Goal: Task Accomplishment & Management: Complete application form

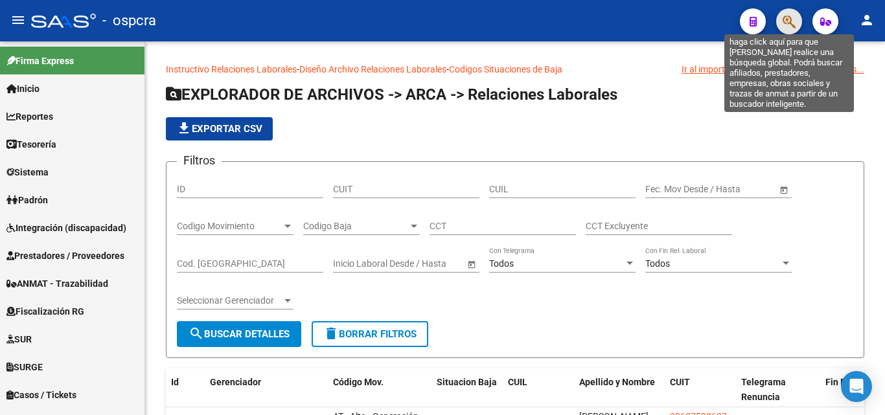
click at [782, 26] on icon "button" at bounding box center [788, 21] width 13 height 15
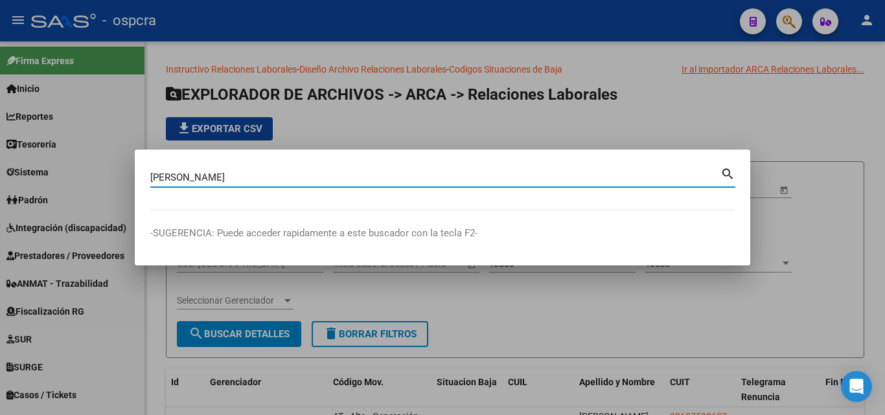
type input "alvarado"
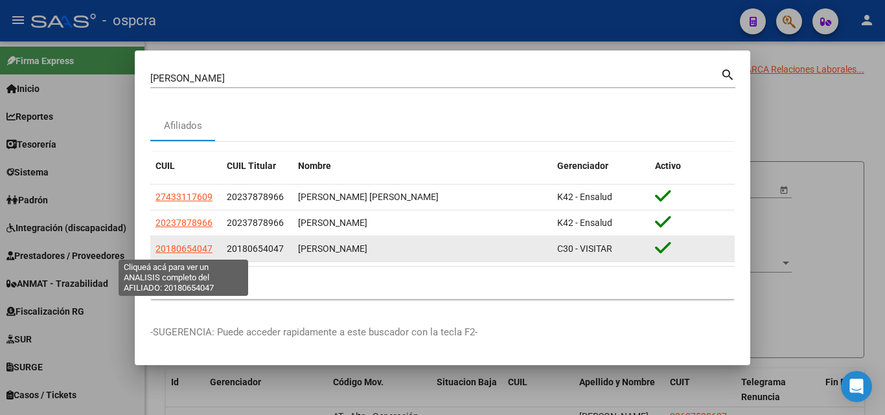
click at [181, 248] on span "20180654047" at bounding box center [183, 248] width 57 height 10
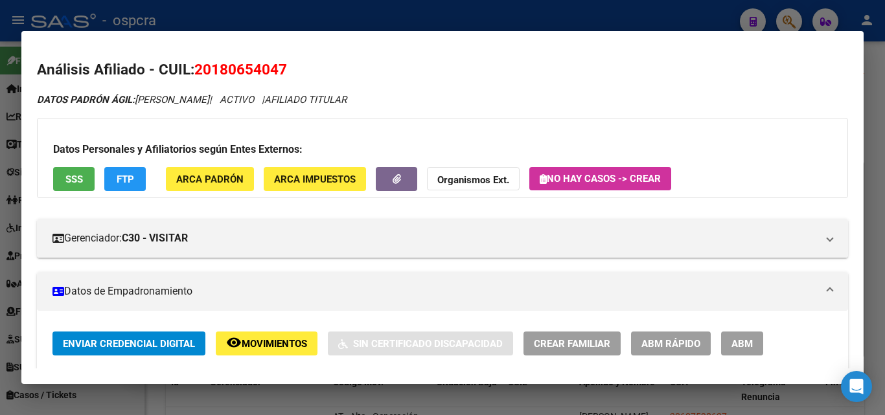
drag, startPoint x: 216, startPoint y: 65, endPoint x: 277, endPoint y: 63, distance: 60.9
click at [277, 63] on span "20180654047" at bounding box center [240, 69] width 93 height 17
copy span "18065404"
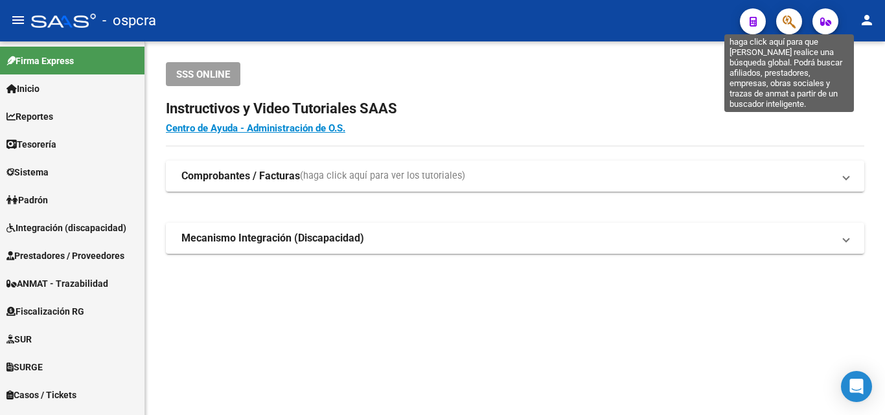
click at [795, 23] on icon "button" at bounding box center [788, 21] width 13 height 15
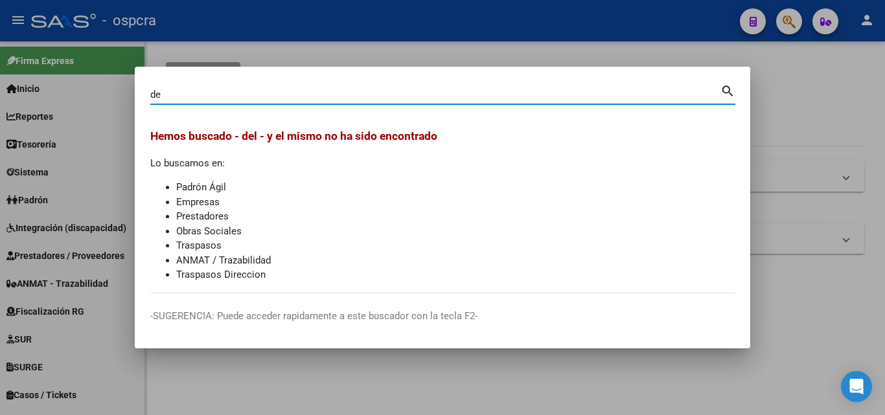
type input "d"
type input "."
type input "32956008"
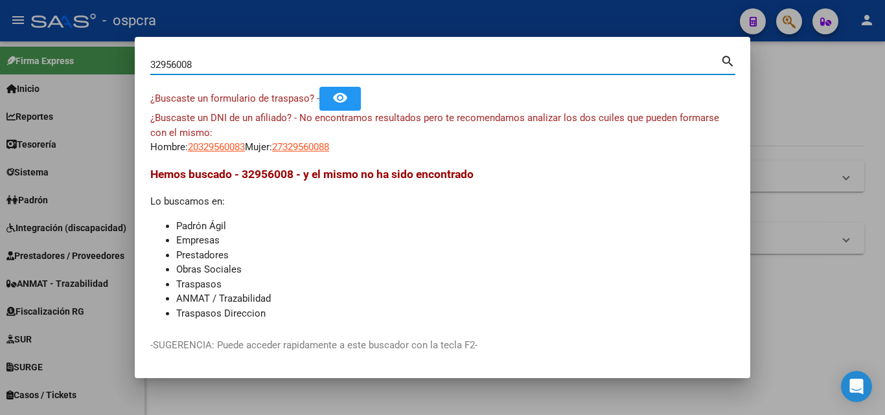
click at [214, 153] on app-link-go-to "20329560083" at bounding box center [216, 147] width 57 height 15
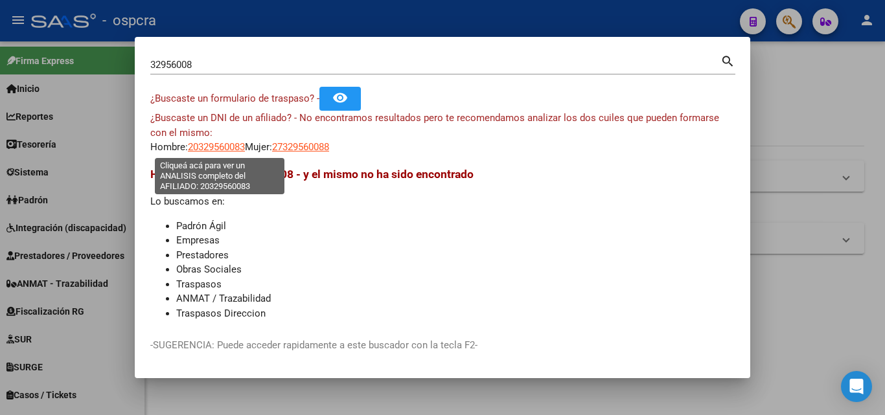
click at [223, 144] on span "20329560083" at bounding box center [216, 147] width 57 height 12
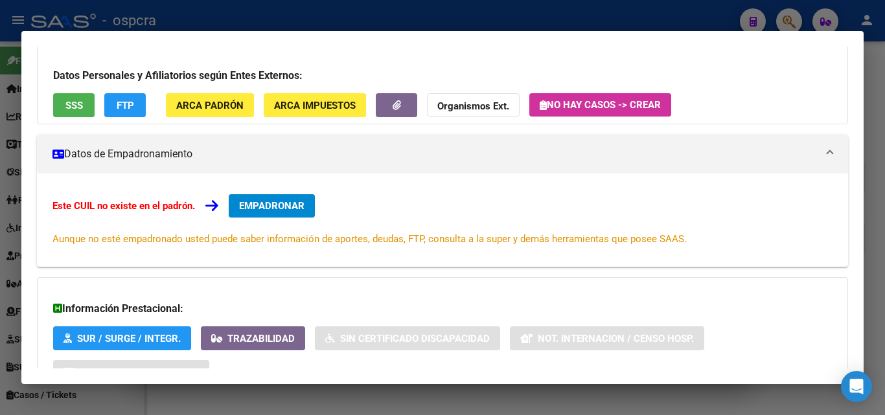
scroll to position [194, 0]
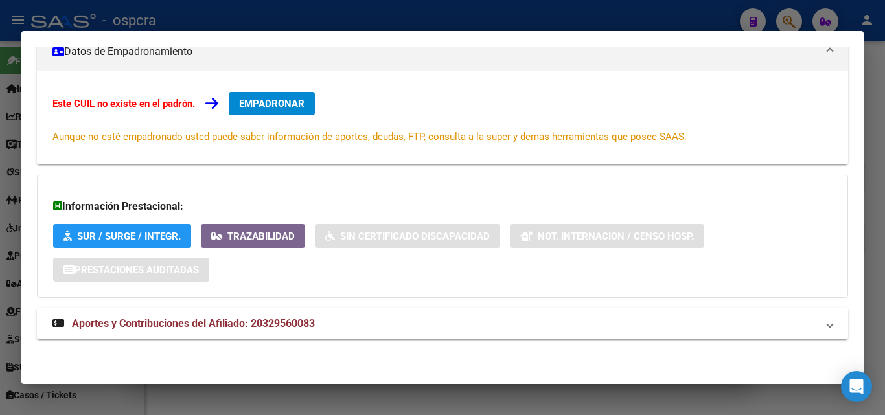
click at [225, 330] on strong "Aportes y Contribuciones del Afiliado: 20329560083" at bounding box center [183, 324] width 262 height 16
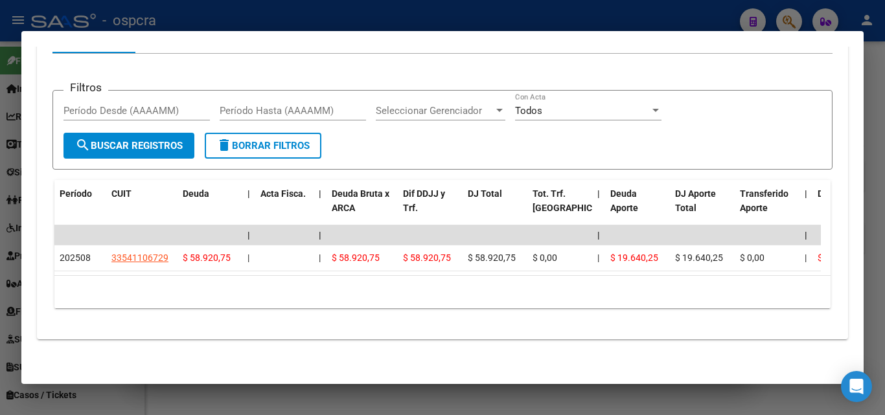
scroll to position [596, 0]
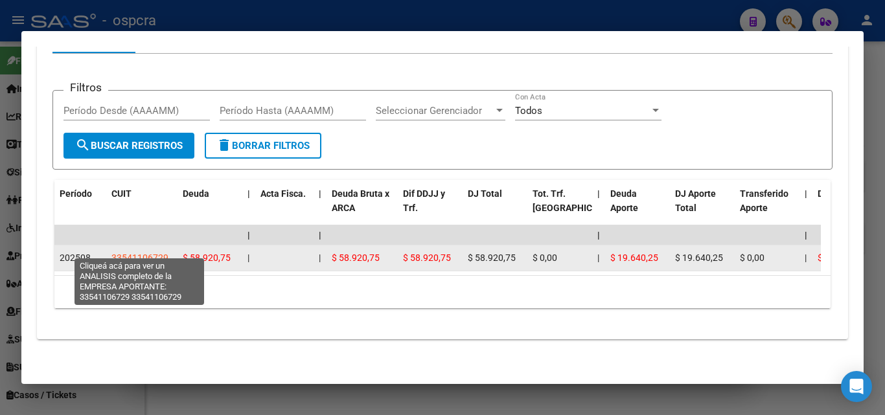
click at [140, 253] on span "33541106729" at bounding box center [139, 258] width 57 height 10
type textarea "33541106729"
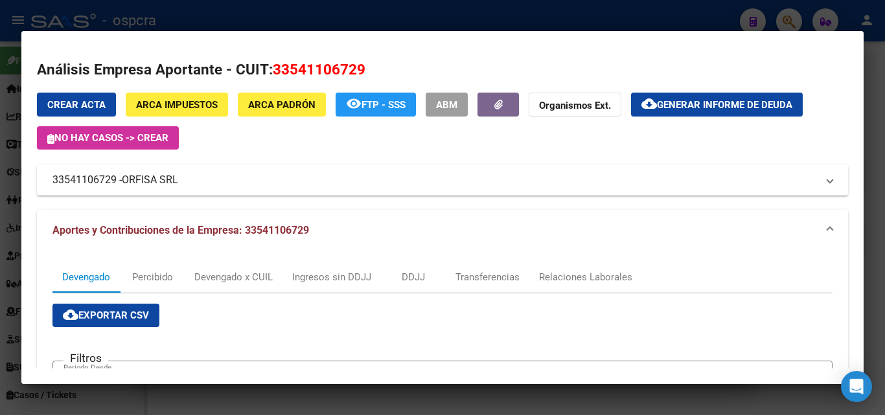
click at [0, 198] on div at bounding box center [442, 207] width 885 height 415
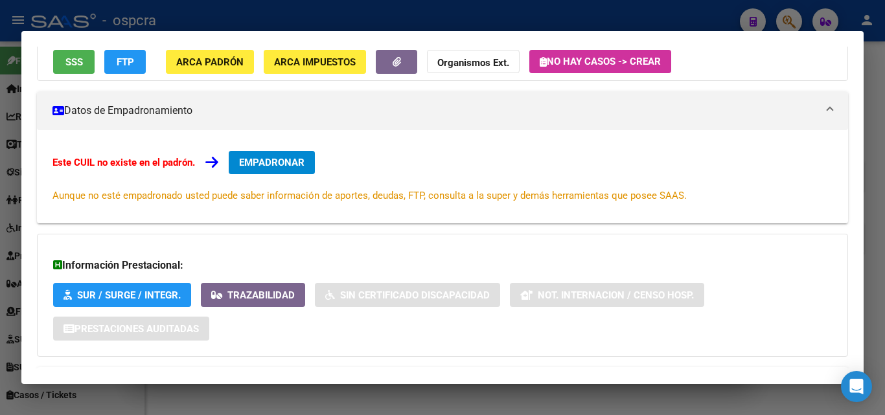
scroll to position [14, 0]
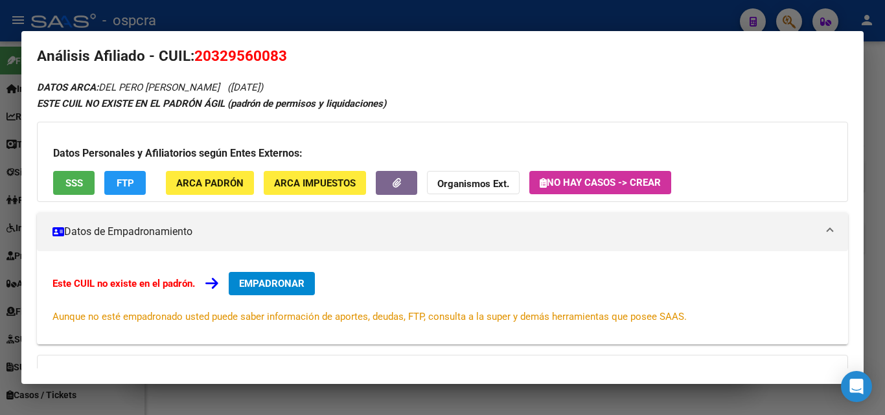
click at [75, 183] on span "SSS" at bounding box center [73, 183] width 17 height 12
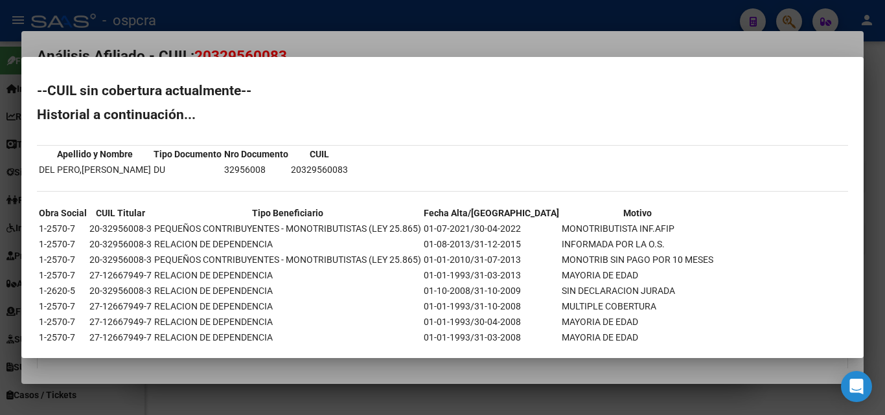
drag, startPoint x: 474, startPoint y: 34, endPoint x: 170, endPoint y: 79, distance: 307.6
click at [473, 34] on div at bounding box center [442, 207] width 885 height 415
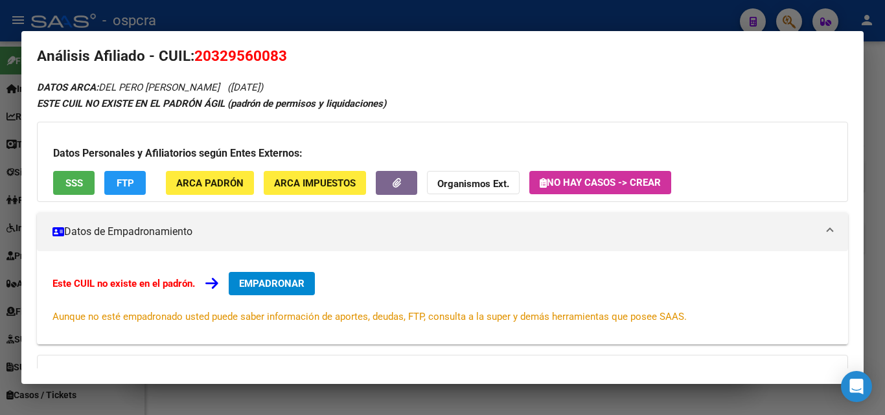
click at [0, 173] on div at bounding box center [442, 207] width 885 height 415
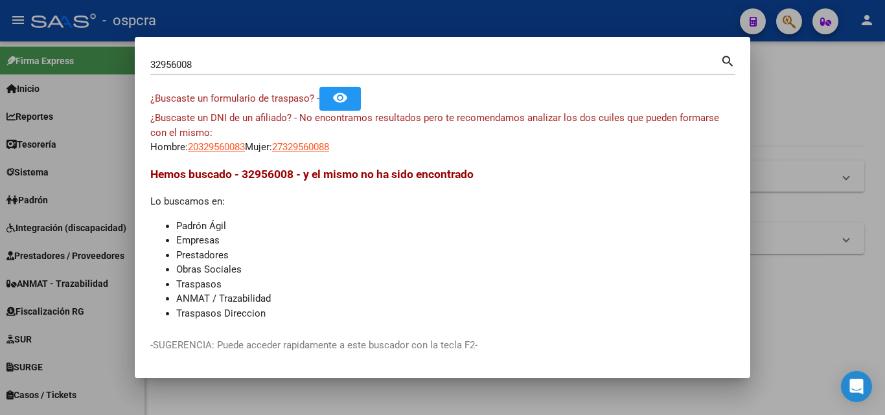
click at [189, 73] on div "32956008 Buscar (apellido, dni, [PERSON_NAME], [PERSON_NAME], cuit, obra social)" at bounding box center [435, 64] width 570 height 19
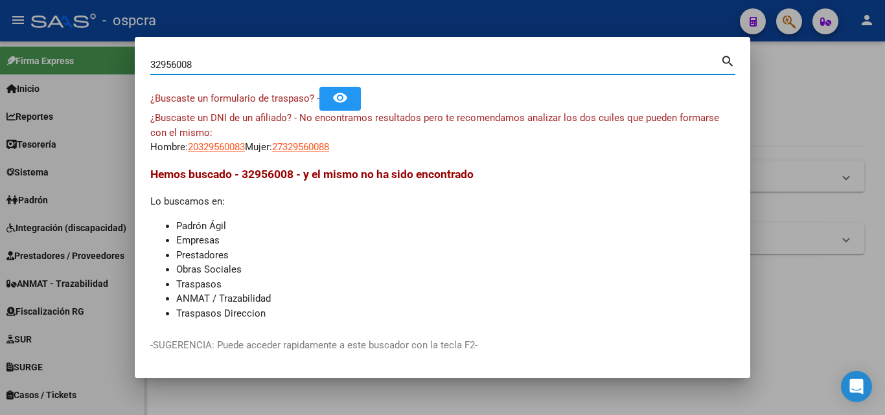
drag, startPoint x: 153, startPoint y: 76, endPoint x: 76, endPoint y: 98, distance: 80.1
click at [76, 90] on div "32956008 Buscar (apellido, dni, cuil, nro traspaso, cuit, obra social) search ¿…" at bounding box center [442, 207] width 885 height 415
type input "amarilla"
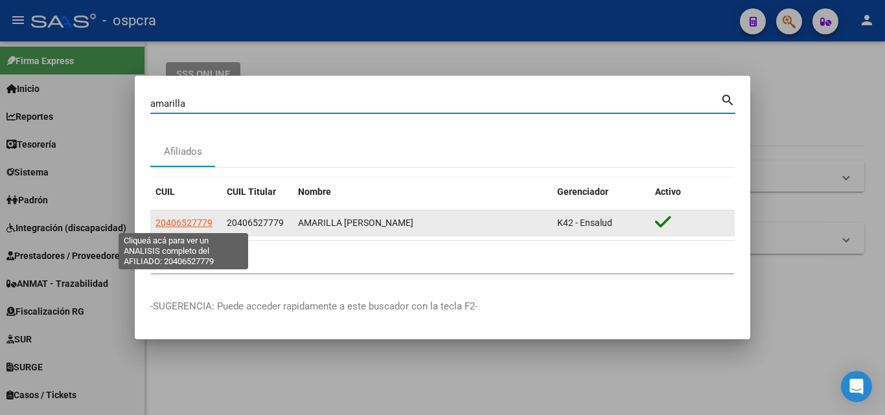
click at [192, 221] on span "20406527779" at bounding box center [183, 223] width 57 height 10
type textarea "20406527779"
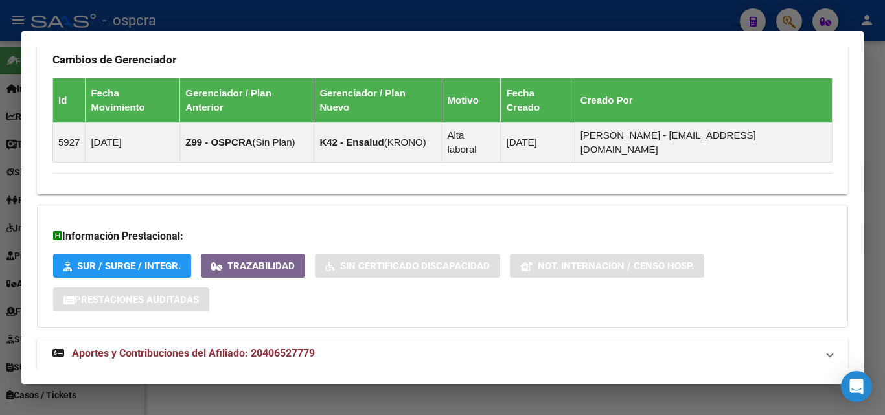
scroll to position [776, 0]
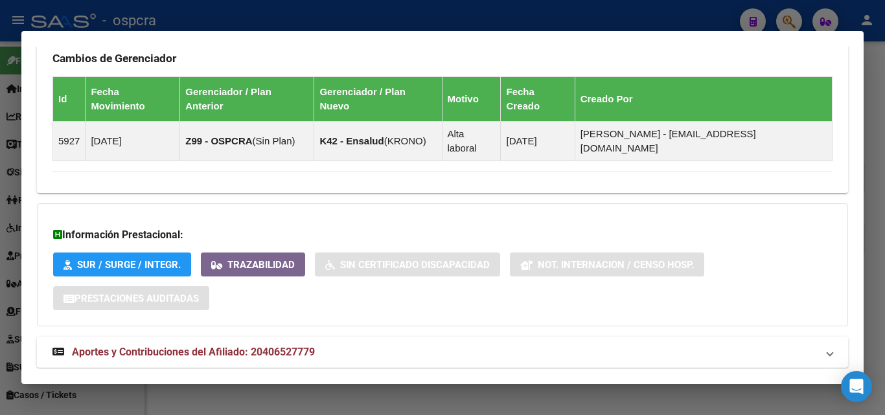
click at [269, 369] on mat-dialog-container "Análisis Afiliado - CUIL: 20406527779 DATOS PADRÓN ÁGIL: AMARILLA [PERSON_NAME]…" at bounding box center [442, 207] width 842 height 353
click at [227, 385] on div at bounding box center [442, 207] width 885 height 415
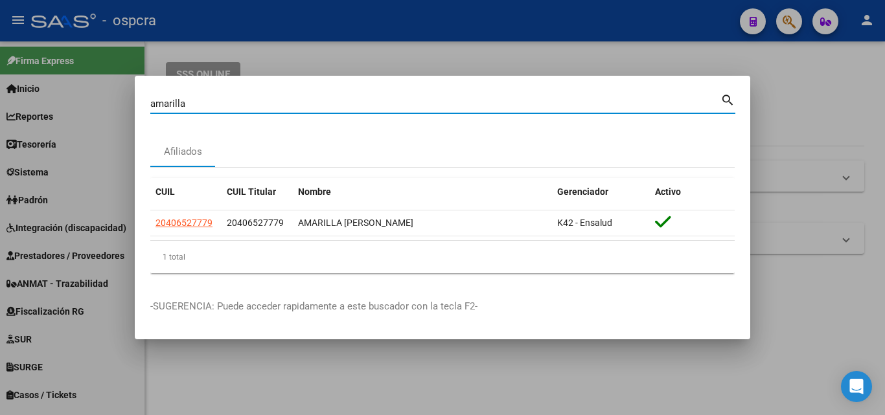
drag, startPoint x: 212, startPoint y: 108, endPoint x: 0, endPoint y: 127, distance: 212.6
click at [0, 127] on div "amarilla Buscar (apellido, dni, cuil, nro traspaso, cuit, obra social) search A…" at bounding box center [442, 207] width 885 height 415
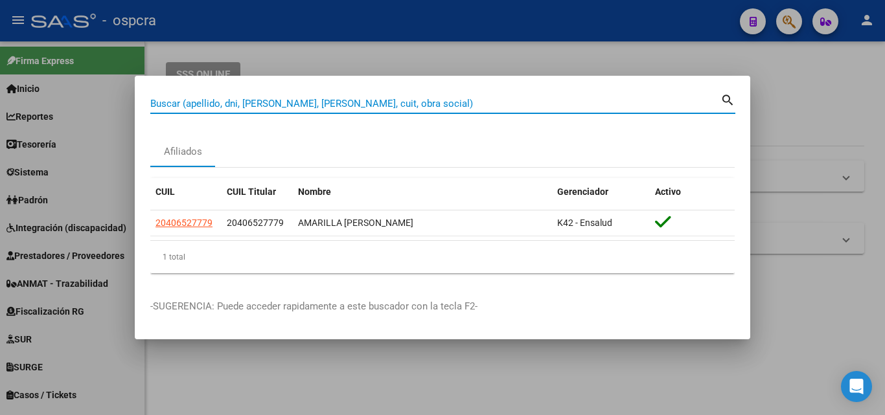
paste input "92.205.230"
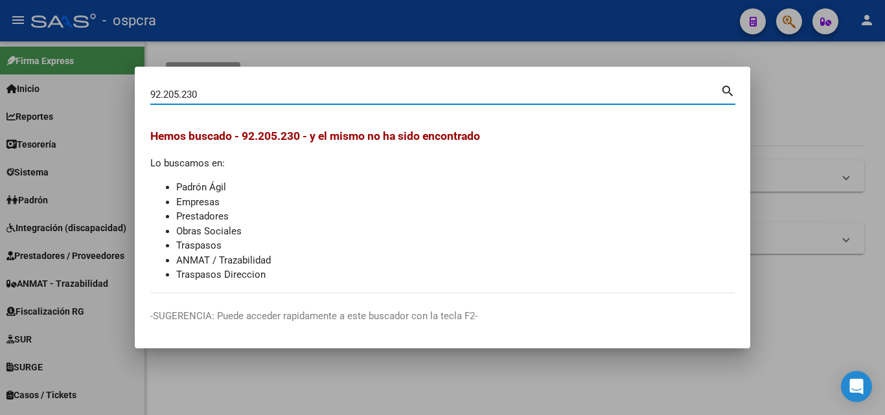
click at [166, 95] on input "92.205.230" at bounding box center [435, 95] width 570 height 12
click at [181, 93] on input "92205.230" at bounding box center [435, 95] width 570 height 12
type input "92205230"
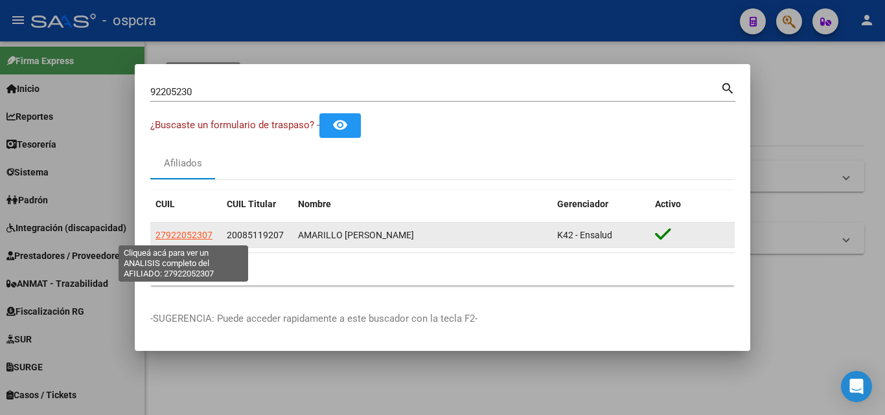
click at [183, 234] on span "27922052307" at bounding box center [183, 235] width 57 height 10
type textarea "27922052307"
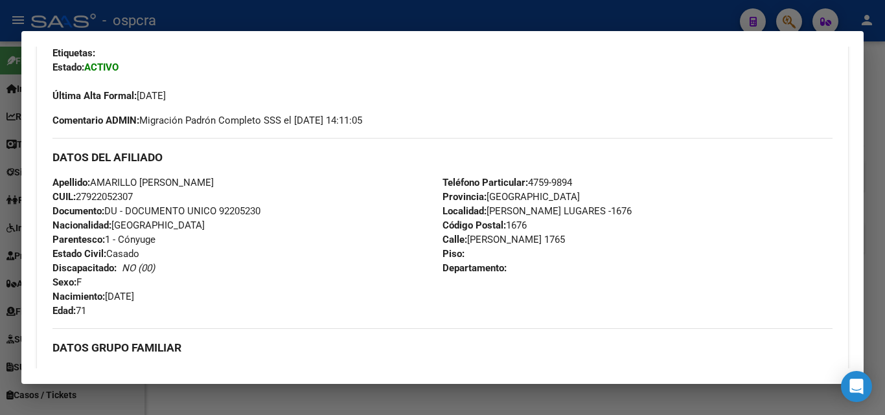
scroll to position [0, 0]
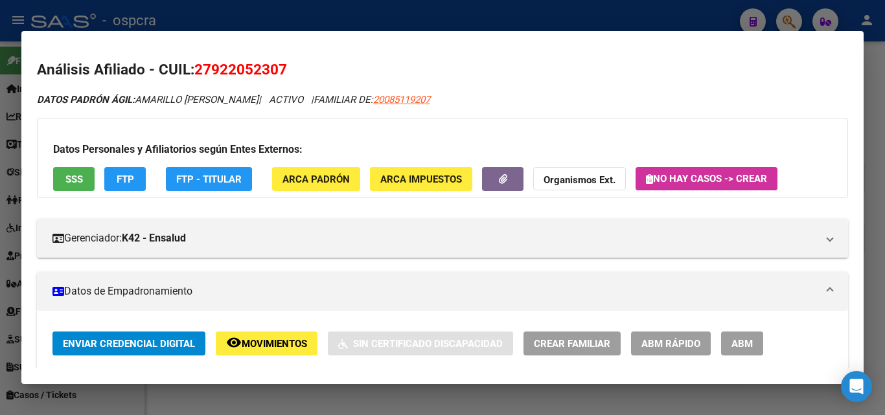
drag, startPoint x: 213, startPoint y: 71, endPoint x: 278, endPoint y: 71, distance: 65.4
click at [278, 71] on span "27922052307" at bounding box center [240, 69] width 93 height 17
copy span "92205230"
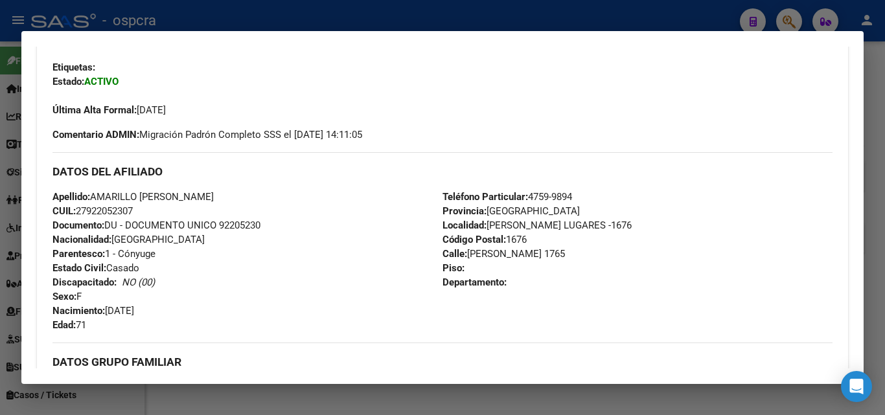
scroll to position [324, 0]
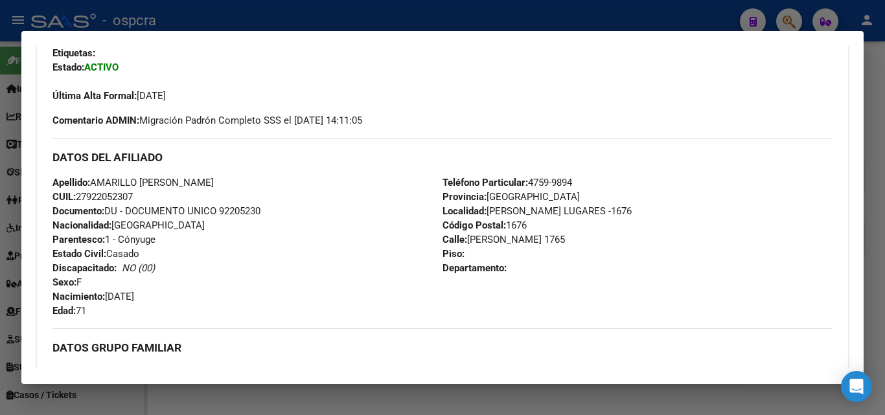
click at [0, 184] on div at bounding box center [442, 207] width 885 height 415
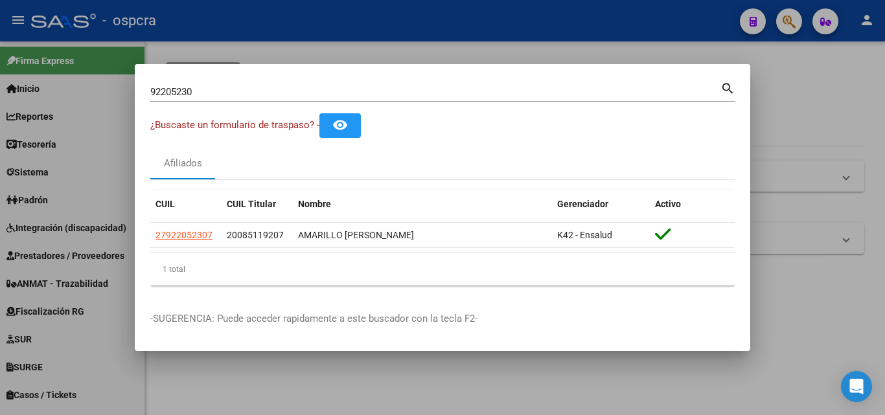
click at [815, 117] on div at bounding box center [442, 207] width 885 height 415
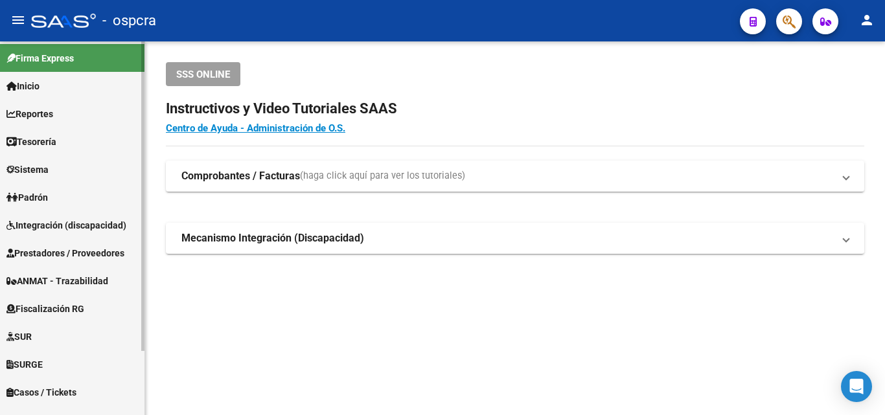
scroll to position [0, 0]
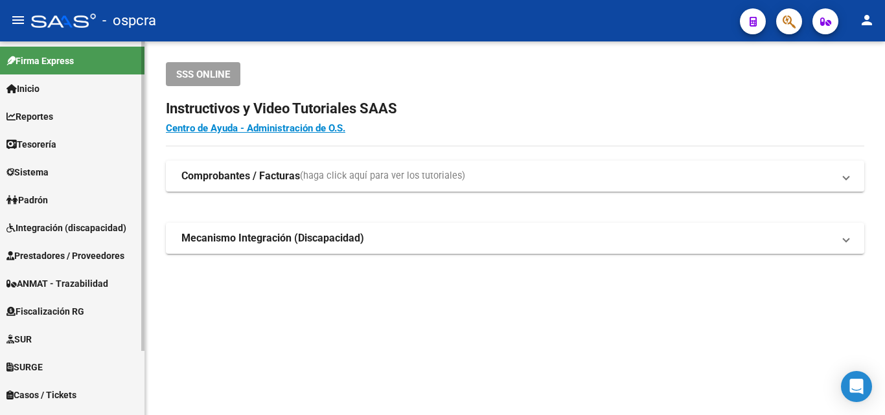
click at [41, 197] on span "Padrón" at bounding box center [26, 200] width 41 height 14
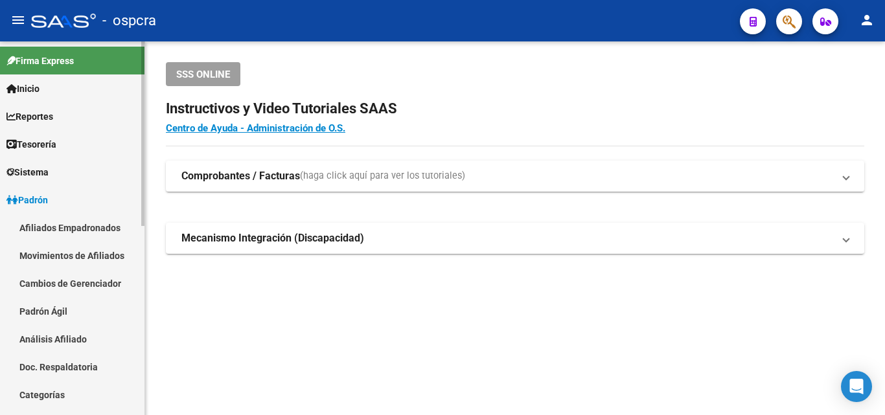
click at [59, 227] on link "Afiliados Empadronados" at bounding box center [72, 228] width 144 height 28
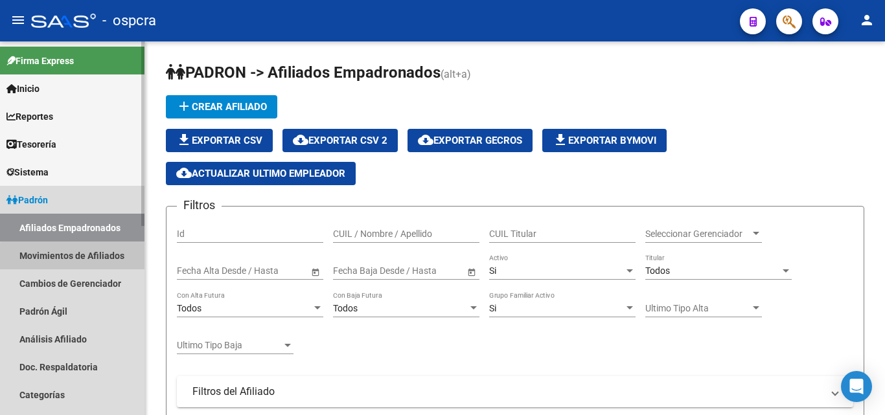
click at [93, 258] on link "Movimientos de Afiliados" at bounding box center [72, 256] width 144 height 28
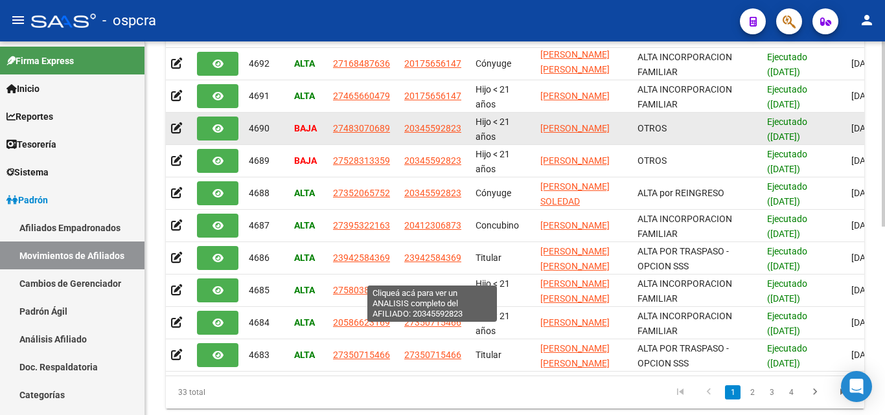
scroll to position [186, 0]
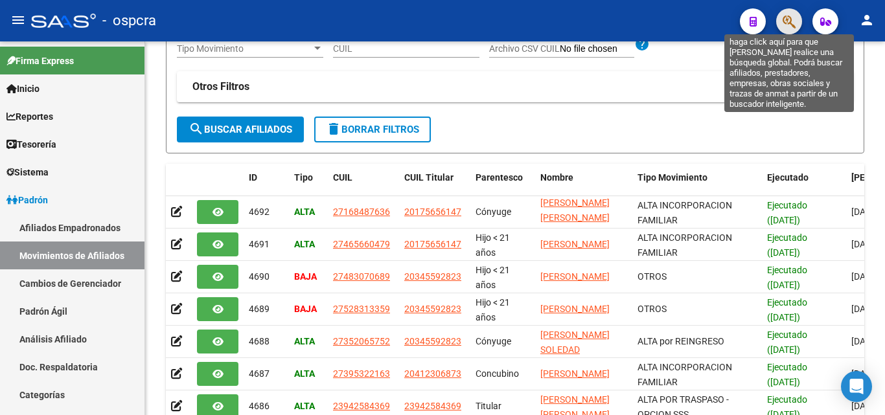
click at [786, 25] on icon "button" at bounding box center [788, 21] width 13 height 15
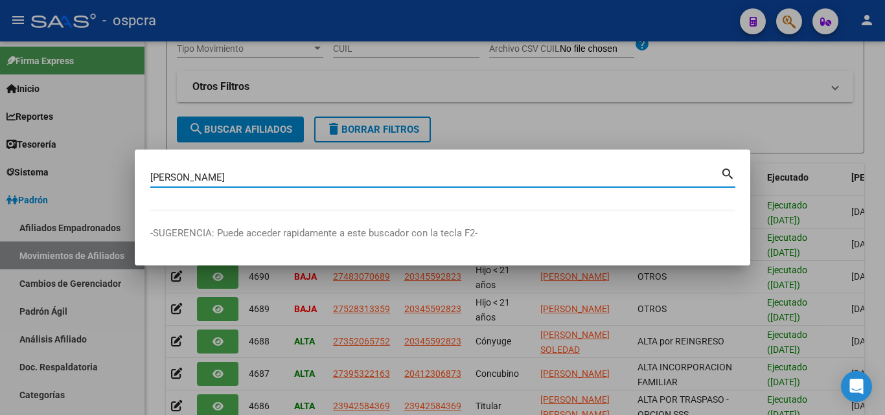
type input "[PERSON_NAME]"
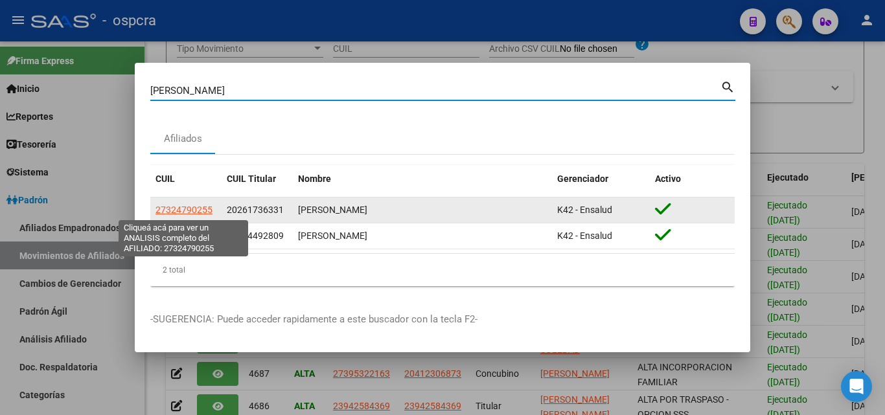
click at [193, 203] on app-link-go-to "27324790255" at bounding box center [183, 210] width 57 height 15
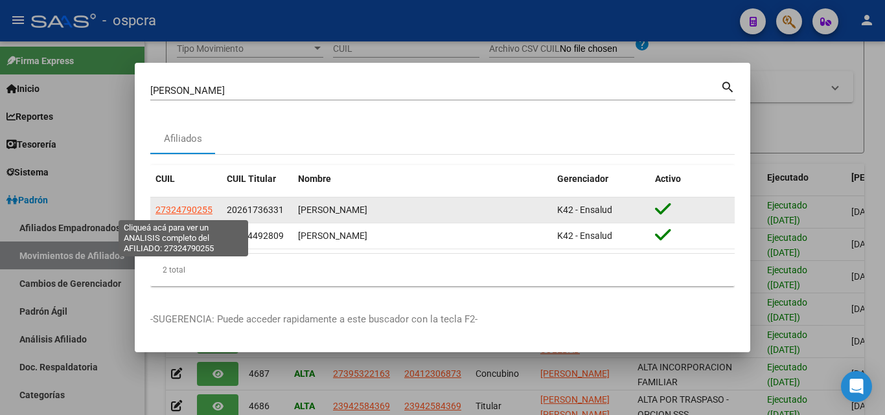
click at [194, 212] on span "27324790255" at bounding box center [183, 210] width 57 height 10
type textarea "27324790255"
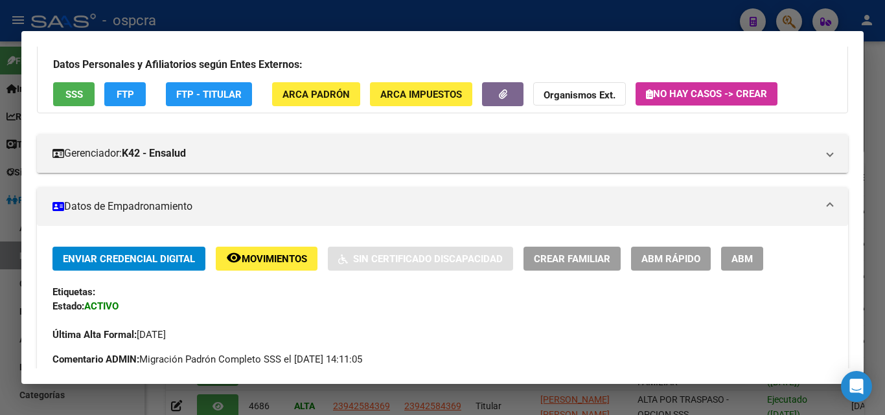
scroll to position [0, 0]
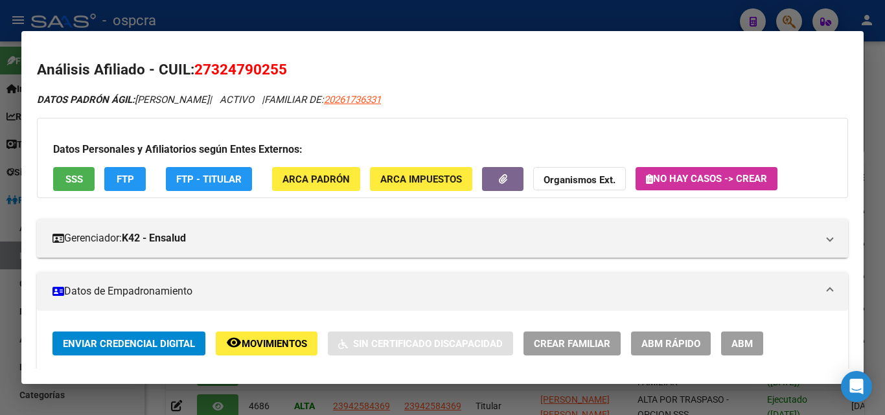
drag, startPoint x: 214, startPoint y: 65, endPoint x: 276, endPoint y: 69, distance: 62.3
click at [276, 69] on span "27324790255" at bounding box center [240, 69] width 93 height 17
copy span "32479025"
click at [0, 254] on div at bounding box center [442, 207] width 885 height 415
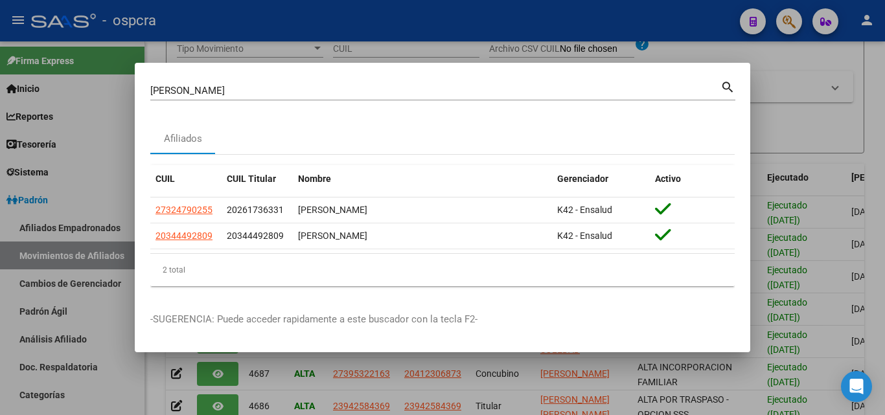
click at [833, 137] on div at bounding box center [442, 207] width 885 height 415
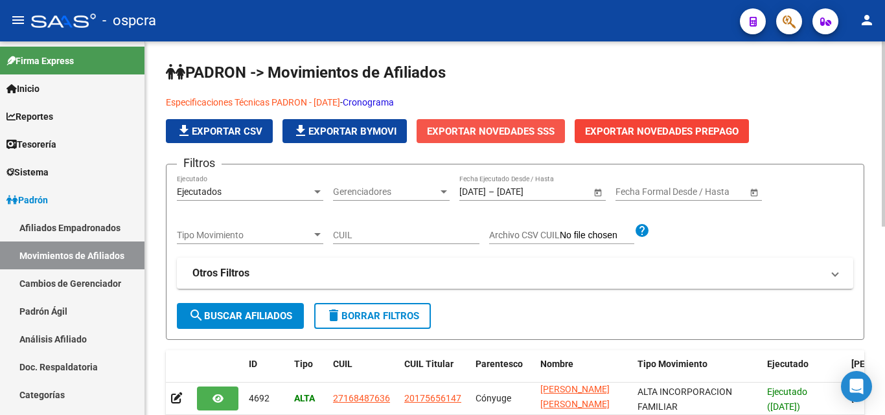
click at [487, 128] on span "Exportar Novedades SSS" at bounding box center [491, 132] width 128 height 12
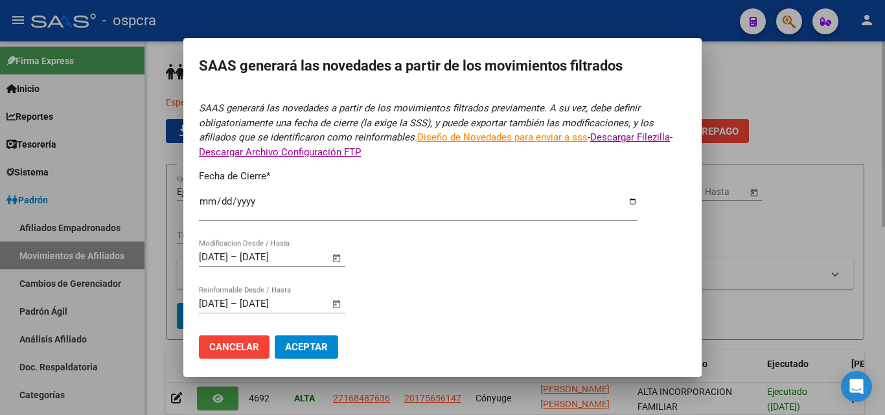
type input "[DATE]"
drag, startPoint x: 258, startPoint y: 199, endPoint x: 246, endPoint y: 199, distance: 12.3
click at [258, 199] on input "[DATE]" at bounding box center [418, 206] width 438 height 21
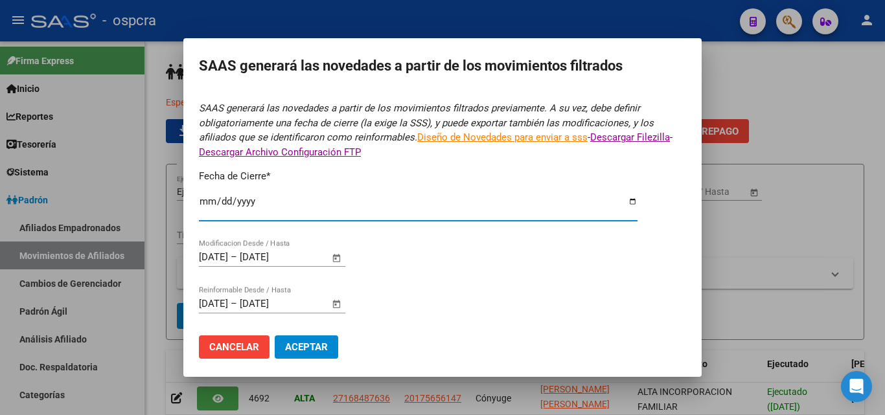
click at [225, 200] on input "[DATE]" at bounding box center [418, 206] width 438 height 21
click at [210, 196] on input "Ingresar fecha" at bounding box center [418, 206] width 438 height 21
type input "[DATE]"
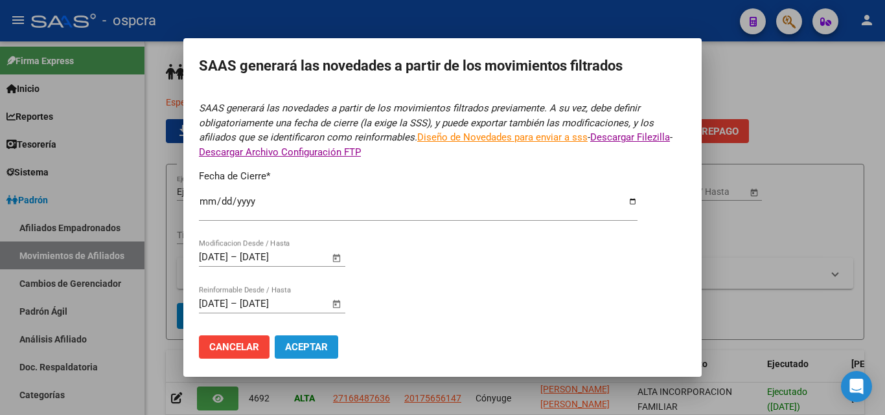
click at [320, 347] on span "Aceptar" at bounding box center [306, 347] width 43 height 12
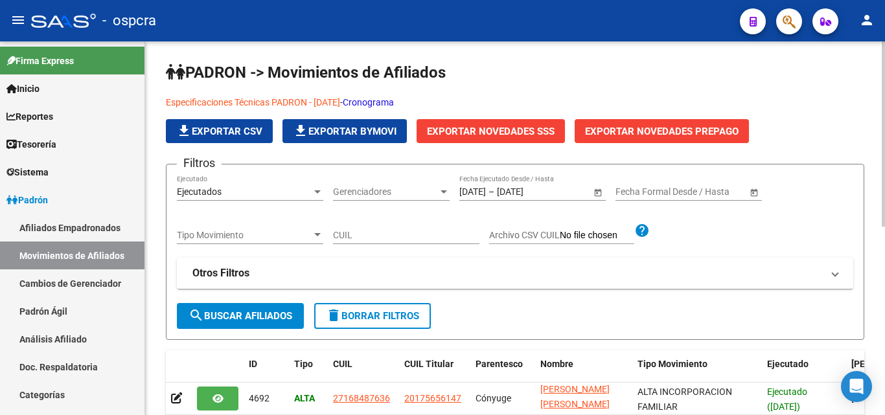
click at [853, 85] on app-list-header "PADRON -> Movimientos de Afiliados Especificaciones Técnicas PADRON - [DATE] - …" at bounding box center [515, 201] width 698 height 278
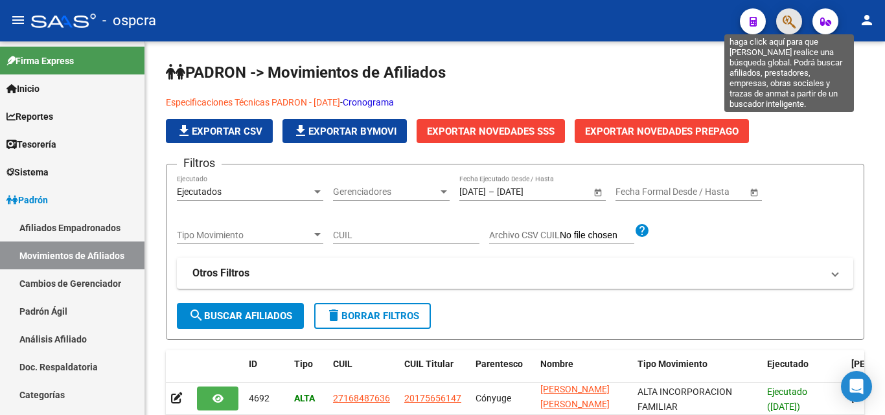
click at [789, 14] on icon "button" at bounding box center [788, 21] width 13 height 15
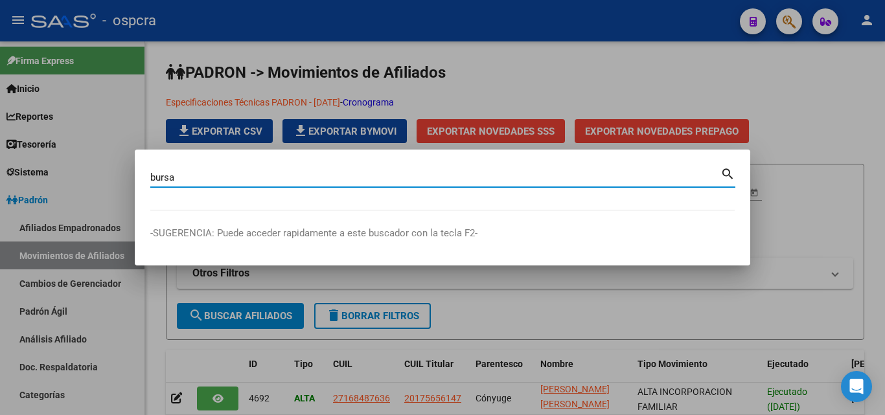
type input "bursa"
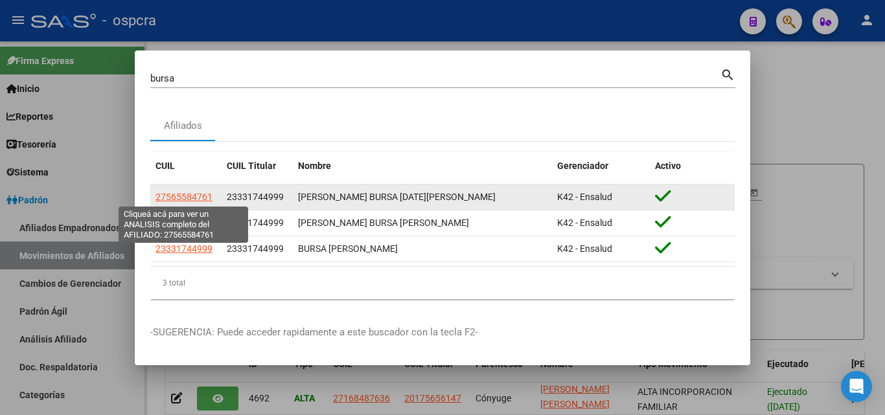
click at [171, 198] on span "27565584761" at bounding box center [183, 197] width 57 height 10
type textarea "27565584761"
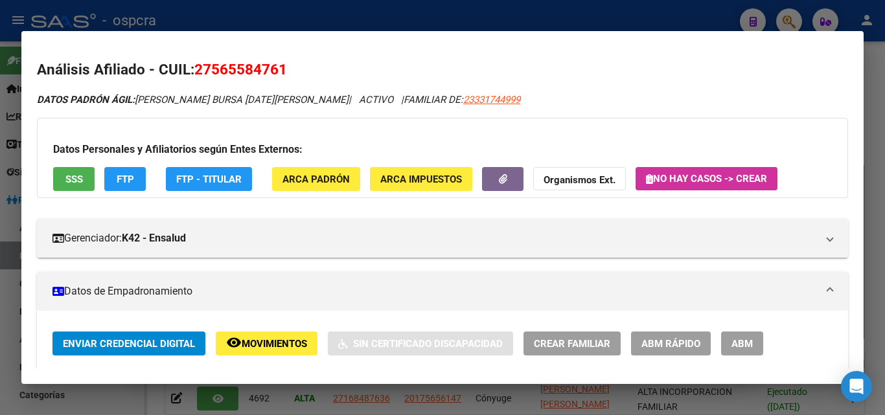
click at [255, 345] on span "Movimientos" at bounding box center [274, 344] width 65 height 12
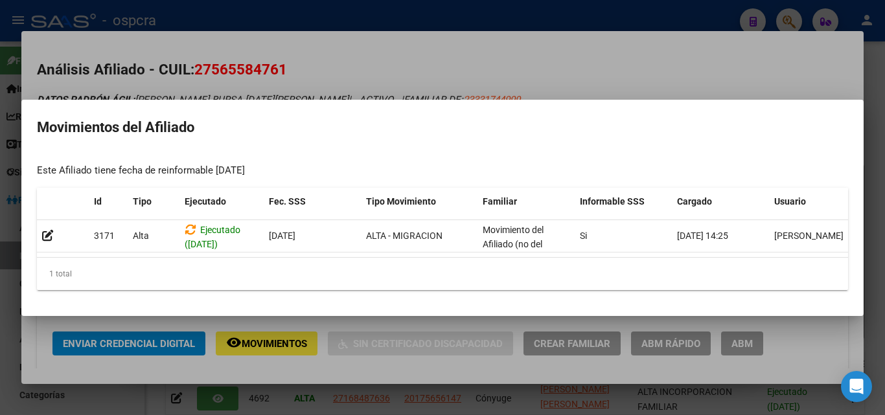
click at [132, 67] on div at bounding box center [442, 207] width 885 height 415
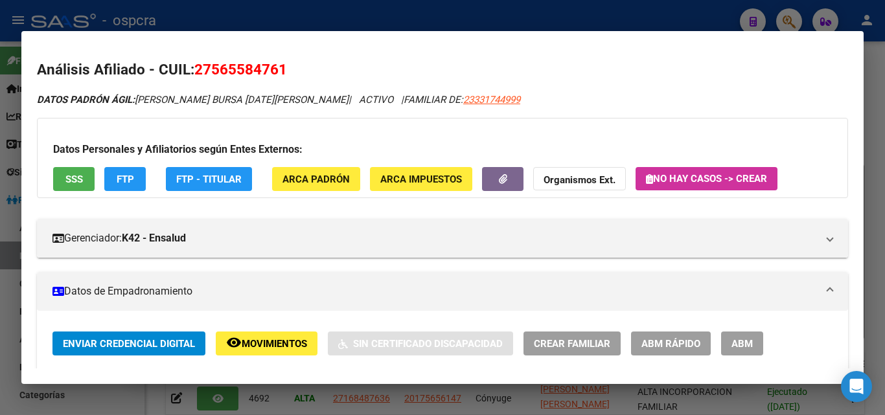
click at [0, 119] on div at bounding box center [442, 207] width 885 height 415
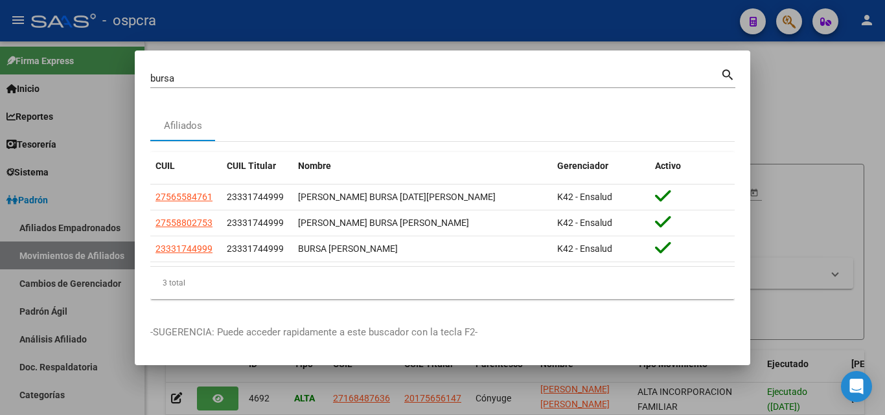
click at [824, 124] on div at bounding box center [442, 207] width 885 height 415
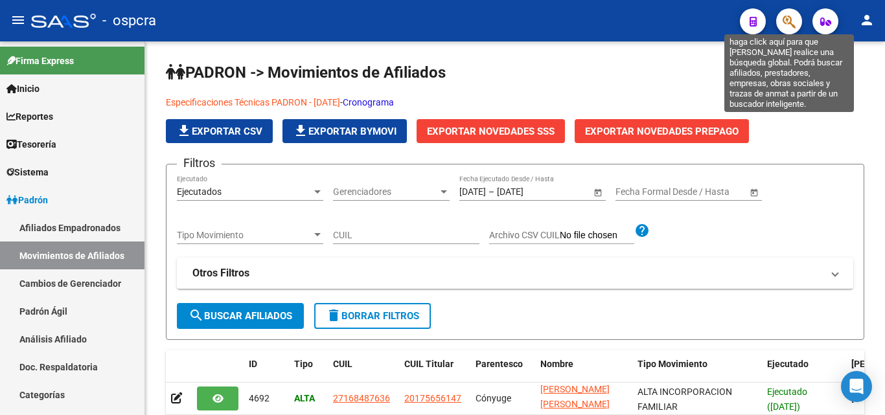
click at [789, 16] on icon "button" at bounding box center [788, 21] width 13 height 15
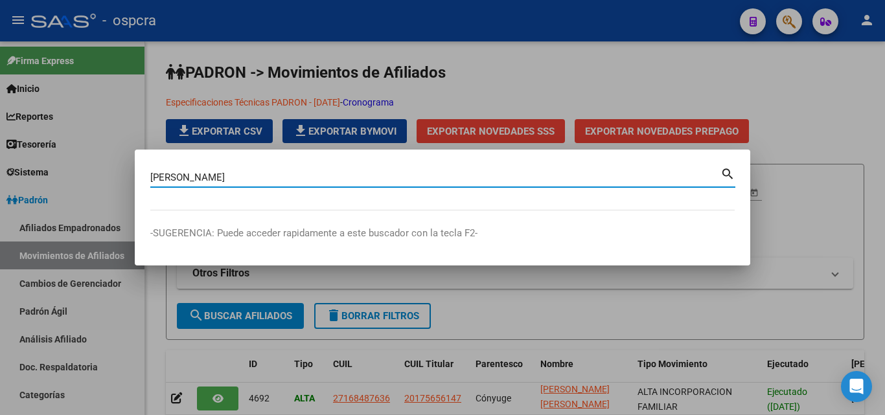
type input "[PERSON_NAME]"
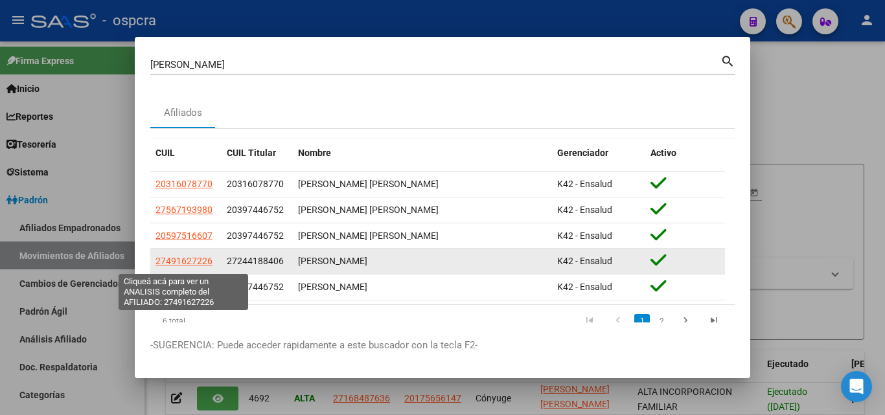
click at [198, 262] on span "27491627226" at bounding box center [183, 261] width 57 height 10
type textarea "27491627226"
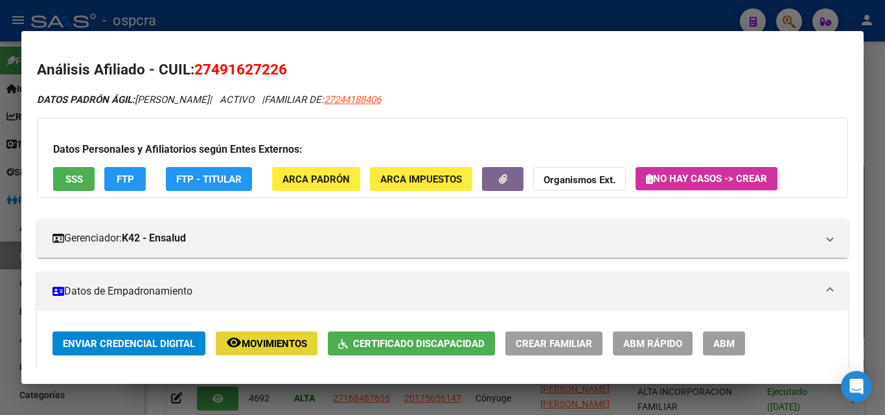
click at [269, 343] on span "Movimientos" at bounding box center [274, 344] width 65 height 12
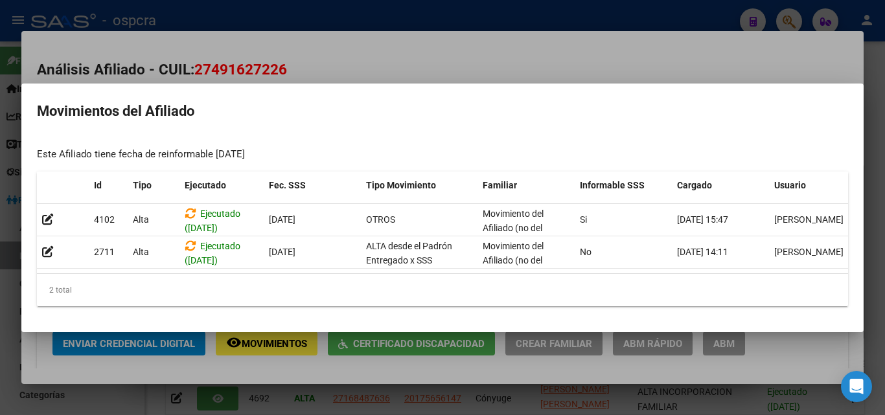
click at [376, 58] on div at bounding box center [442, 207] width 885 height 415
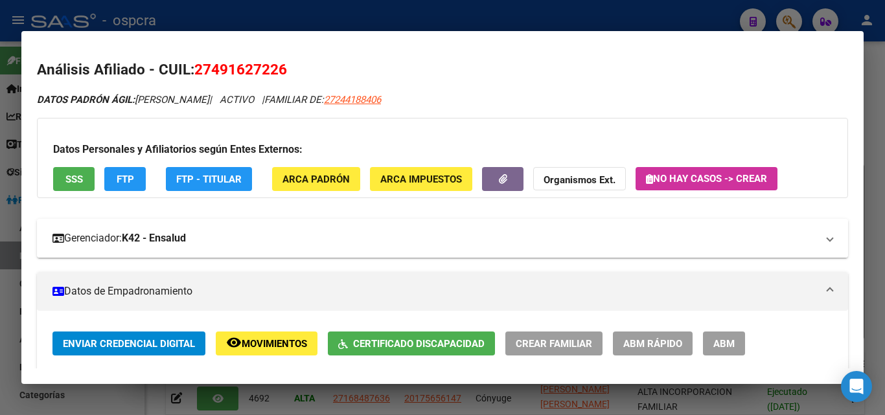
click at [809, 227] on mat-expansion-panel-header "Gerenciador: K42 - Ensalud" at bounding box center [442, 238] width 811 height 39
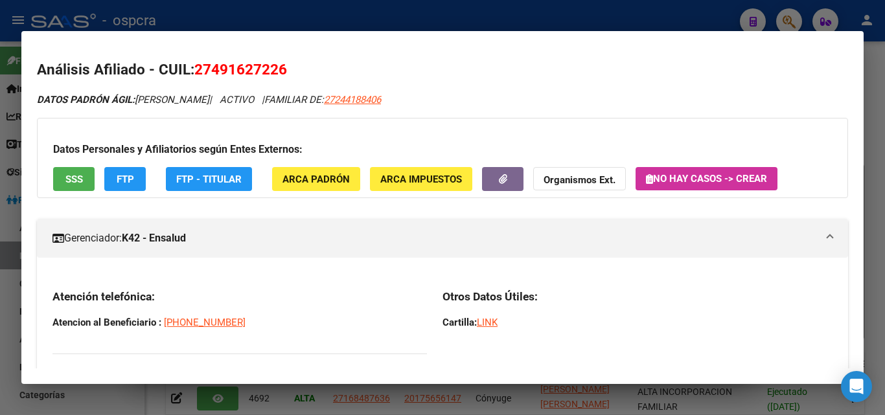
click at [0, 197] on div at bounding box center [442, 207] width 885 height 415
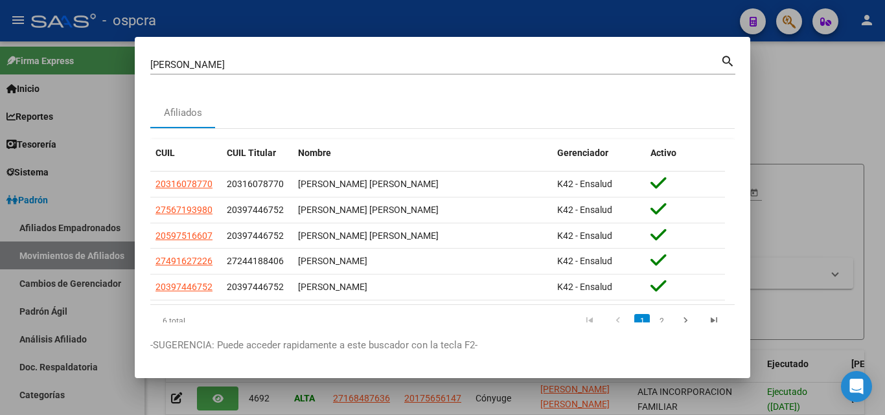
click at [0, 197] on div at bounding box center [442, 207] width 885 height 415
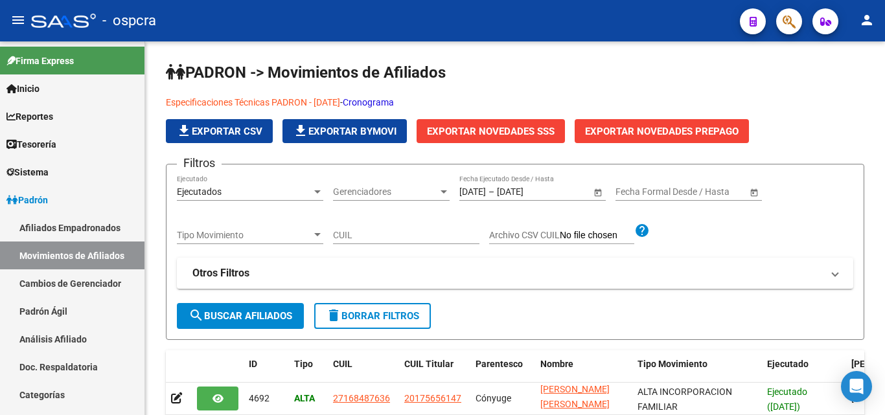
click at [786, 14] on span "button" at bounding box center [788, 21] width 13 height 27
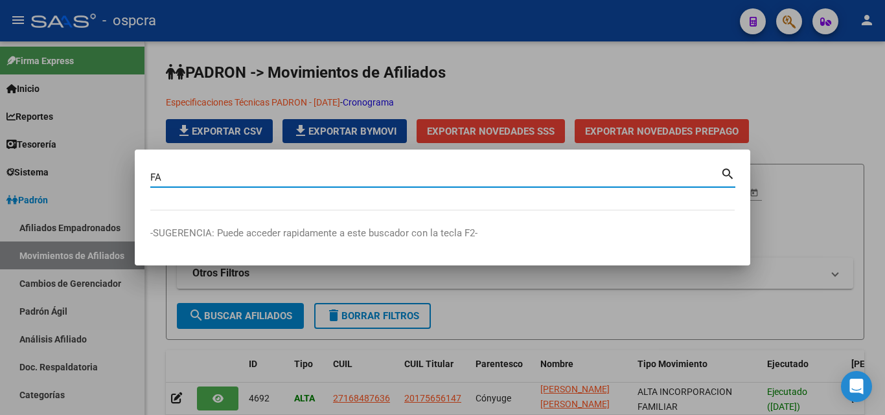
type input "F"
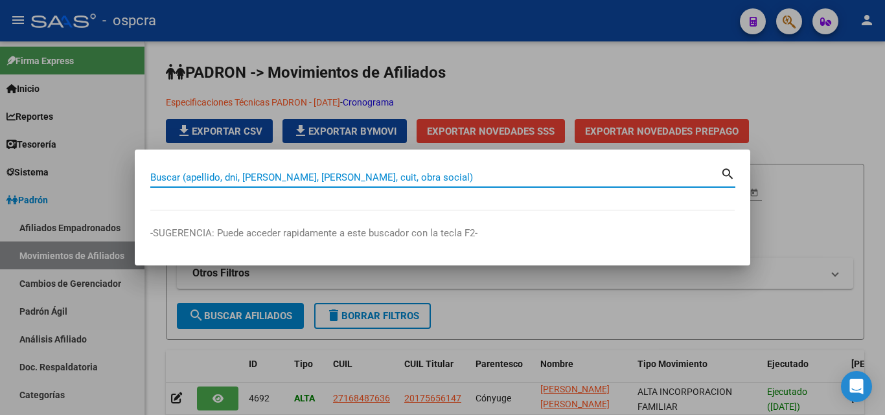
paste input "20-17939136-9"
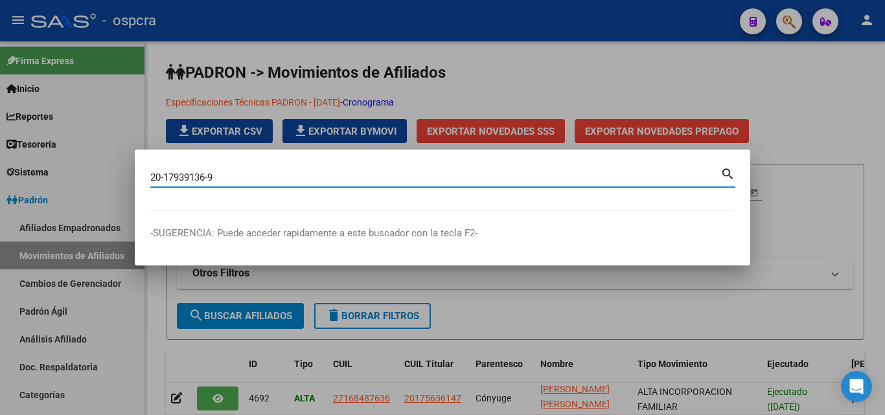
type input "20179391369"
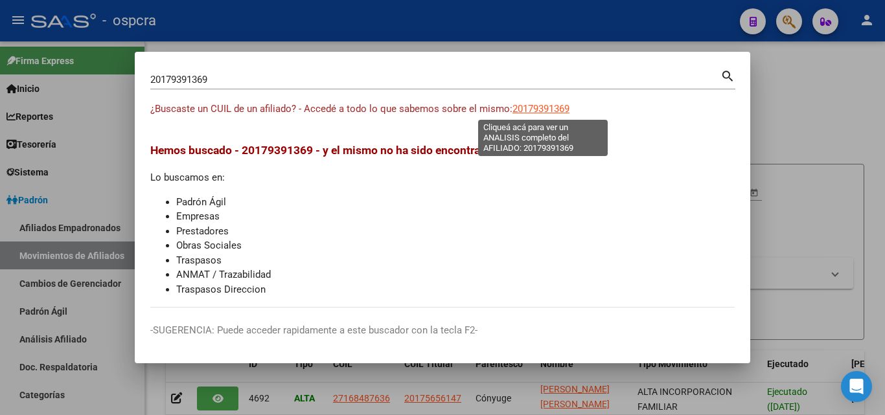
click at [546, 106] on span "20179391369" at bounding box center [540, 109] width 57 height 12
type textarea "20179391369"
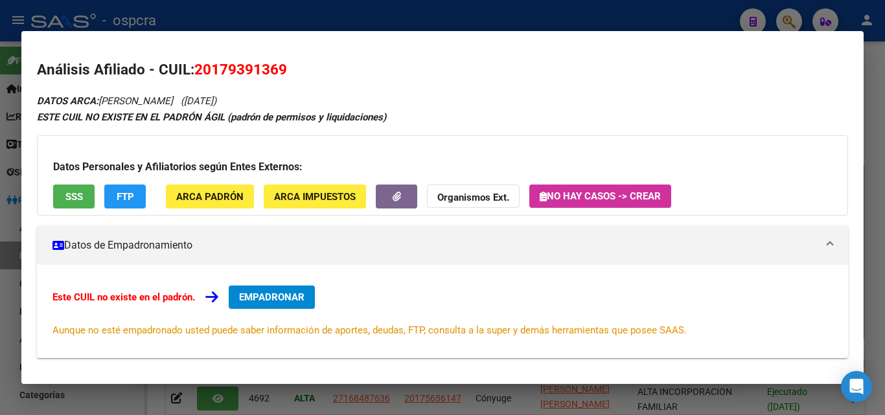
scroll to position [194, 0]
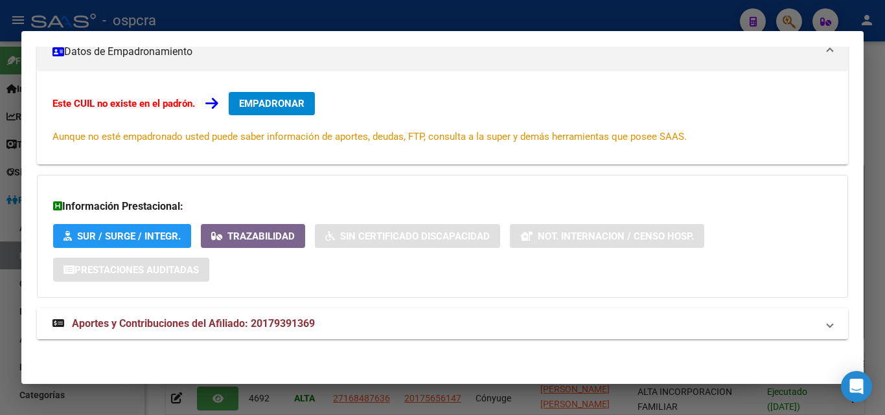
click at [202, 321] on span "Aportes y Contribuciones del Afiliado: 20179391369" at bounding box center [193, 323] width 243 height 12
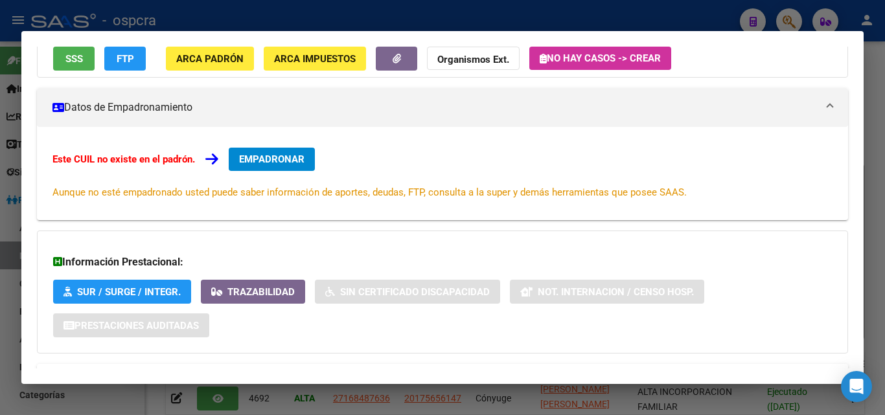
scroll to position [0, 0]
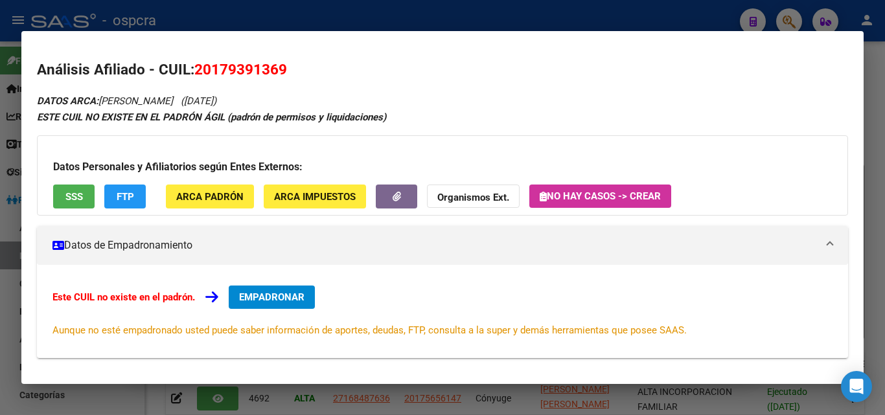
click at [384, 6] on div at bounding box center [442, 207] width 885 height 415
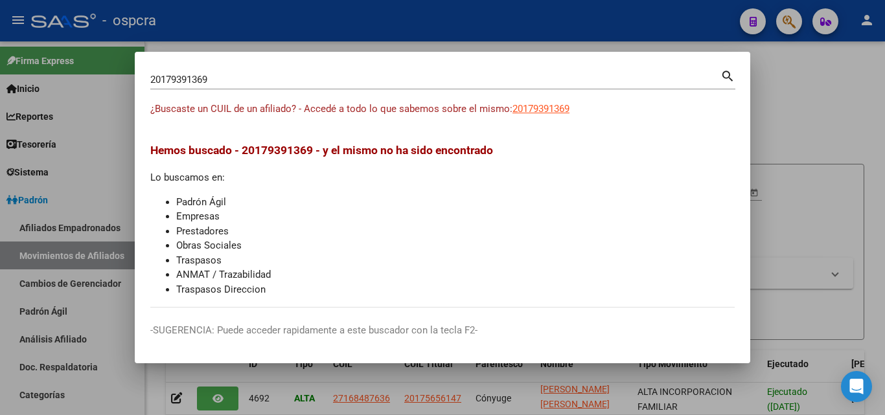
click at [798, 115] on div at bounding box center [442, 207] width 885 height 415
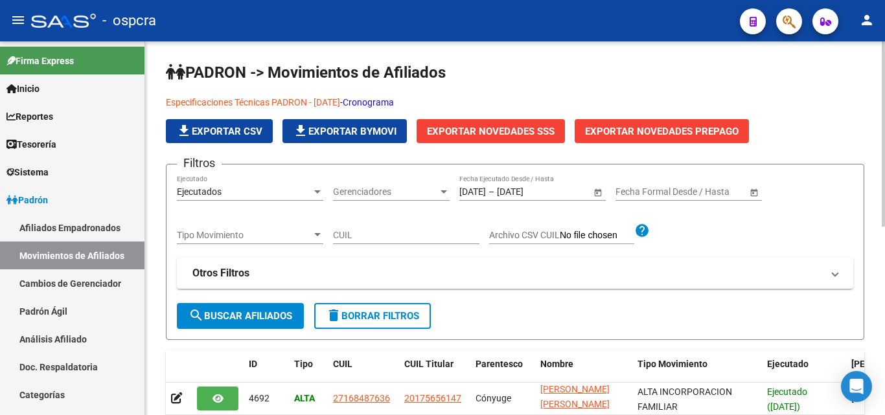
scroll to position [65, 0]
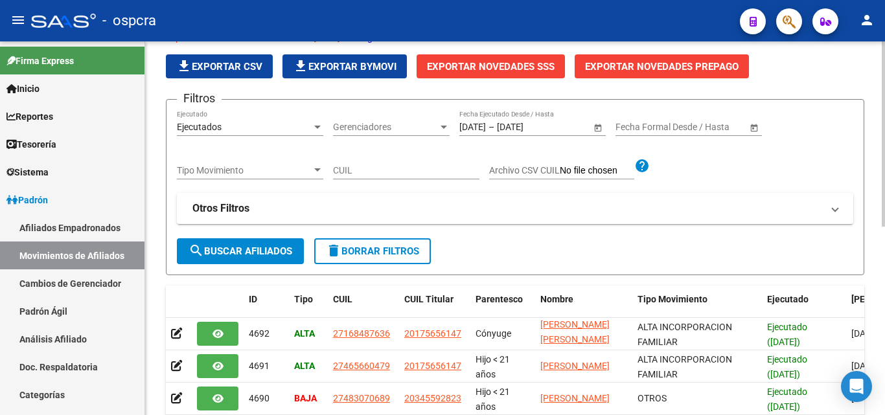
click at [543, 61] on span "Exportar Novedades SSS" at bounding box center [491, 67] width 128 height 12
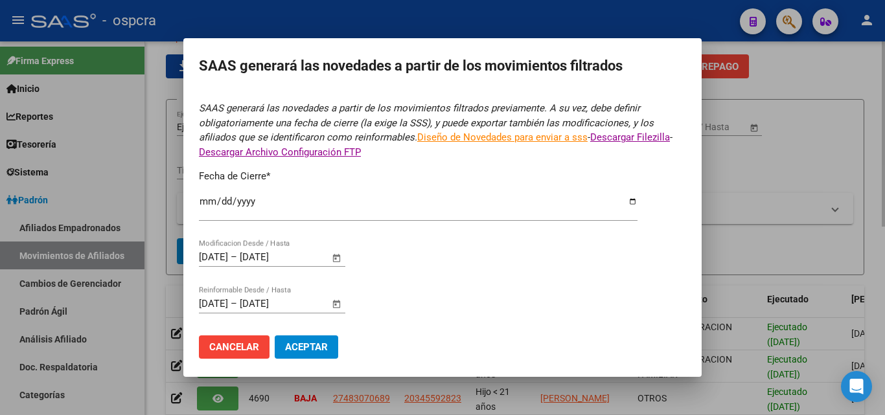
type input "[DATE]"
click at [740, 115] on div at bounding box center [442, 207] width 885 height 415
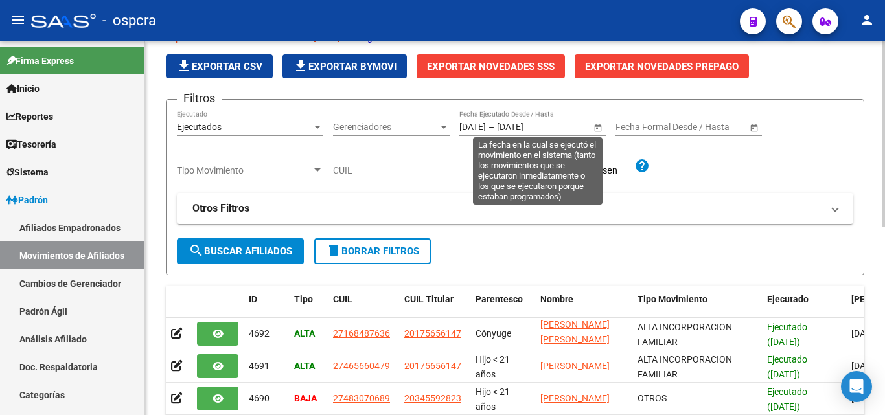
click at [598, 128] on span "Open calendar" at bounding box center [597, 127] width 31 height 31
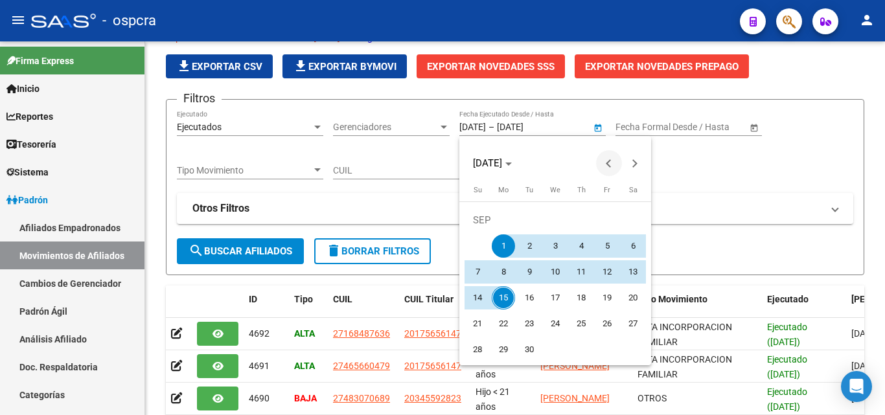
click at [608, 160] on button "Previous month" at bounding box center [609, 163] width 26 height 26
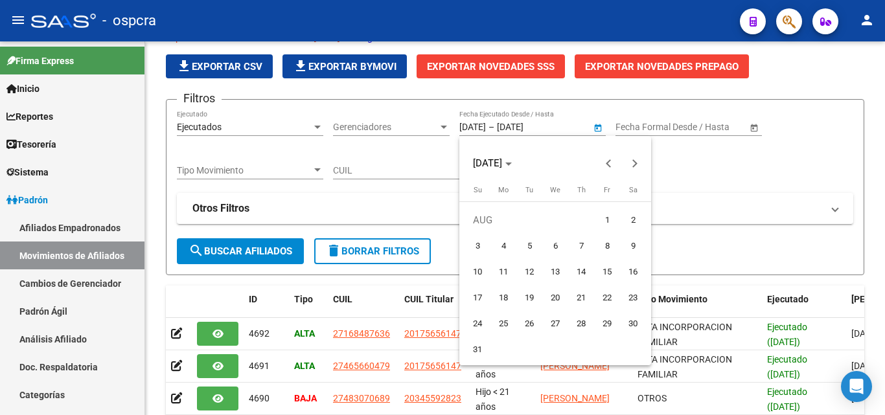
click at [606, 267] on span "15" at bounding box center [606, 271] width 23 height 23
type input "[DATE]"
click at [718, 163] on div at bounding box center [442, 207] width 885 height 415
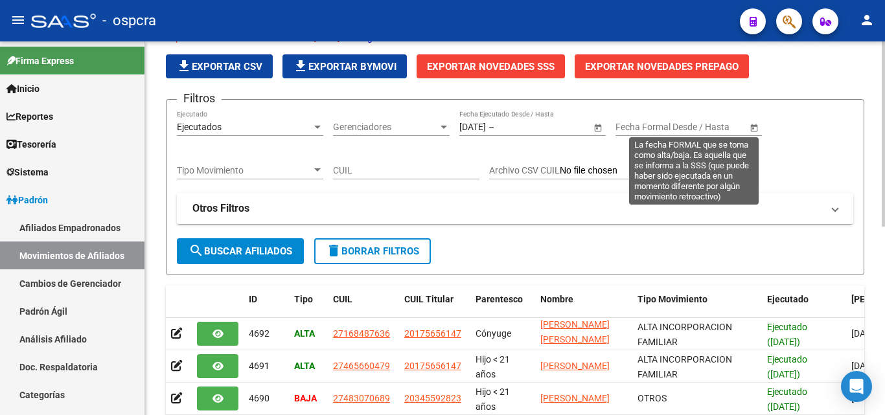
click at [756, 127] on span "Open calendar" at bounding box center [753, 127] width 31 height 31
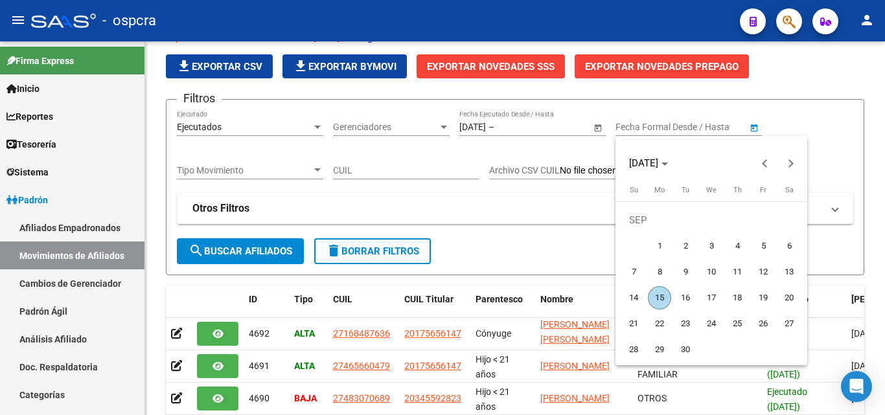
click at [666, 297] on span "15" at bounding box center [659, 297] width 23 height 23
type input "[DATE]"
click at [847, 136] on div at bounding box center [442, 207] width 885 height 415
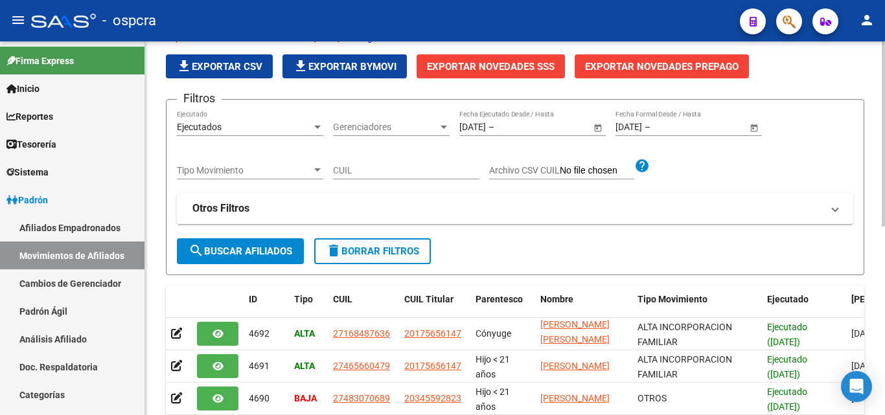
click at [209, 255] on span "search Buscar Afiliados" at bounding box center [240, 251] width 104 height 12
click at [498, 63] on span "Exportar Novedades SSS" at bounding box center [491, 67] width 128 height 12
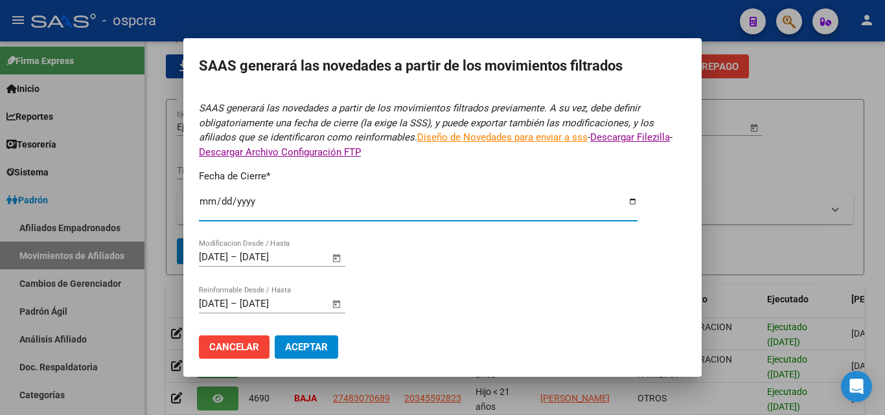
drag, startPoint x: 261, startPoint y: 196, endPoint x: 199, endPoint y: 198, distance: 61.5
click at [199, 198] on input "[DATE]" at bounding box center [418, 206] width 438 height 21
click at [627, 202] on input "[DATE]" at bounding box center [418, 206] width 438 height 21
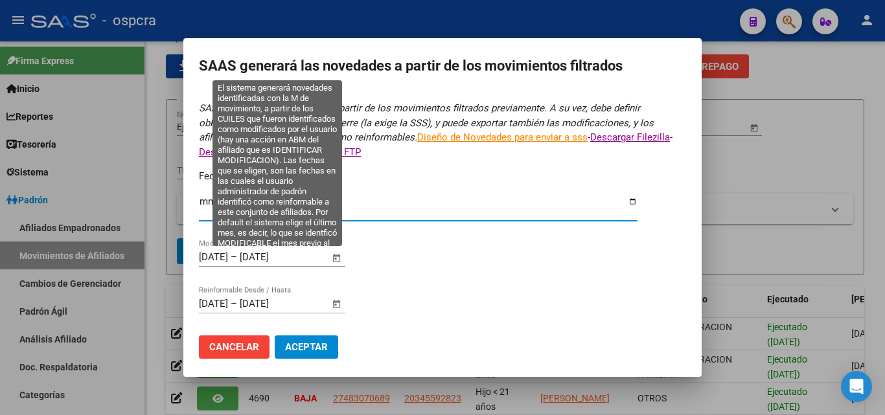
type input "[DATE]"
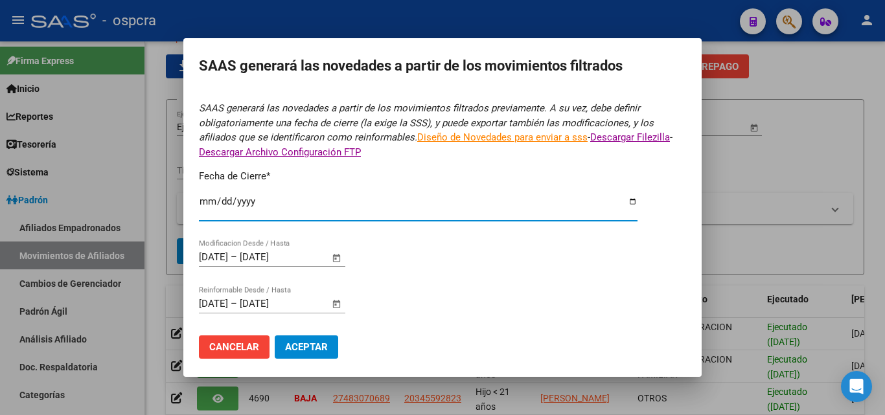
click at [320, 350] on span "Aceptar" at bounding box center [306, 347] width 43 height 12
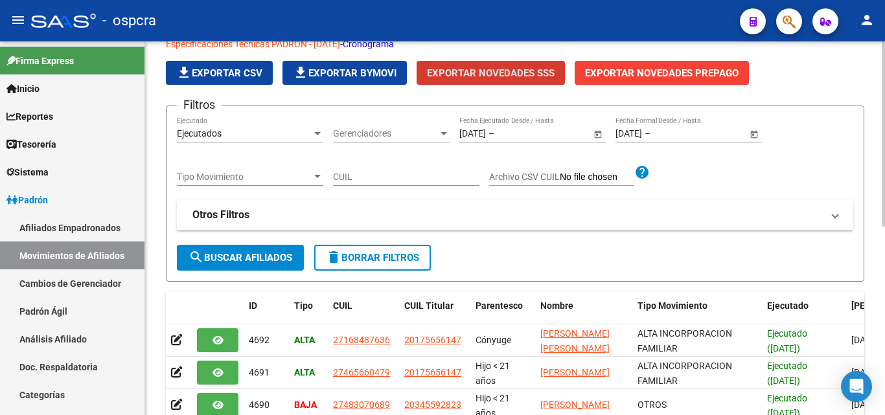
scroll to position [0, 0]
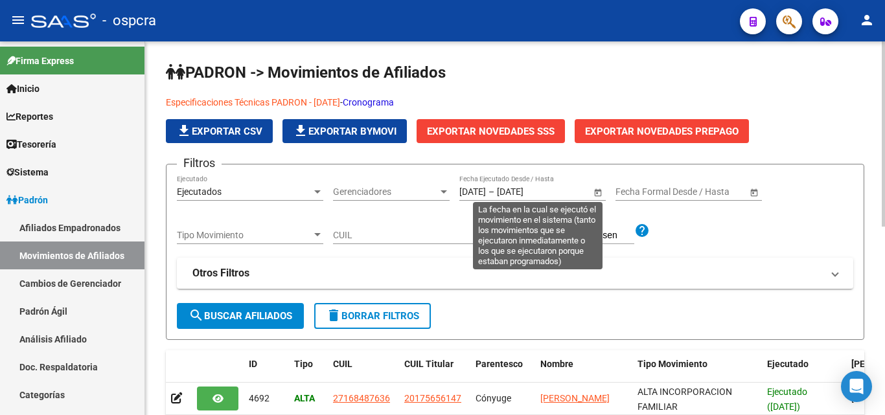
click at [596, 192] on span "Open calendar" at bounding box center [597, 192] width 31 height 31
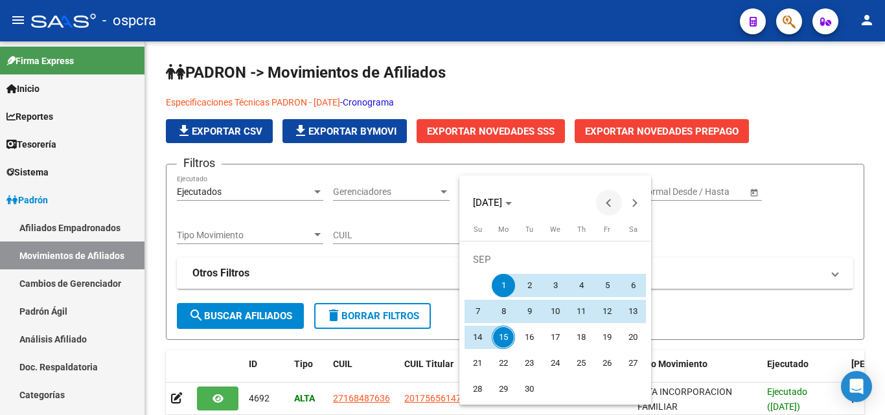
click at [609, 200] on button "Previous month" at bounding box center [609, 203] width 26 height 26
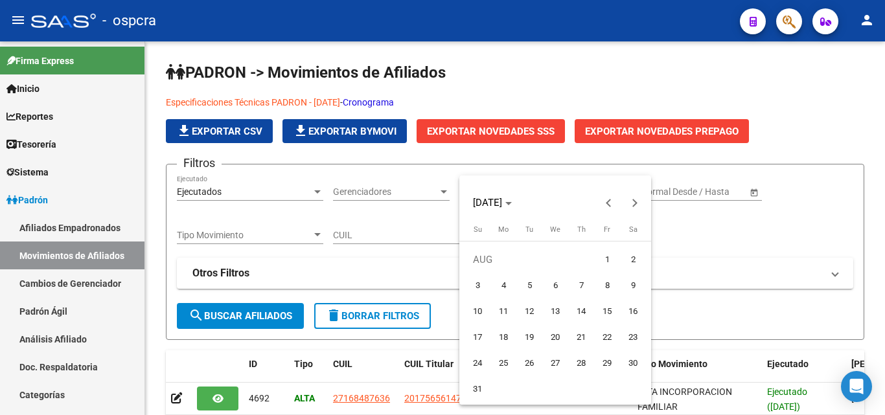
click at [607, 260] on span "1" at bounding box center [606, 259] width 23 height 23
type input "01/08/2025"
click at [633, 203] on button "Next month" at bounding box center [635, 203] width 26 height 26
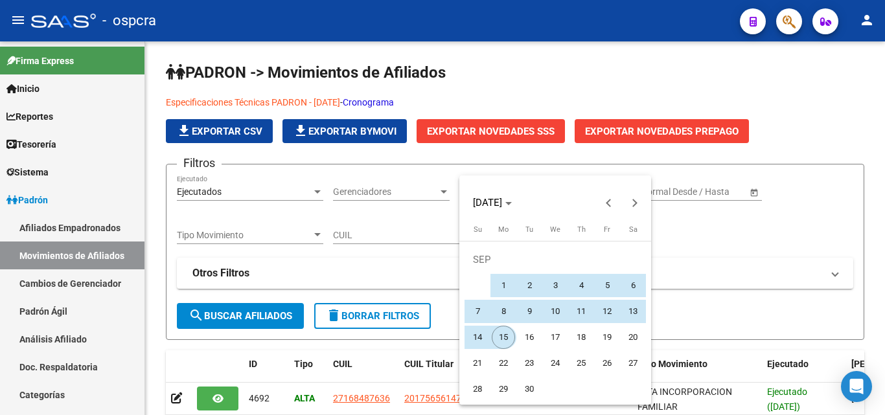
click at [501, 341] on span "15" at bounding box center [503, 337] width 23 height 23
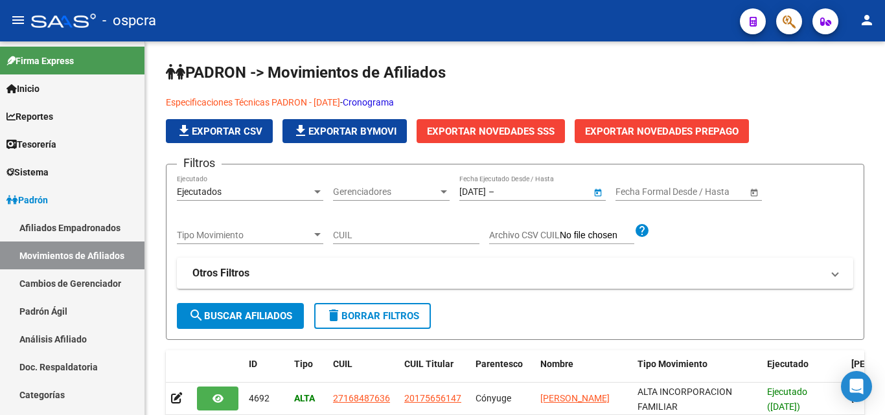
type input "[DATE]"
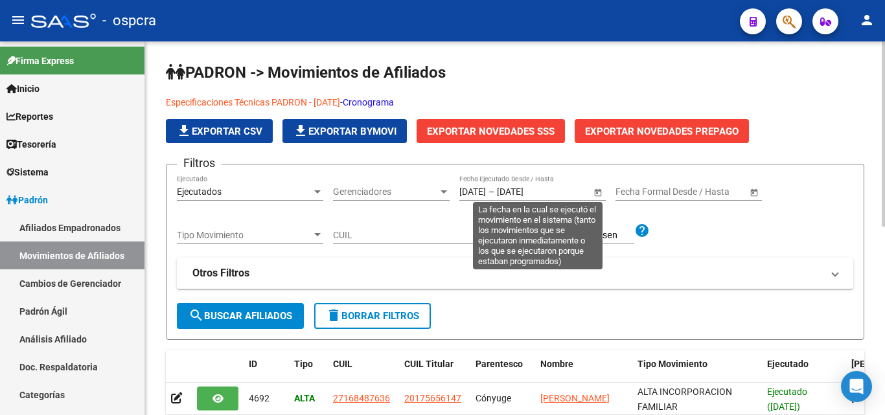
click at [600, 192] on span "Open calendar" at bounding box center [597, 192] width 31 height 31
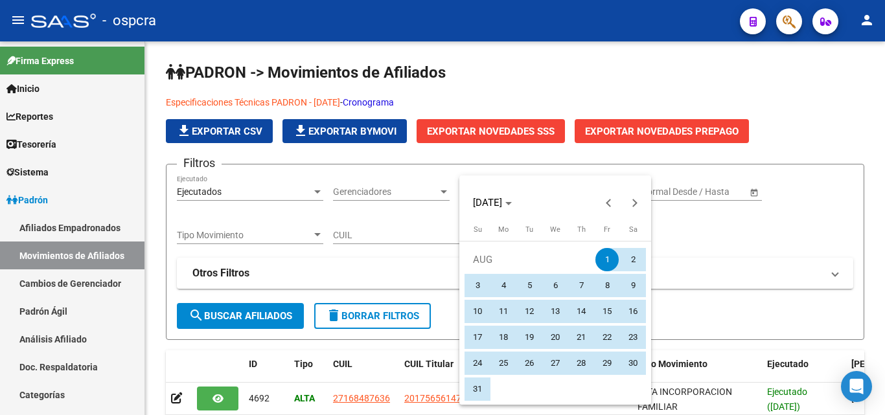
click at [580, 309] on span "14" at bounding box center [580, 311] width 23 height 23
type input "14/08/2025"
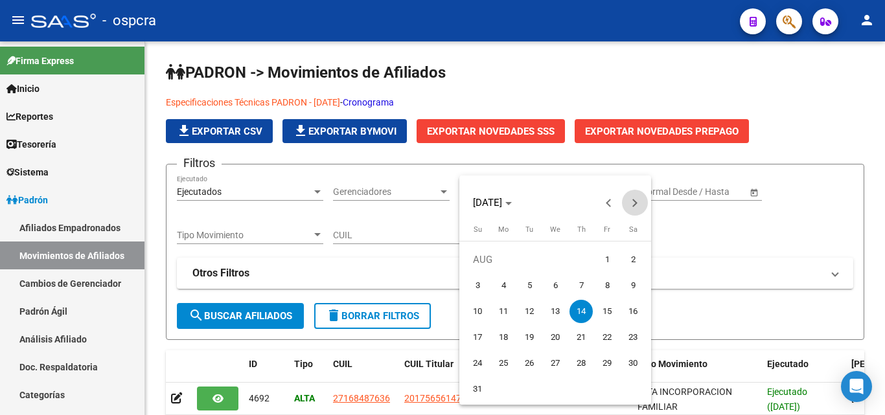
click at [638, 198] on span "Next month" at bounding box center [635, 203] width 26 height 26
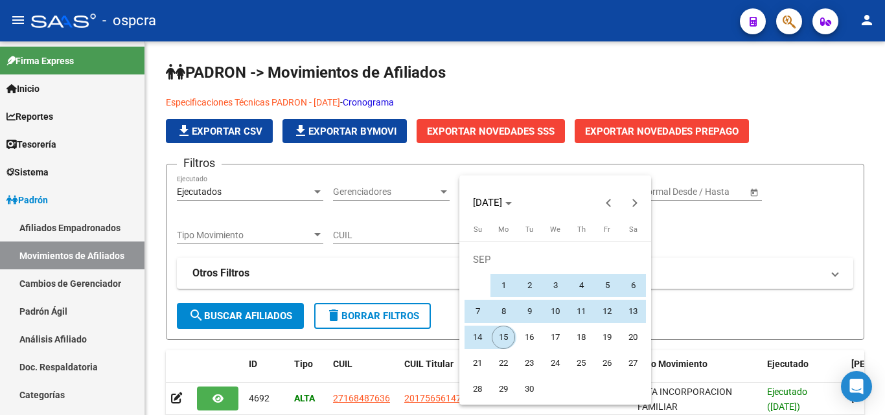
click at [501, 330] on span "15" at bounding box center [503, 337] width 23 height 23
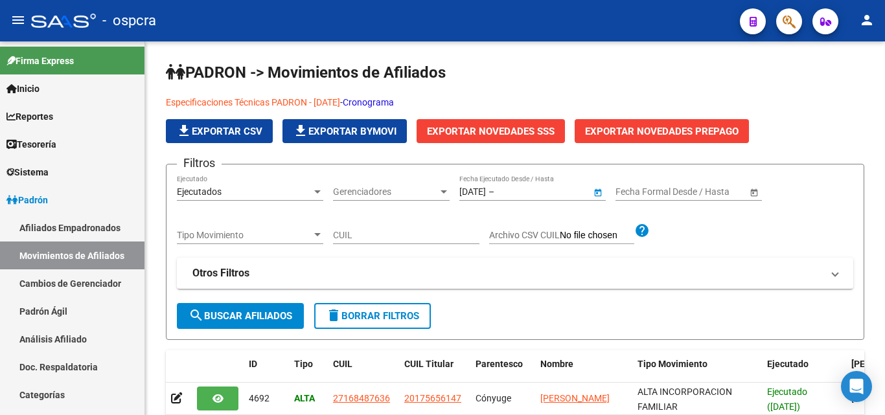
type input "[DATE]"
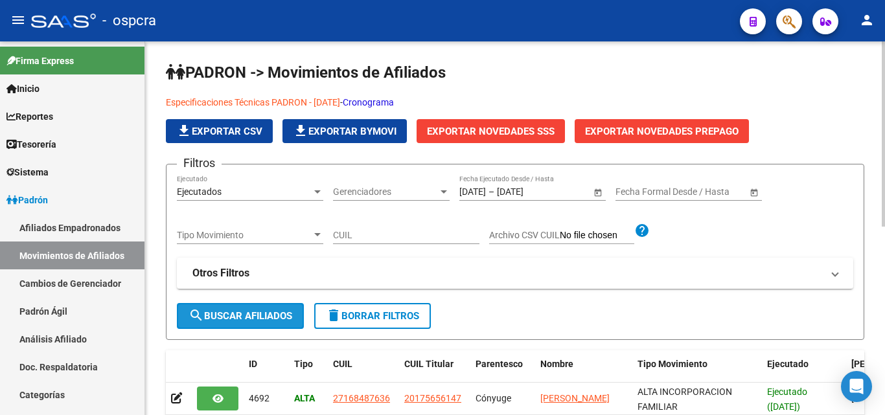
click at [229, 313] on span "search Buscar Afiliados" at bounding box center [240, 316] width 104 height 12
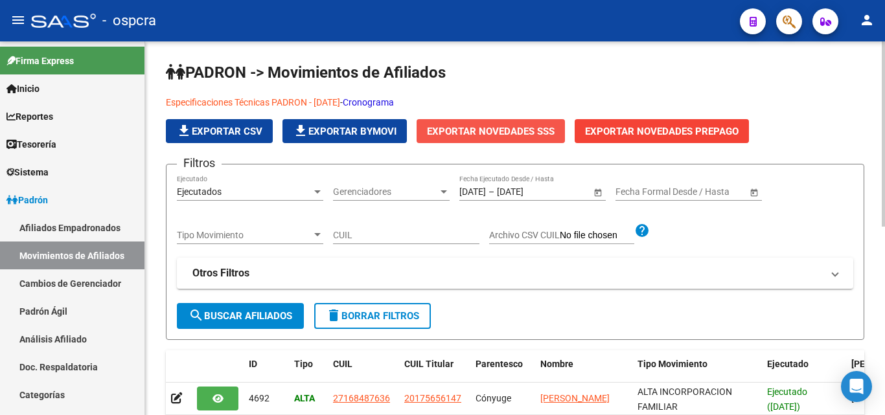
click at [495, 129] on span "Exportar Novedades SSS" at bounding box center [491, 132] width 128 height 12
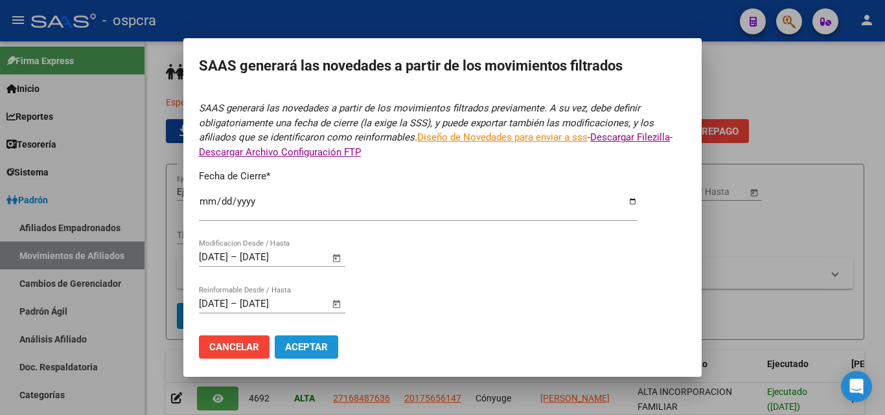
click at [323, 346] on span "Aceptar" at bounding box center [306, 347] width 43 height 12
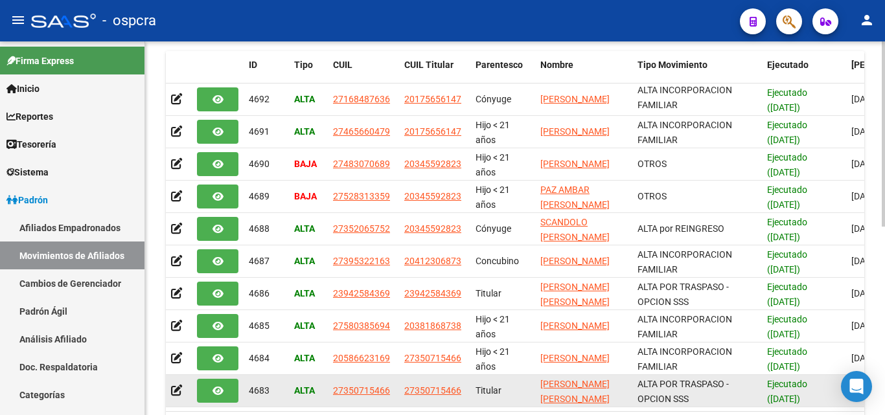
scroll to position [381, 0]
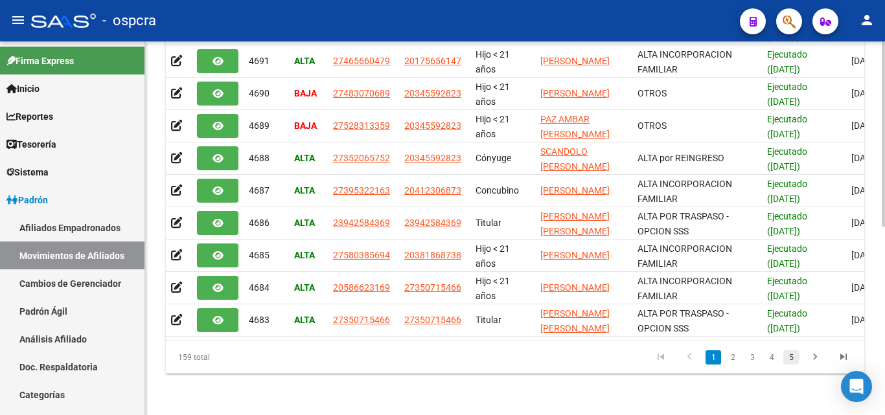
click at [785, 357] on link "5" at bounding box center [791, 357] width 16 height 14
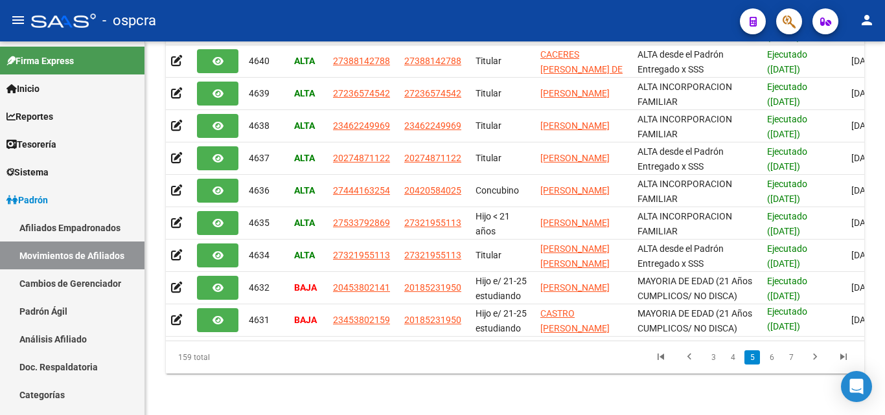
scroll to position [3, 0]
click at [817, 358] on icon "go to next page" at bounding box center [814, 359] width 17 height 16
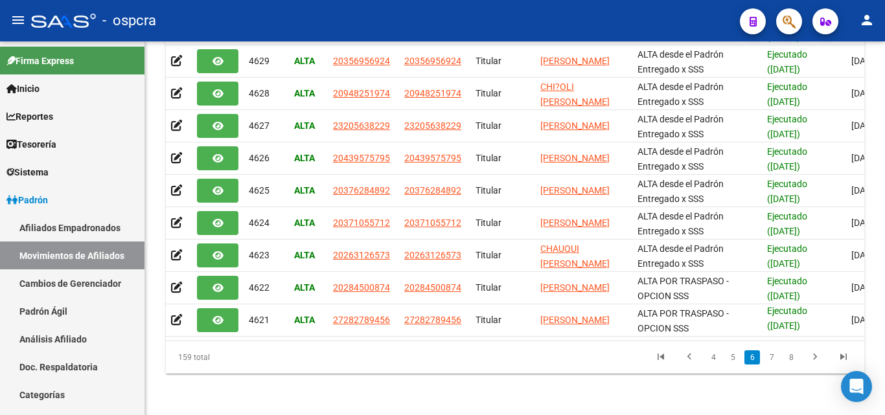
click at [835, 356] on link "go to last page" at bounding box center [843, 357] width 25 height 14
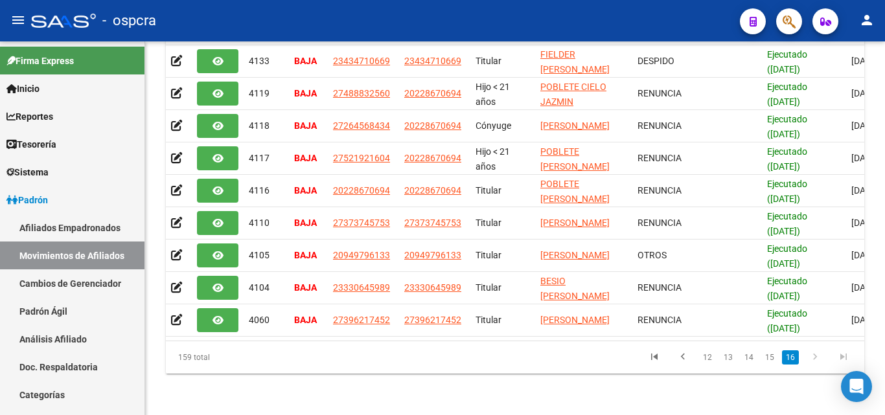
click at [799, 357] on li "16" at bounding box center [790, 357] width 21 height 22
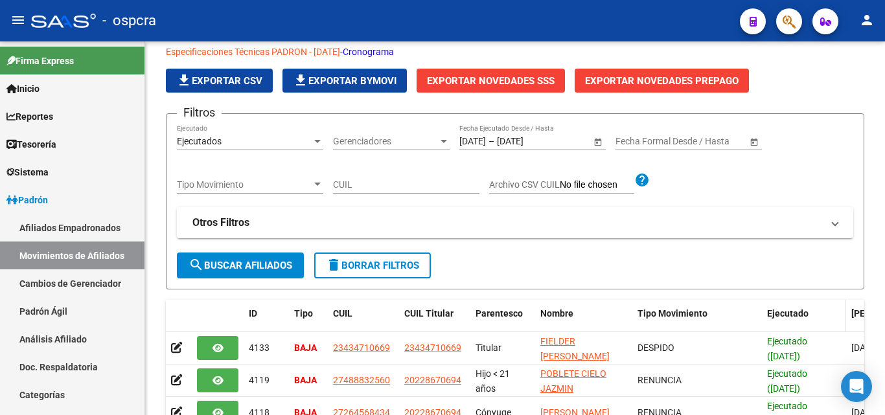
scroll to position [0, 0]
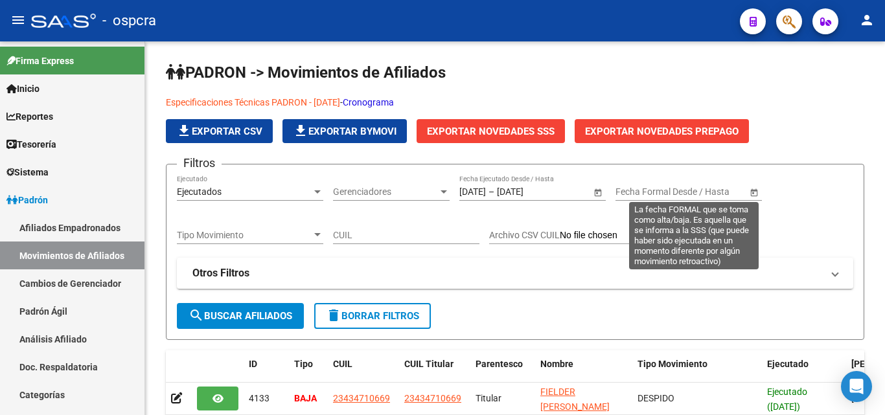
click at [751, 190] on span "Open calendar" at bounding box center [753, 192] width 31 height 31
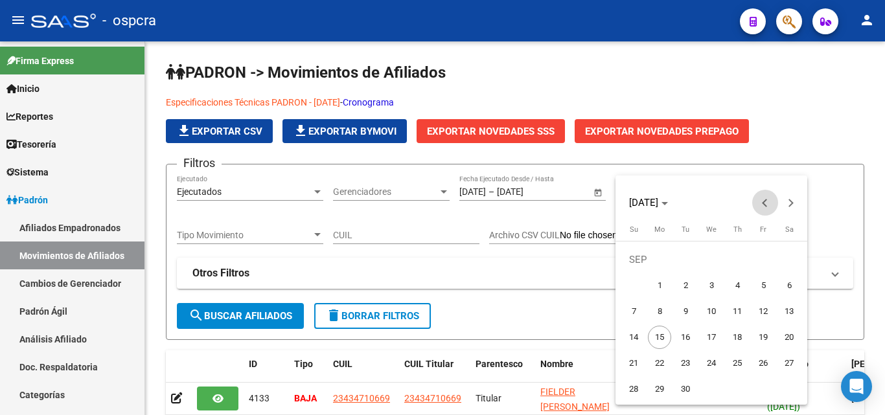
click at [766, 206] on button "Previous month" at bounding box center [765, 203] width 26 height 26
click at [742, 308] on span "14" at bounding box center [736, 311] width 23 height 23
type input "14/08/2025"
click at [795, 203] on span "Next month" at bounding box center [791, 203] width 26 height 26
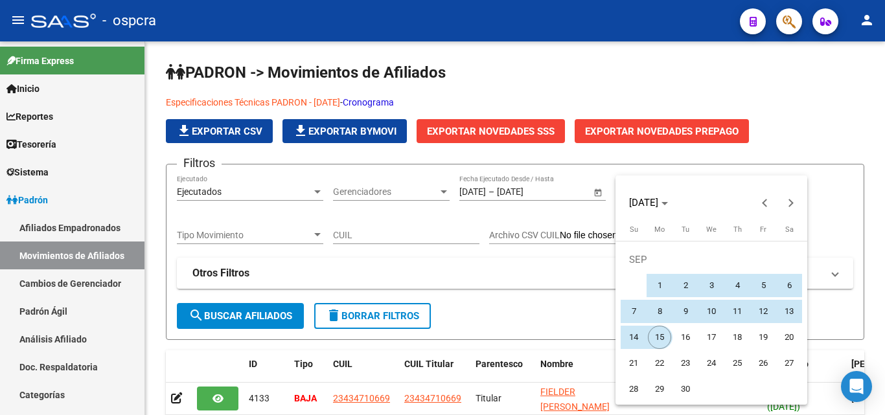
click at [661, 333] on span "15" at bounding box center [659, 337] width 23 height 23
type input "[DATE]"
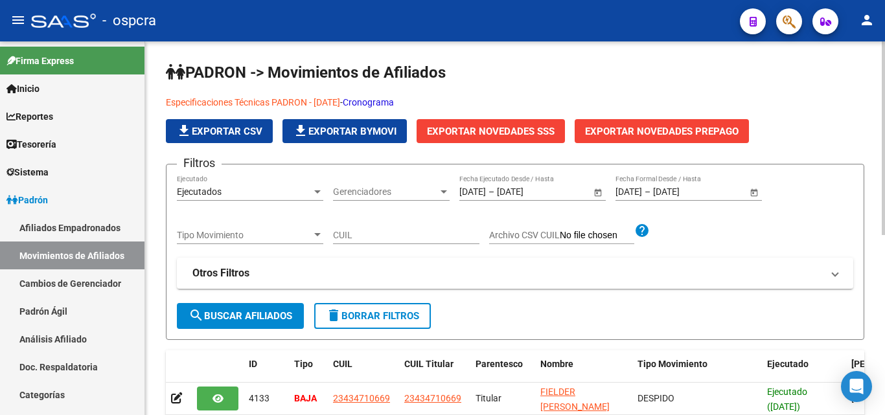
click at [291, 310] on span "search Buscar Afiliados" at bounding box center [240, 316] width 104 height 12
click at [506, 128] on span "Exportar Novedades SSS" at bounding box center [491, 132] width 128 height 12
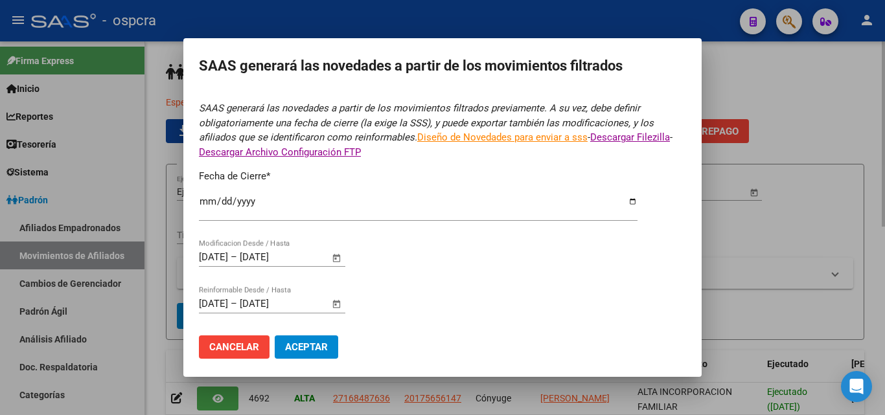
type input "[DATE]"
click at [816, 152] on div at bounding box center [442, 207] width 885 height 415
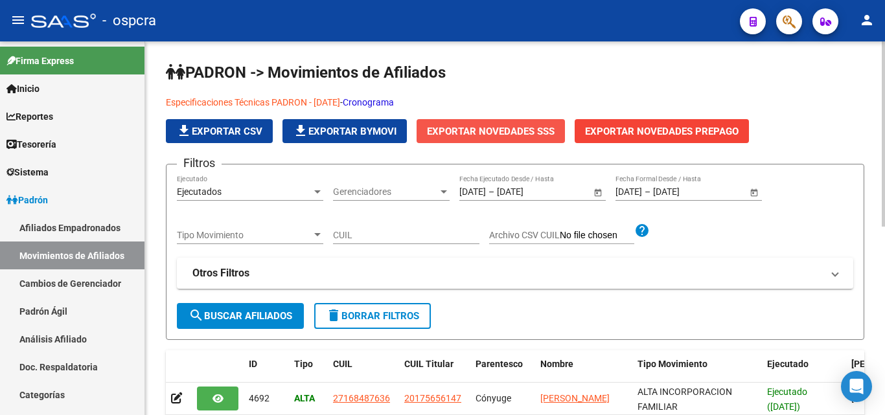
click at [535, 123] on button "Exportar Novedades SSS" at bounding box center [490, 131] width 148 height 24
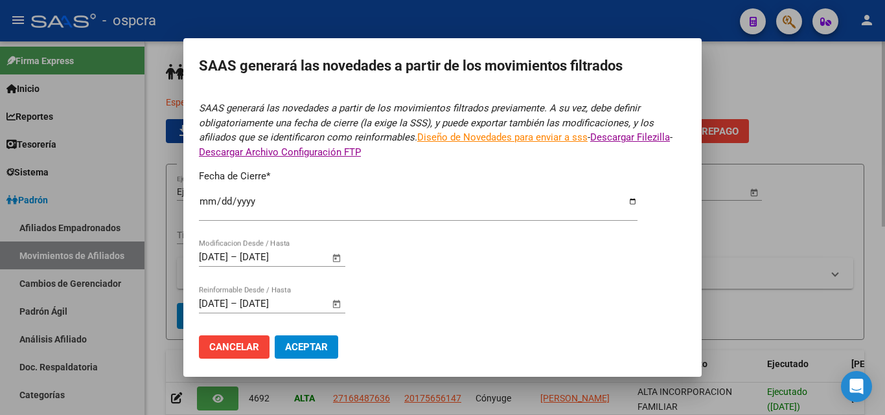
type input "[DATE]"
click at [310, 347] on span "Aceptar" at bounding box center [306, 347] width 43 height 12
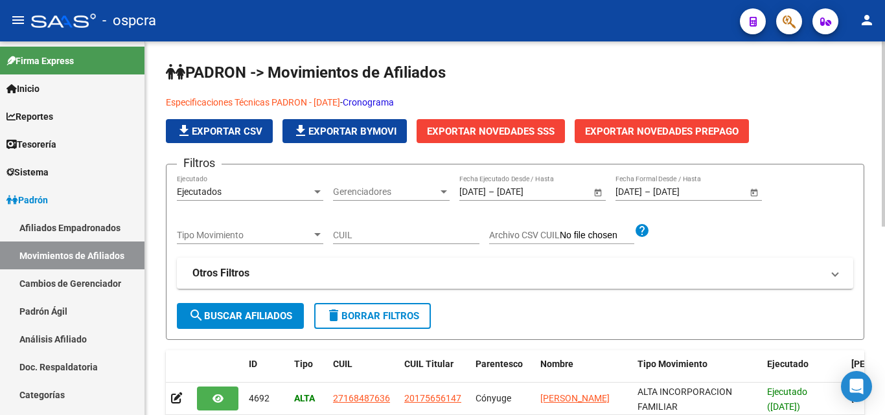
click at [799, 126] on div "Especificaciones Técnicas PADRON - Agosto 2024 - Cronograma file_download Expor…" at bounding box center [515, 119] width 698 height 48
click at [487, 123] on button "Exportar Novedades SSS" at bounding box center [490, 131] width 148 height 24
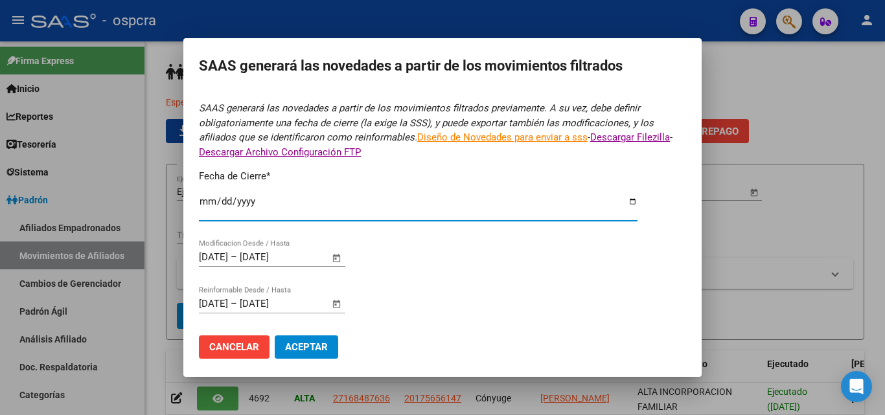
click at [622, 201] on input "[DATE]" at bounding box center [418, 206] width 438 height 21
type input "[DATE]"
click at [316, 346] on span "Aceptar" at bounding box center [306, 347] width 43 height 12
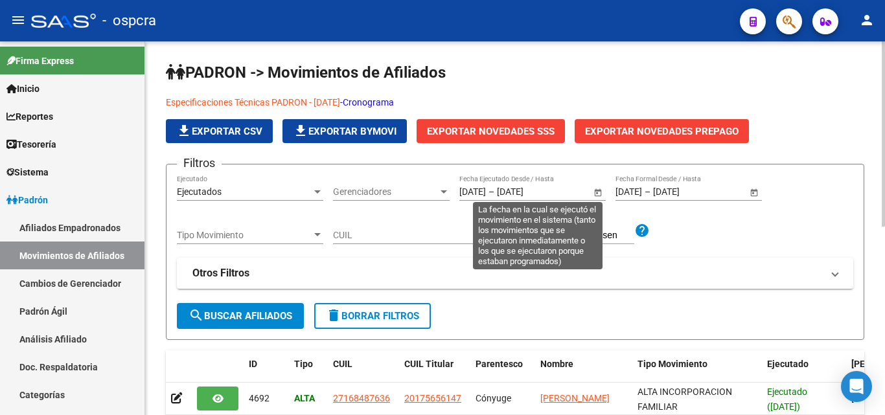
click at [595, 191] on span "Open calendar" at bounding box center [597, 192] width 31 height 31
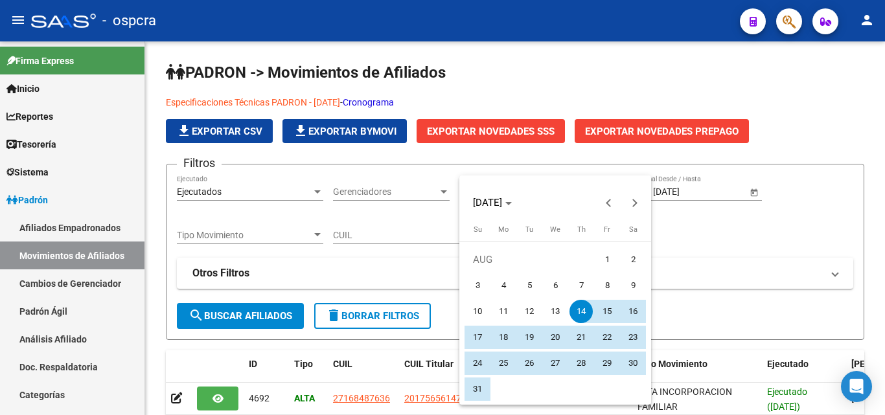
click at [605, 318] on span "15" at bounding box center [606, 311] width 23 height 23
type input "[DATE]"
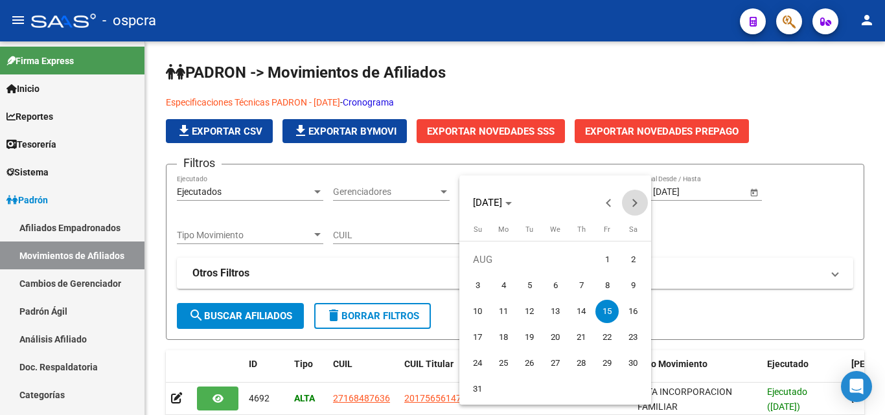
click at [639, 199] on span "Next month" at bounding box center [635, 203] width 26 height 26
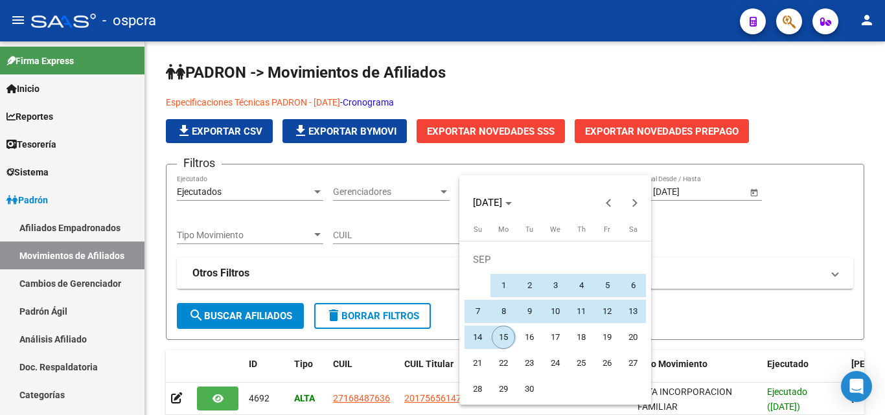
click at [501, 340] on span "15" at bounding box center [503, 337] width 23 height 23
type input "[DATE]"
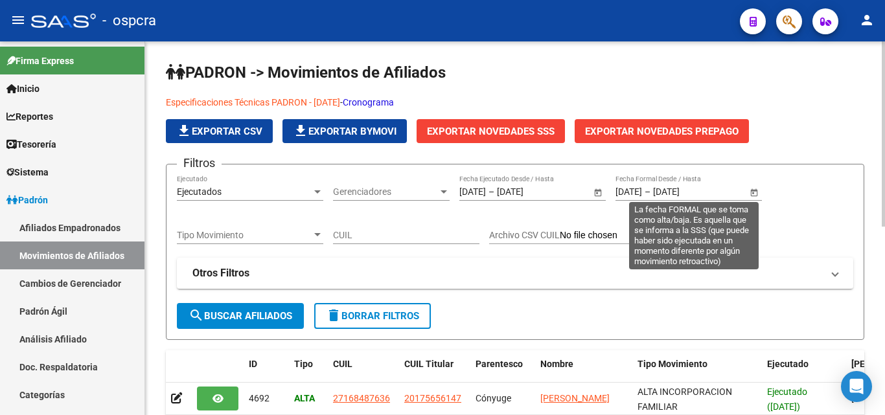
click at [751, 192] on span "Open calendar" at bounding box center [753, 192] width 31 height 31
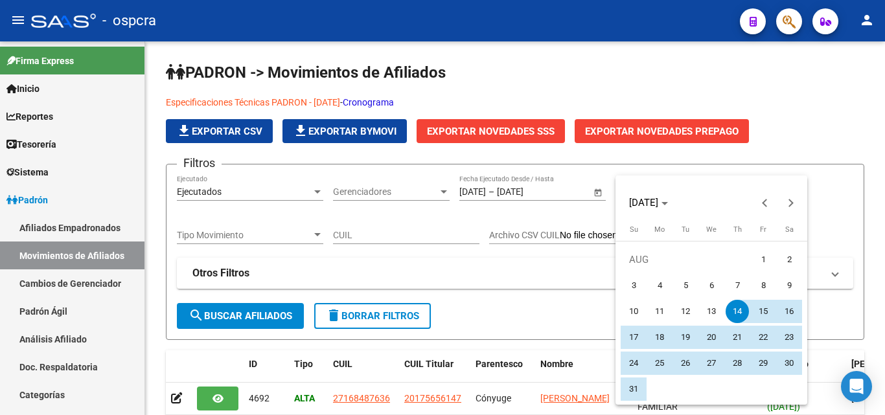
click at [752, 308] on span "15" at bounding box center [762, 311] width 23 height 23
type input "[DATE]"
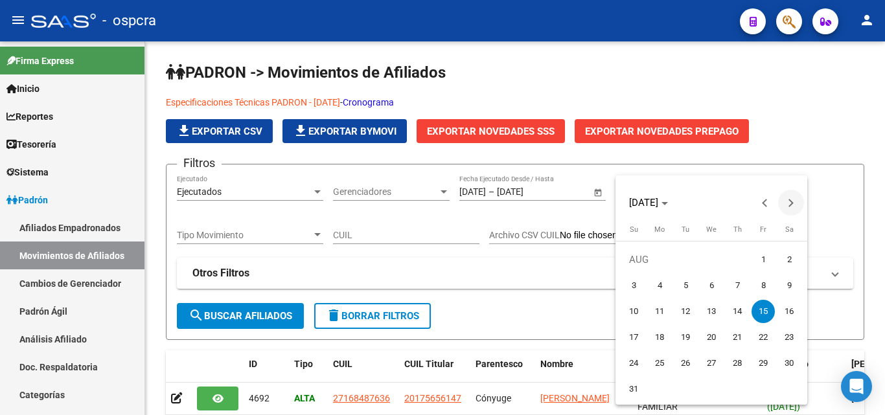
click at [793, 199] on span "Next month" at bounding box center [791, 203] width 26 height 26
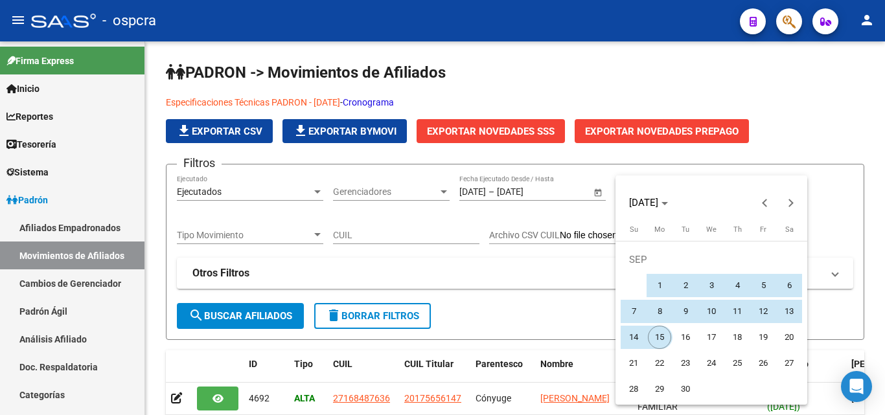
click at [661, 337] on span "15" at bounding box center [659, 337] width 23 height 23
type input "[DATE]"
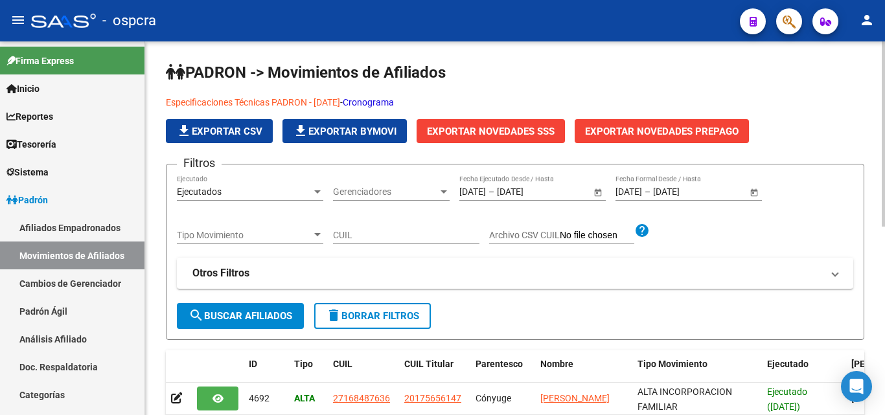
click at [264, 311] on span "search Buscar Afiliados" at bounding box center [240, 316] width 104 height 12
click at [495, 126] on span "Exportar Novedades SSS" at bounding box center [491, 132] width 128 height 12
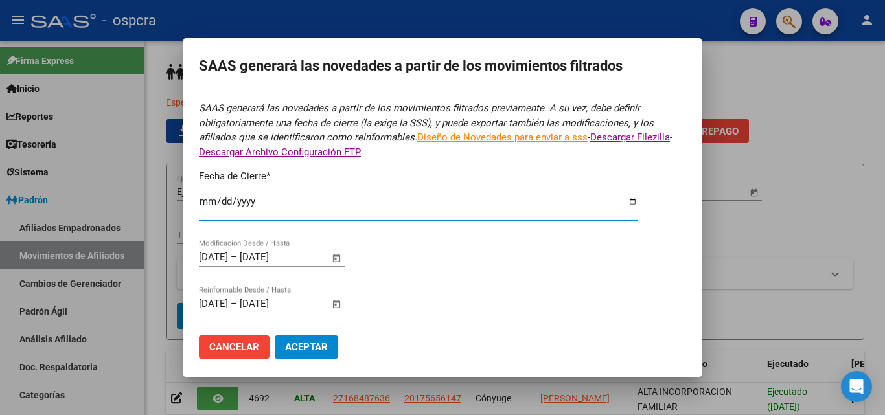
click at [626, 200] on input "[DATE]" at bounding box center [418, 206] width 438 height 21
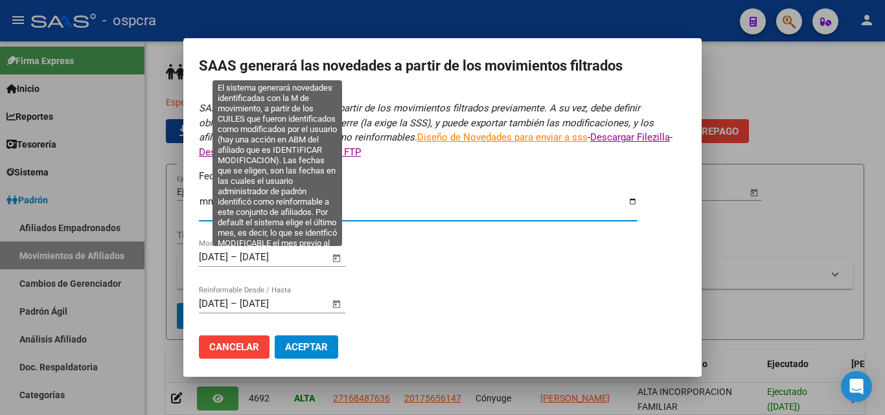
type input "[DATE]"
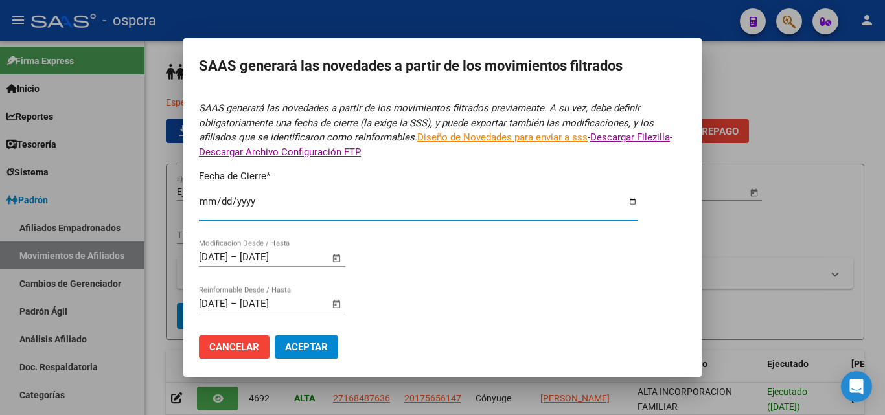
click at [319, 340] on button "Aceptar" at bounding box center [306, 346] width 63 height 23
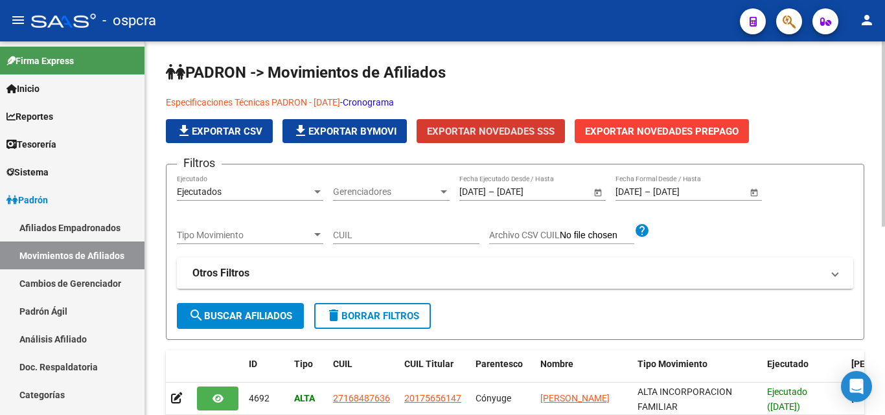
click at [486, 128] on span "Exportar Novedades SSS" at bounding box center [491, 132] width 128 height 12
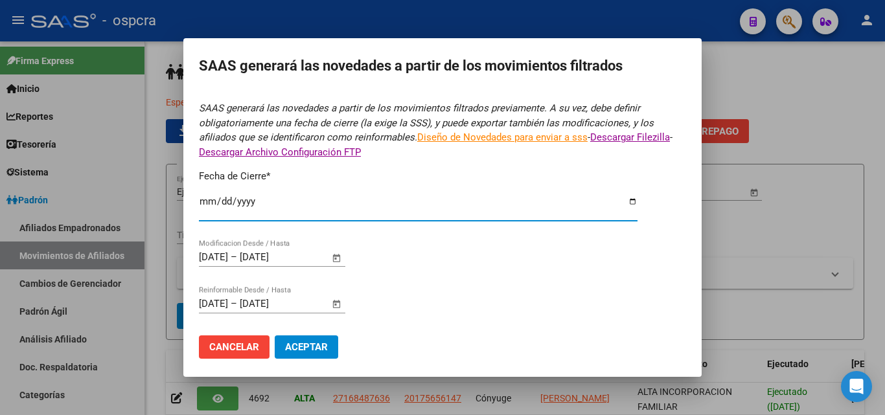
click at [623, 203] on input "[DATE]" at bounding box center [418, 206] width 438 height 21
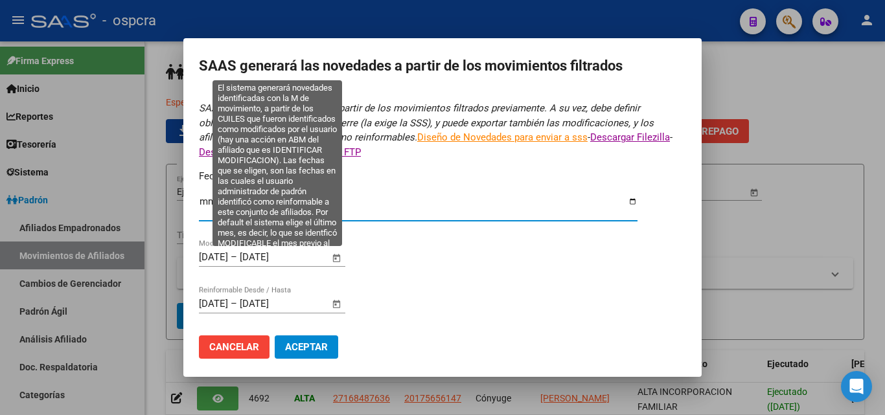
type input "2025-09-10"
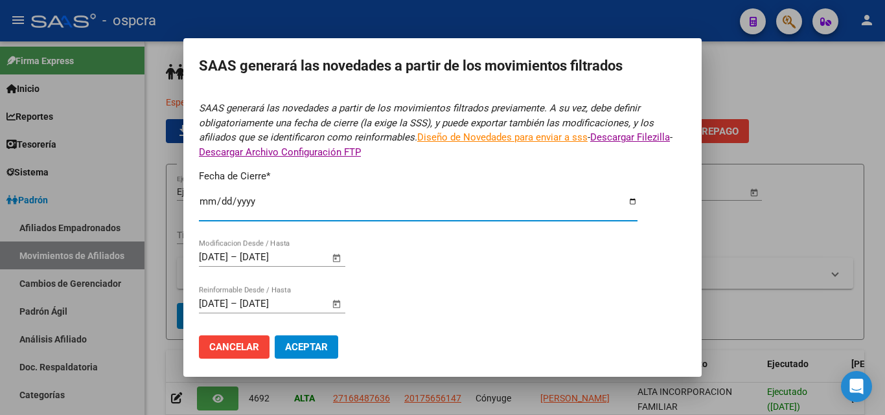
click at [322, 348] on span "Aceptar" at bounding box center [306, 347] width 43 height 12
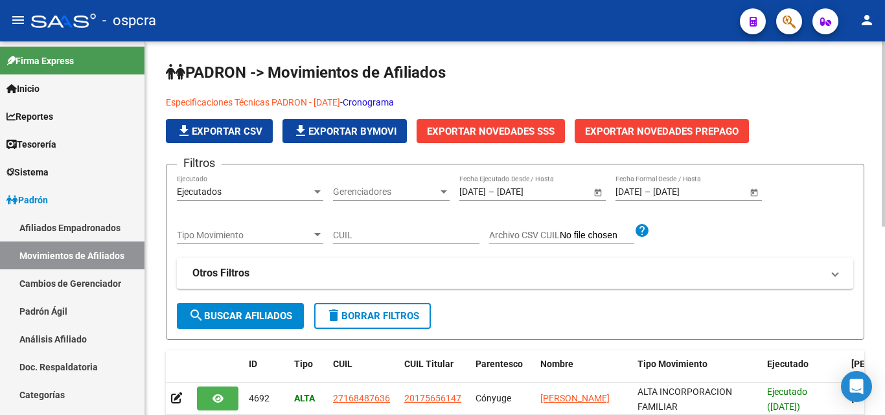
click at [857, 69] on h1 "PADRON -> Movimientos de Afiliados" at bounding box center [515, 73] width 698 height 23
click at [519, 127] on span "Exportar Novedades SSS" at bounding box center [491, 132] width 128 height 12
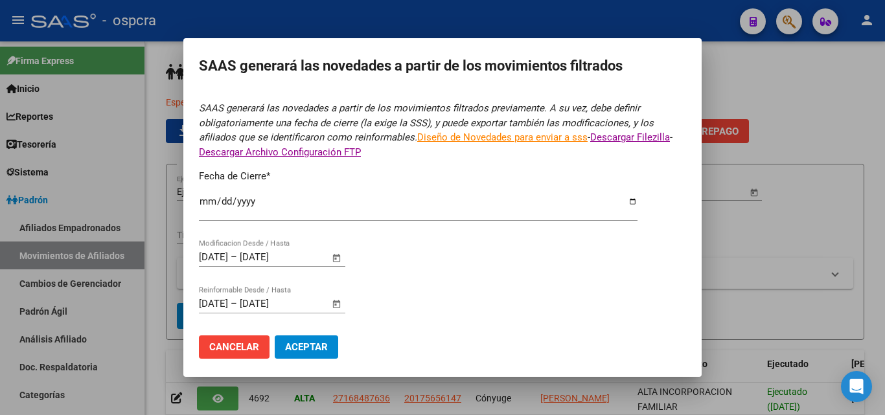
type input "[DATE]"
click at [622, 205] on input "[DATE]" at bounding box center [418, 206] width 438 height 21
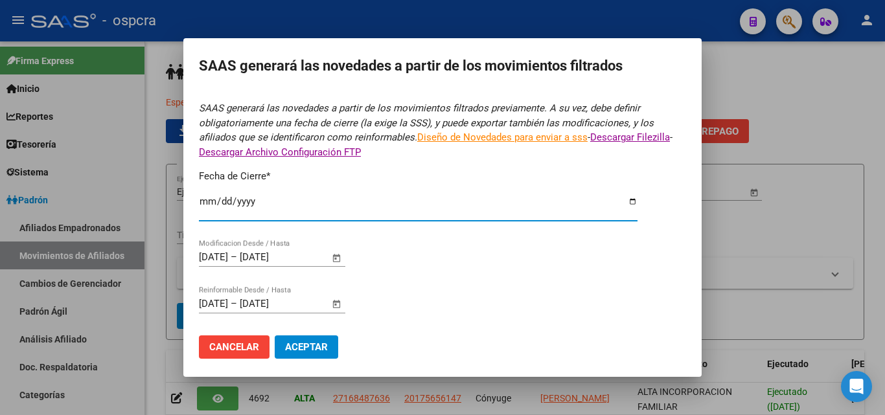
click at [491, 204] on input "[DATE]" at bounding box center [418, 206] width 438 height 21
click at [270, 174] on span "*" at bounding box center [268, 176] width 4 height 12
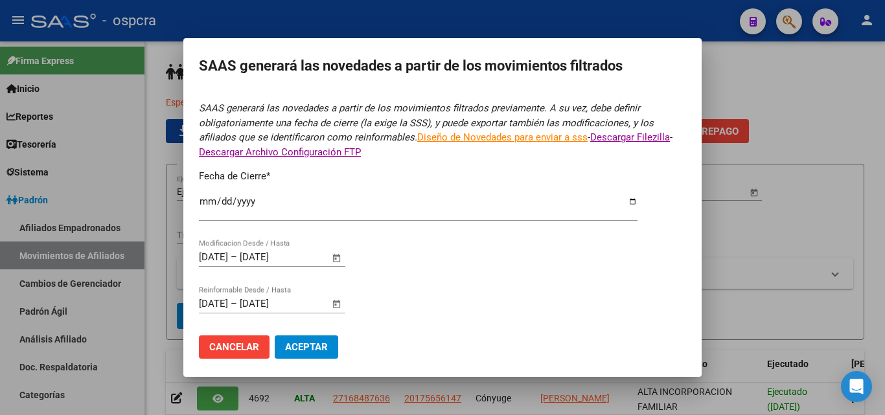
click at [270, 174] on span "*" at bounding box center [268, 176] width 4 height 12
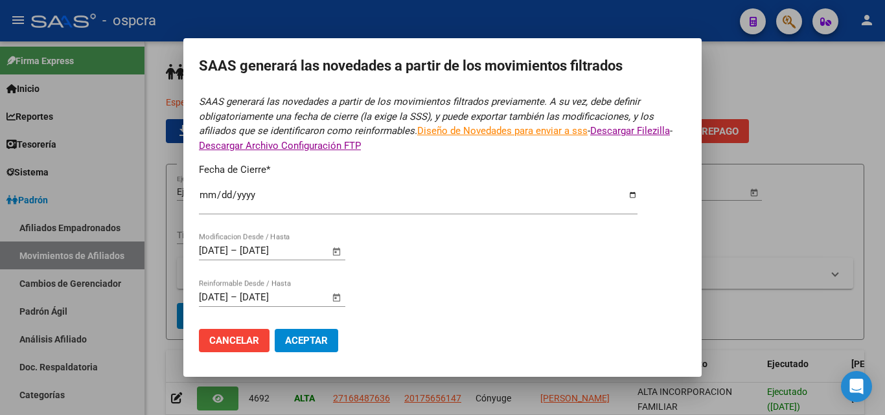
scroll to position [8, 0]
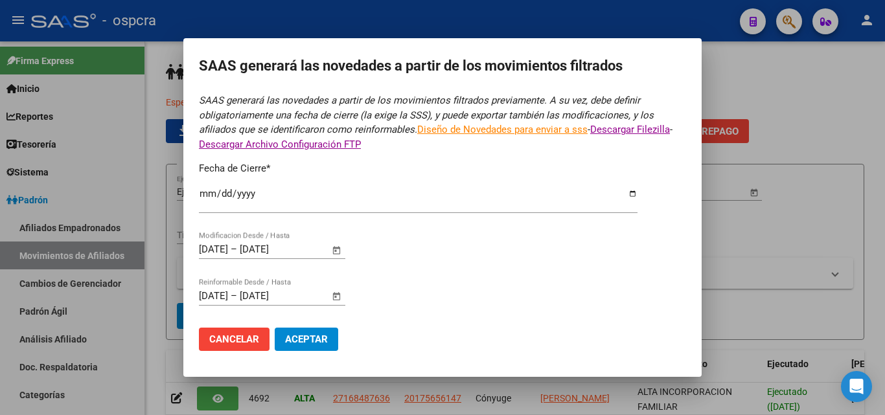
click at [791, 177] on div at bounding box center [442, 207] width 885 height 415
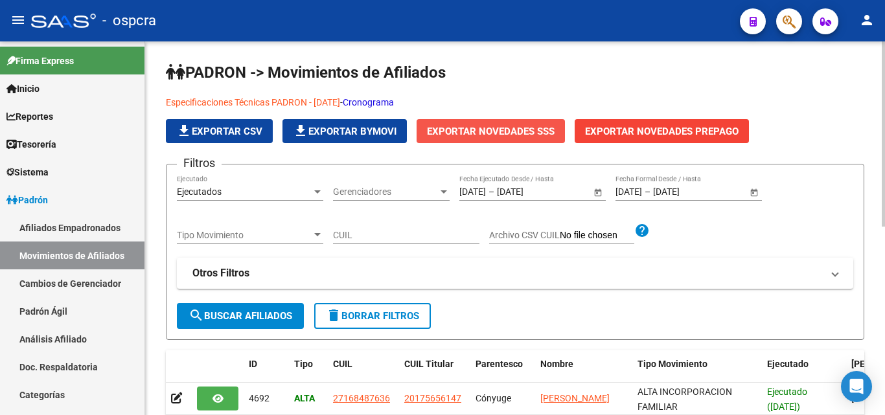
click at [495, 129] on span "Exportar Novedades SSS" at bounding box center [491, 132] width 128 height 12
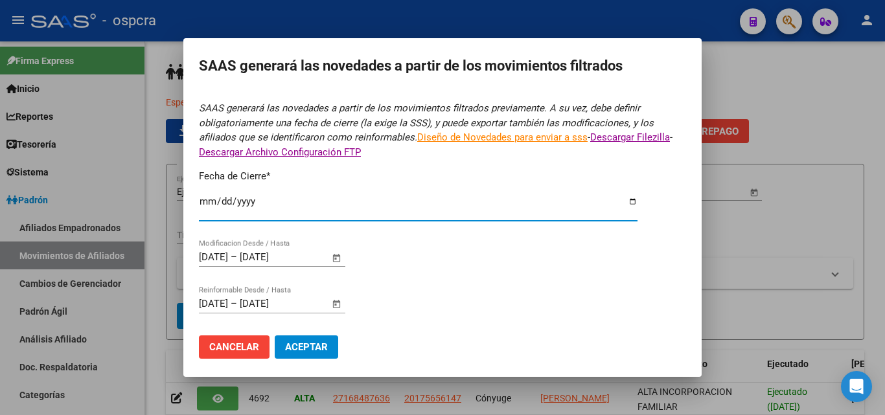
click at [624, 202] on input "[DATE]" at bounding box center [418, 206] width 438 height 21
click at [362, 198] on input "[DATE]" at bounding box center [418, 206] width 438 height 21
click at [309, 346] on span "Aceptar" at bounding box center [306, 347] width 43 height 12
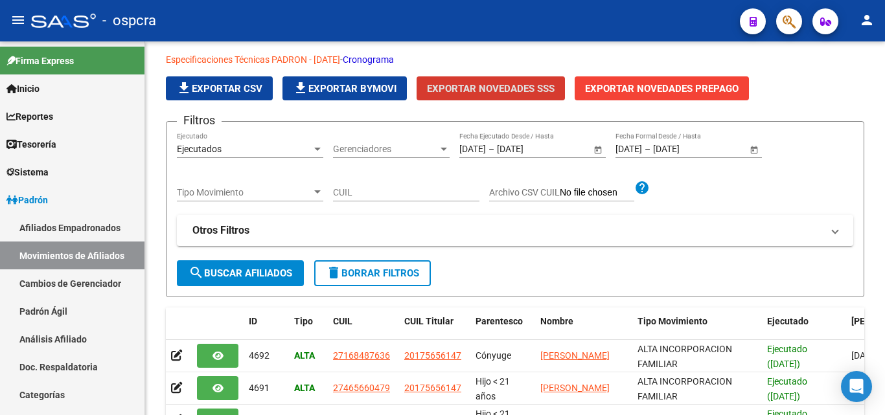
scroll to position [0, 0]
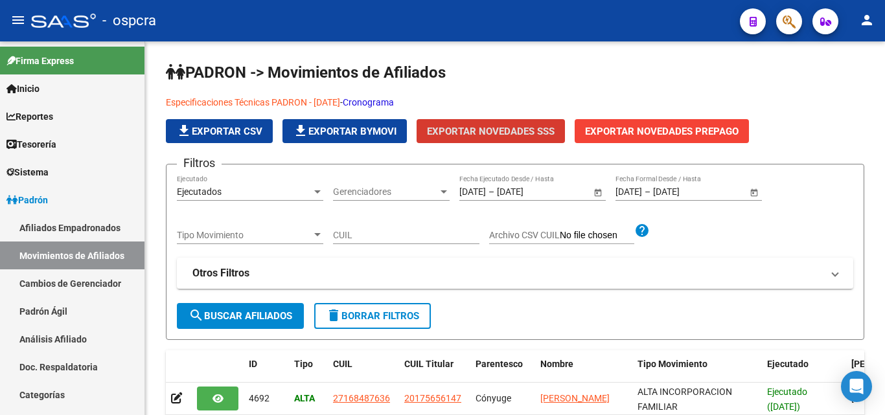
click at [789, 17] on icon "button" at bounding box center [788, 21] width 13 height 15
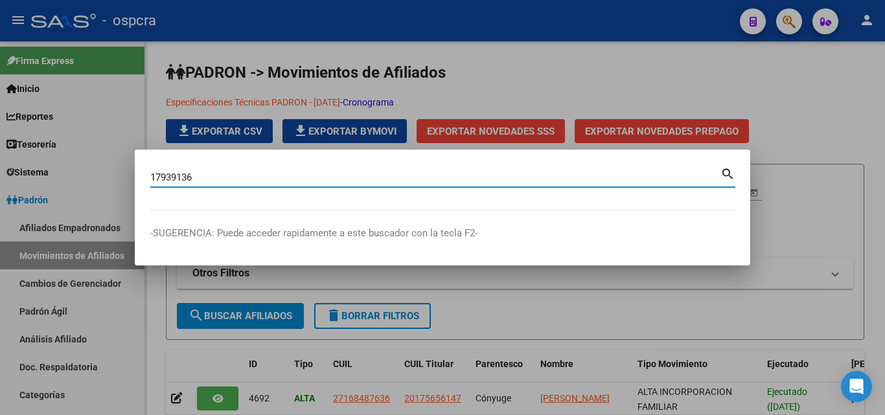
type input "17939136"
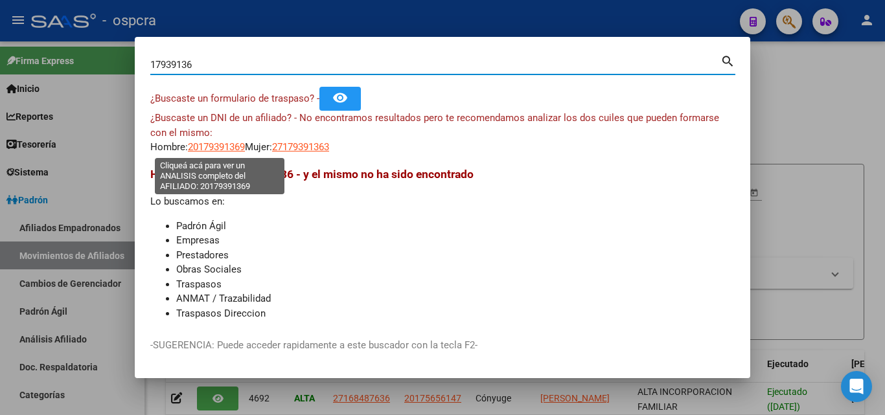
click at [211, 148] on span "20179391369" at bounding box center [216, 147] width 57 height 12
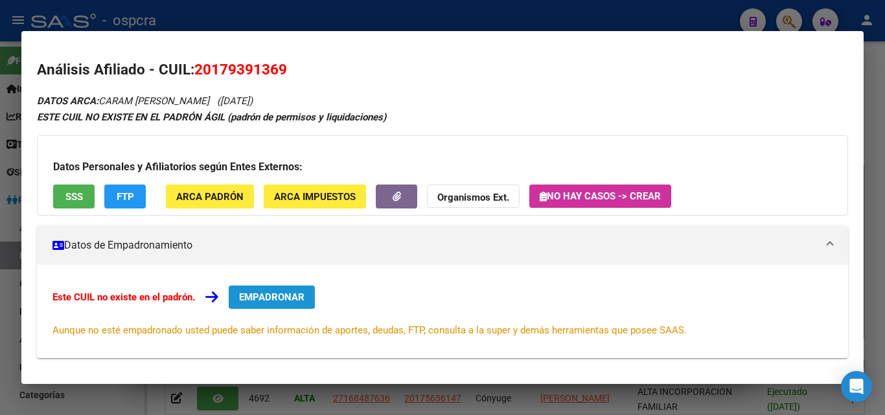
click at [284, 304] on button "EMPADRONAR" at bounding box center [272, 297] width 86 height 23
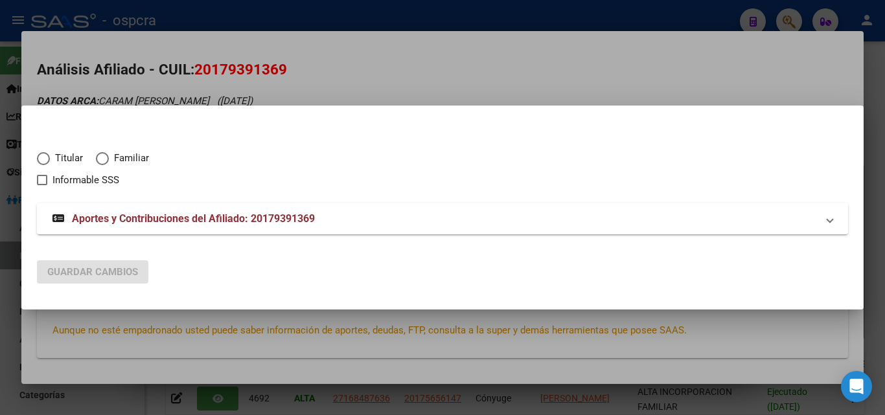
click at [38, 163] on span "Elija una opción" at bounding box center [43, 158] width 13 height 13
click at [38, 163] on input "Titular" at bounding box center [43, 158] width 13 height 13
radio input "true"
checkbox input "true"
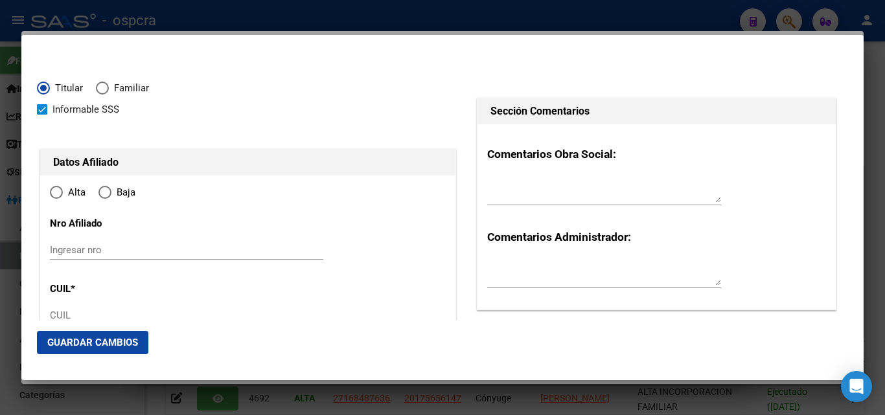
type input "20-17939136-9"
type input "17939136"
type input "CARAM"
type input "FABIO ARIEL"
type input "1967-04-08"
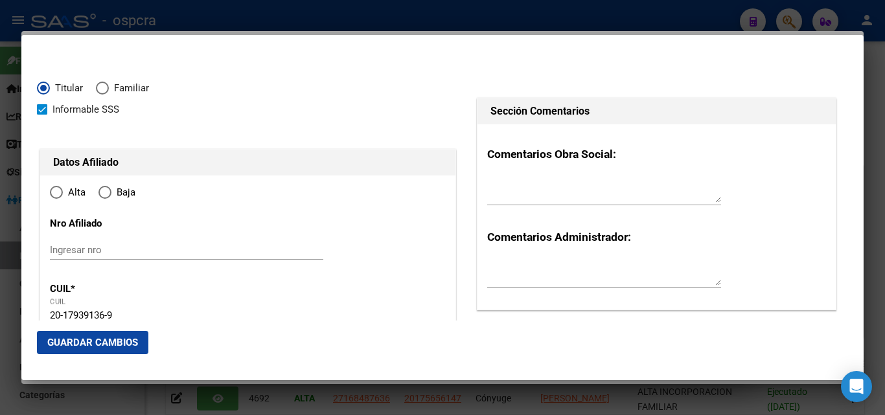
type input "SAN ANTONIO OESTE"
type input "8520"
type input "ALVEAR"
type input "945"
type input "SAN ANTONIO OESTE"
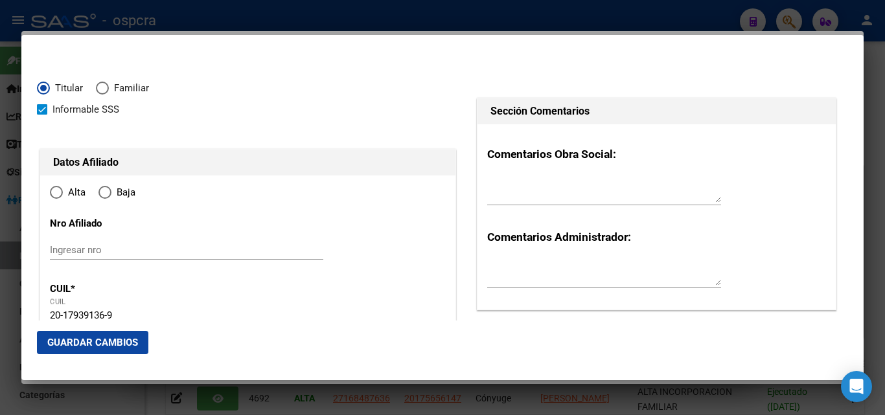
radio input "true"
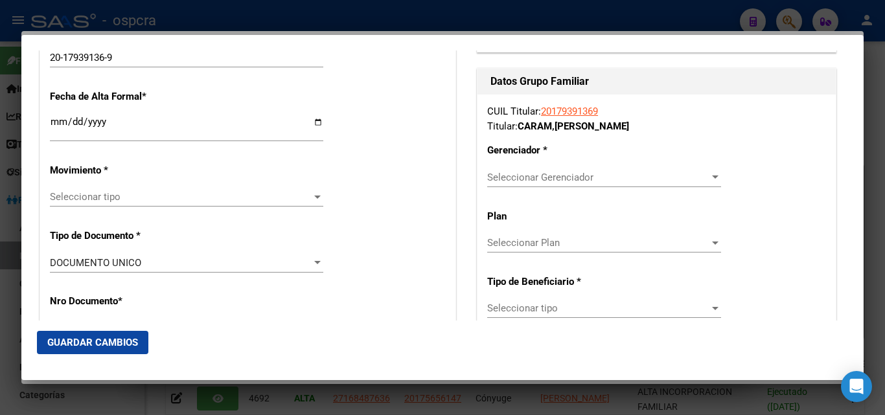
scroll to position [259, 0]
click at [315, 124] on input "Ingresar fecha" at bounding box center [186, 125] width 273 height 21
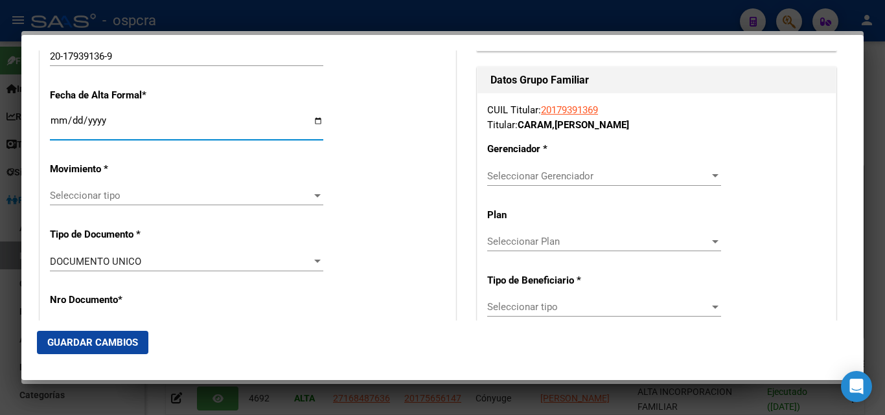
type input "[DATE]"
click at [314, 203] on div "Seleccionar tipo Seleccionar tipo" at bounding box center [186, 195] width 273 height 19
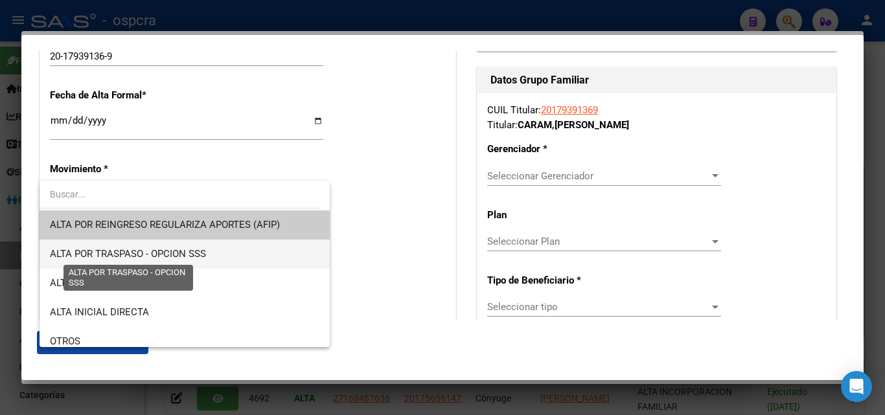
scroll to position [65, 0]
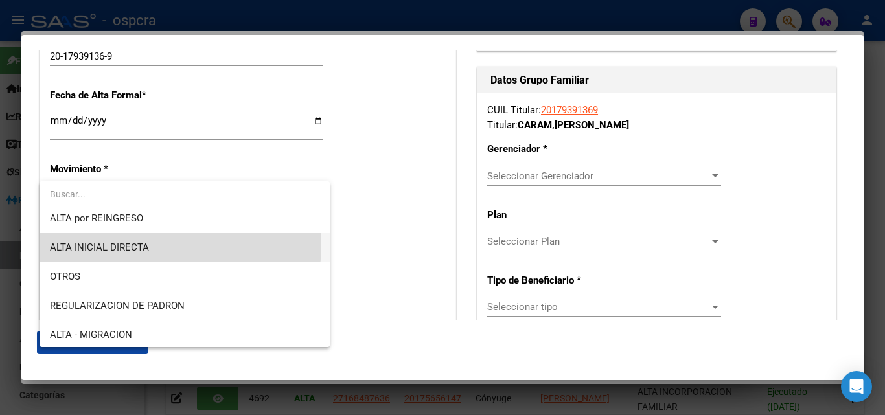
click at [169, 245] on span "ALTA INICIAL DIRECTA" at bounding box center [184, 247] width 269 height 29
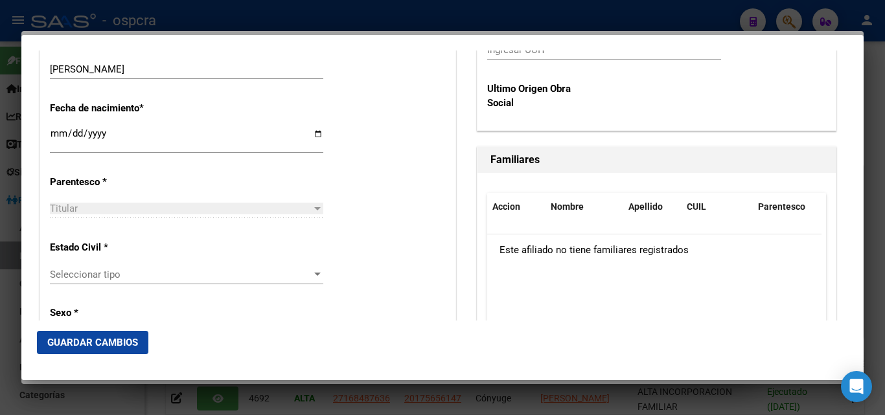
scroll to position [777, 0]
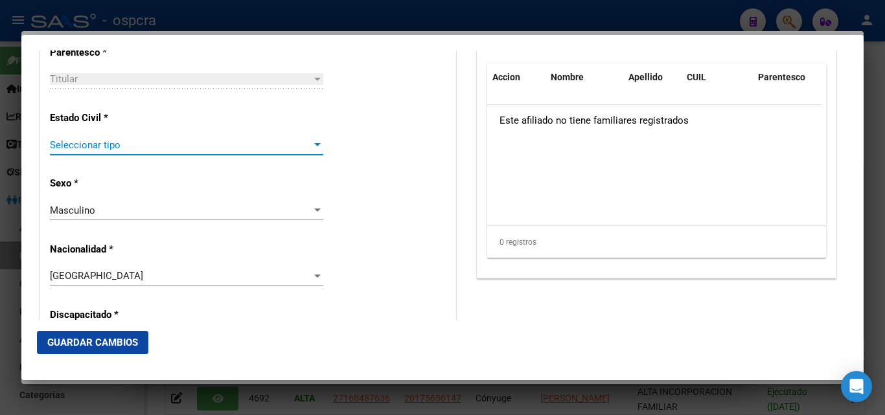
click at [305, 149] on span "Seleccionar tipo" at bounding box center [181, 145] width 262 height 12
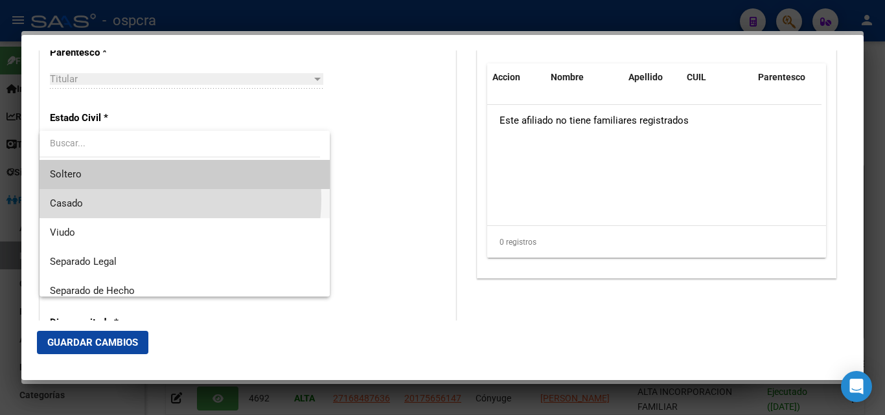
click at [149, 199] on span "Casado" at bounding box center [184, 203] width 269 height 29
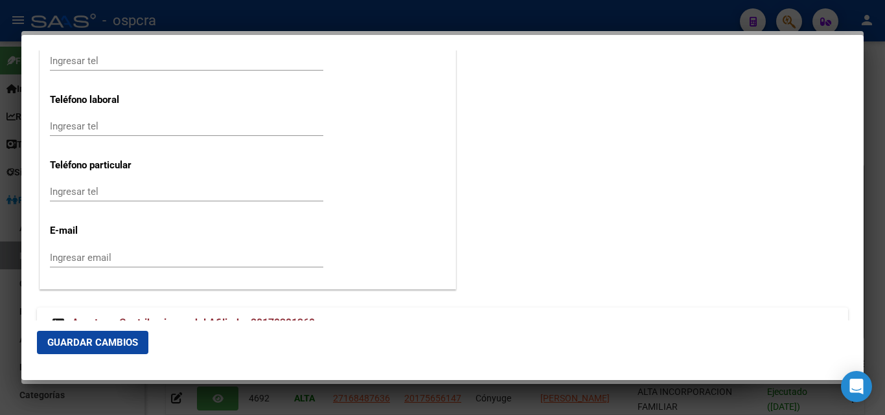
scroll to position [1770, 0]
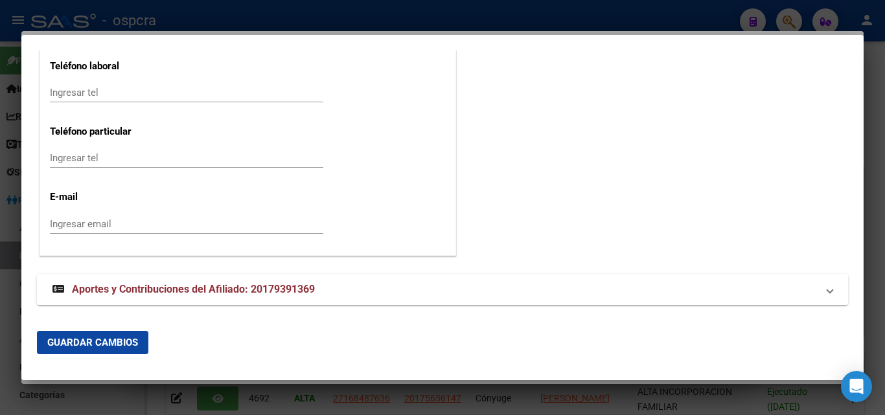
click at [196, 284] on span "Aportes y Contribuciones del Afiliado: 20179391369" at bounding box center [193, 289] width 243 height 12
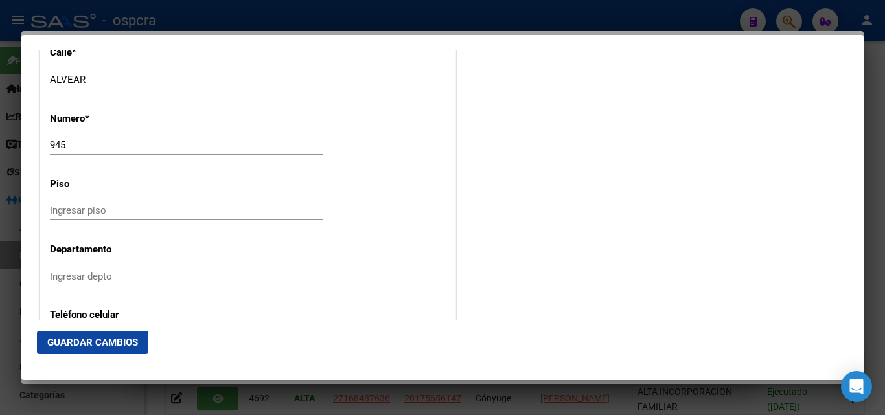
scroll to position [1381, 0]
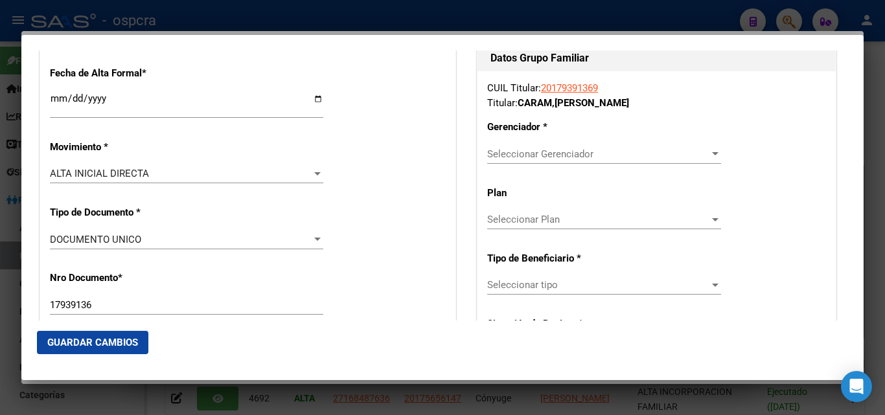
scroll to position [280, 0]
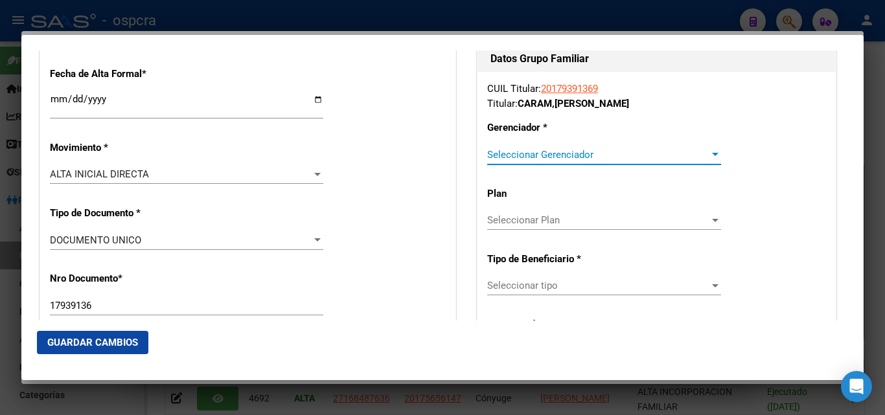
click at [695, 157] on span "Seleccionar Gerenciador" at bounding box center [598, 155] width 222 height 12
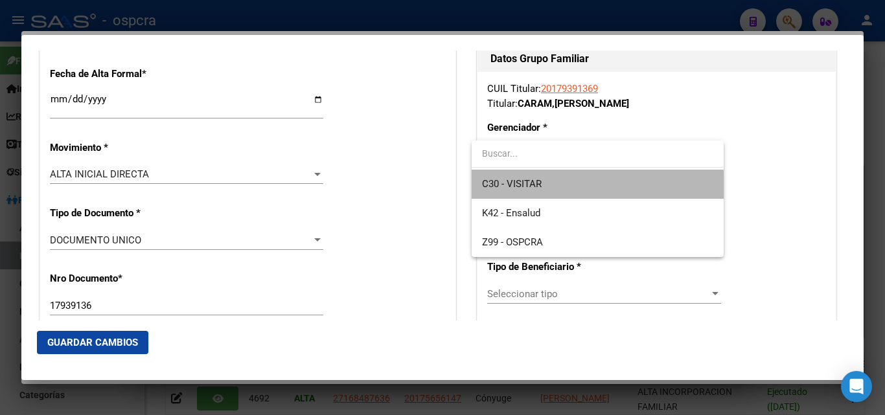
click at [563, 187] on span "C30 - VISITAR" at bounding box center [597, 184] width 231 height 29
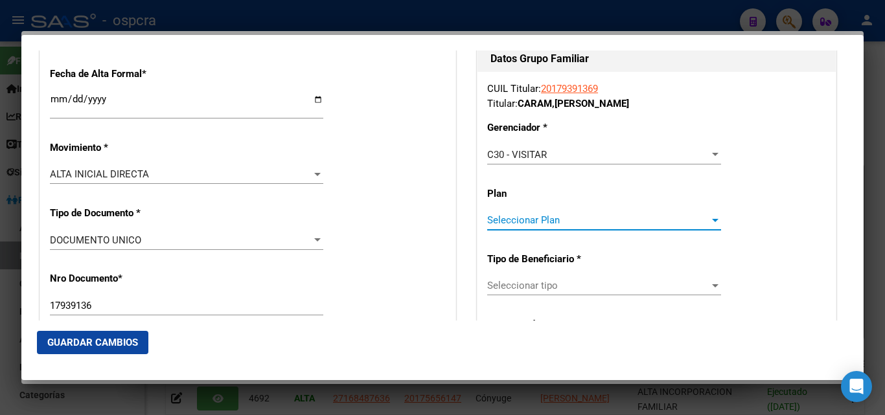
click at [619, 221] on span "Seleccionar Plan" at bounding box center [598, 220] width 222 height 12
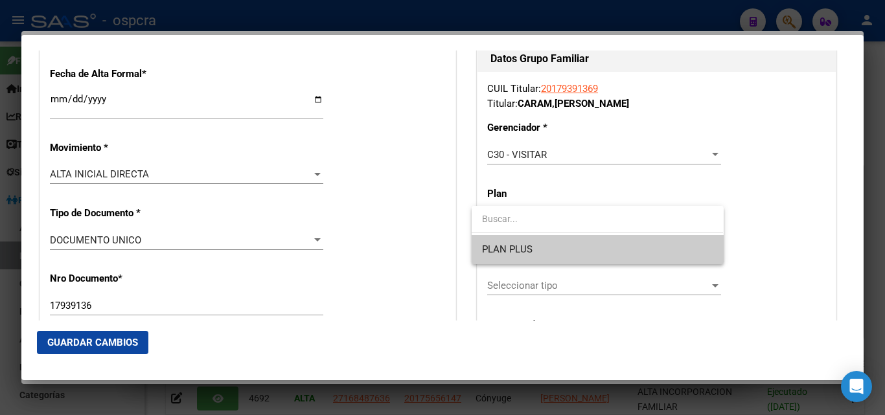
click at [596, 249] on span "PLAN PLUS" at bounding box center [597, 249] width 231 height 29
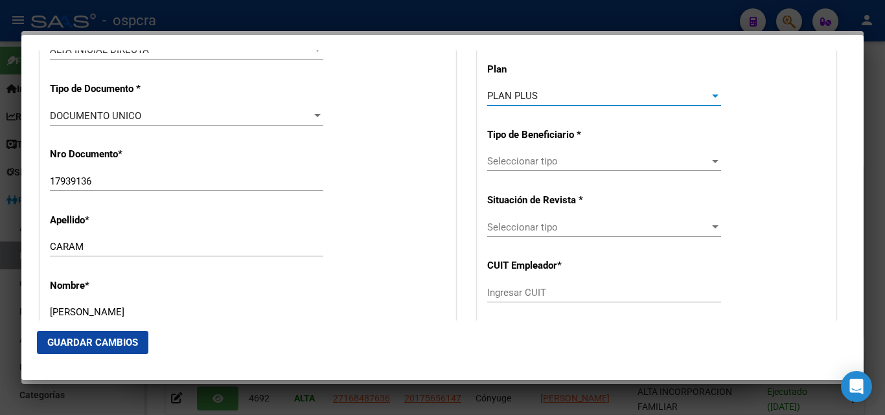
scroll to position [410, 0]
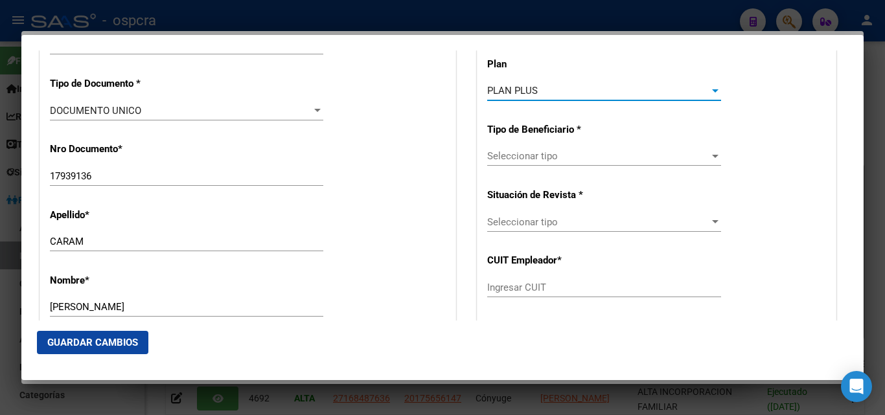
click at [695, 153] on span "Seleccionar tipo" at bounding box center [598, 156] width 222 height 12
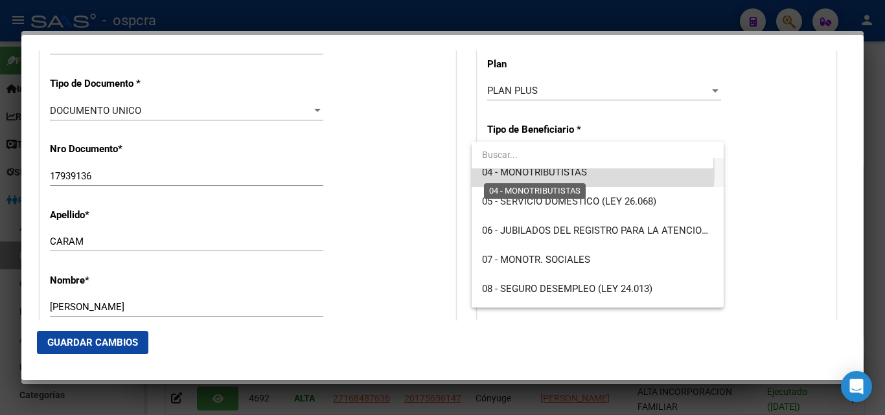
click at [558, 171] on span "04 - MONOTRIBUTISTAS" at bounding box center [534, 172] width 105 height 12
type input "20-17939136-9"
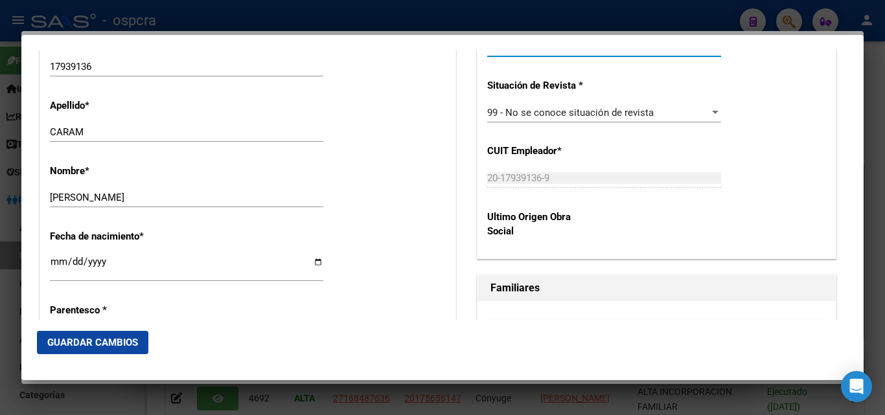
scroll to position [539, 0]
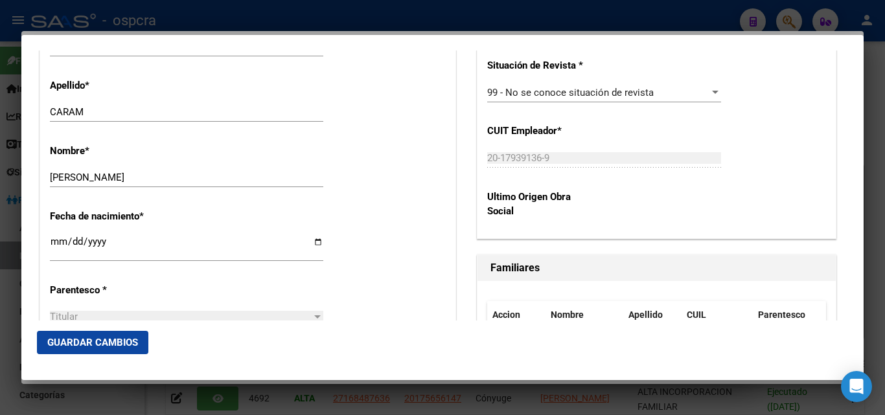
click at [127, 341] on span "Guardar Cambios" at bounding box center [92, 343] width 91 height 12
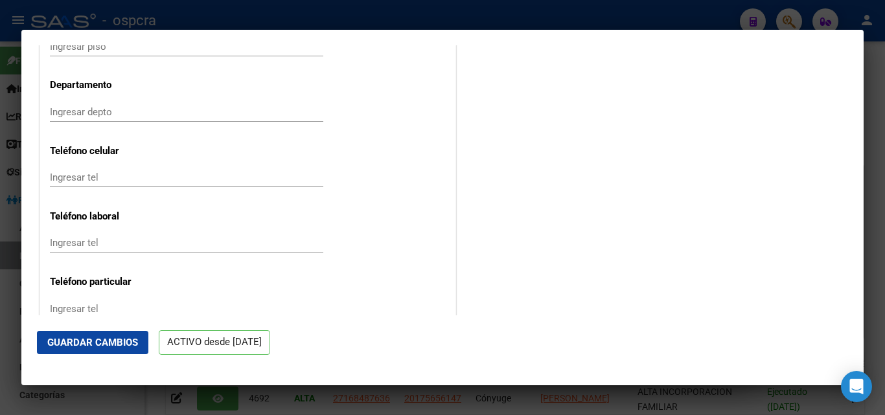
scroll to position [1548, 0]
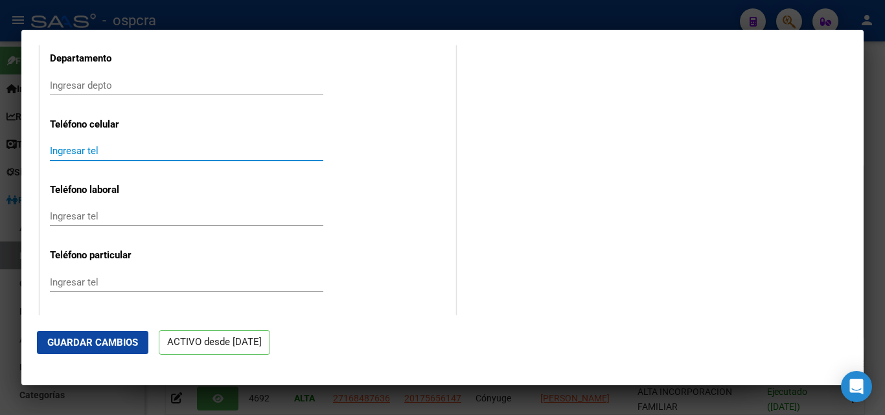
click at [69, 149] on input "Ingresar tel" at bounding box center [186, 151] width 273 height 12
type input "2920655994"
click at [113, 337] on span "Guardar Cambios" at bounding box center [92, 343] width 91 height 12
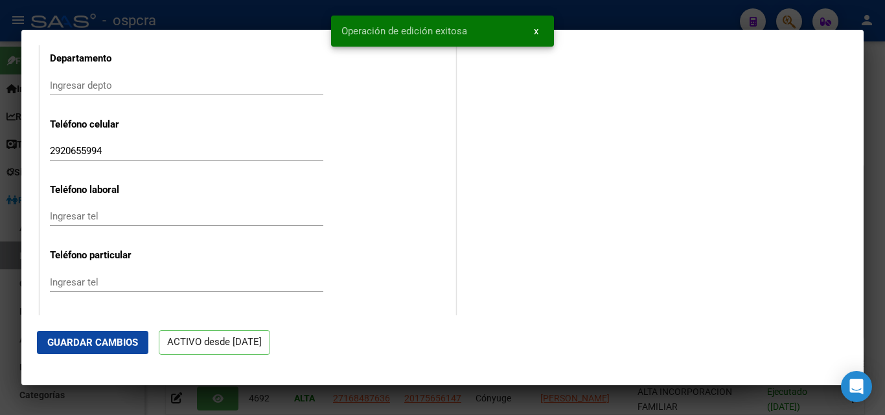
click at [3, 341] on div at bounding box center [442, 207] width 885 height 415
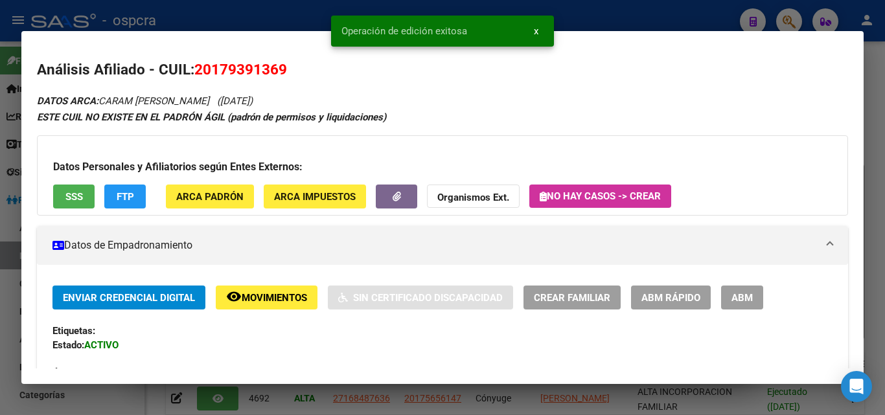
click at [3, 341] on div at bounding box center [442, 207] width 885 height 415
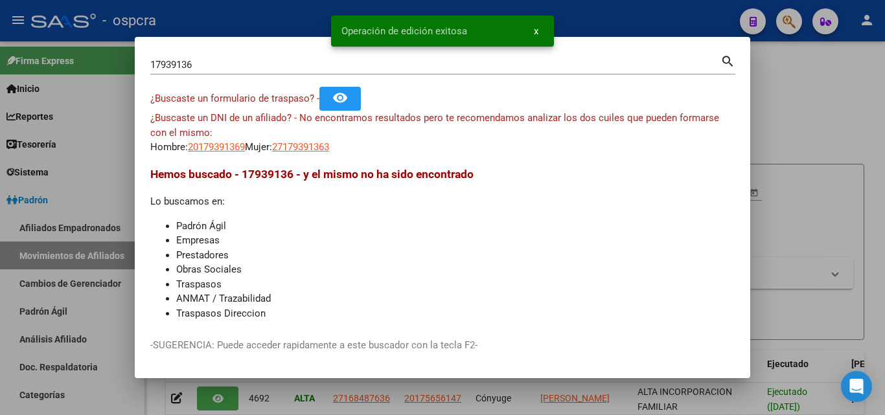
click at [3, 341] on div at bounding box center [442, 207] width 885 height 415
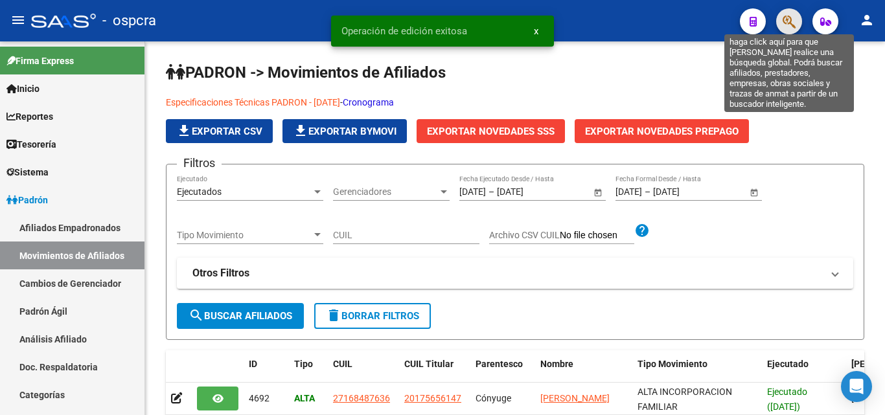
click at [783, 19] on icon "button" at bounding box center [788, 21] width 13 height 15
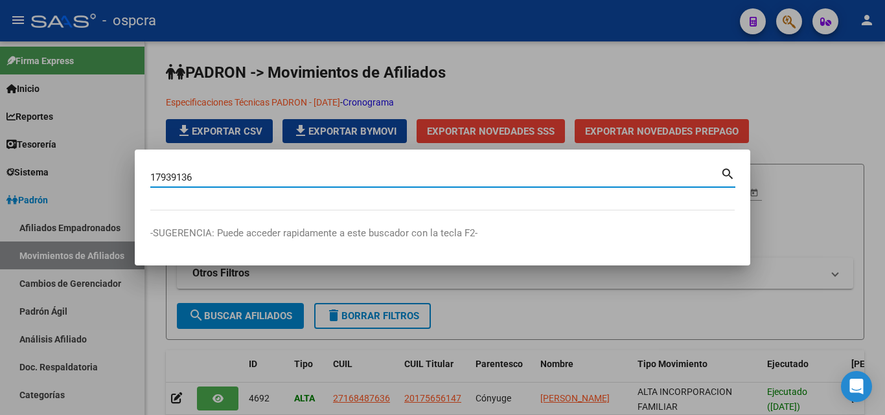
type input "17939136"
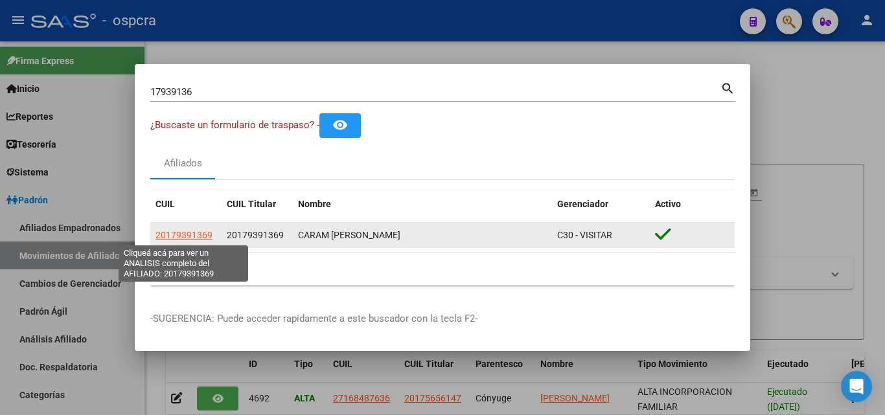
click at [192, 236] on span "20179391369" at bounding box center [183, 235] width 57 height 10
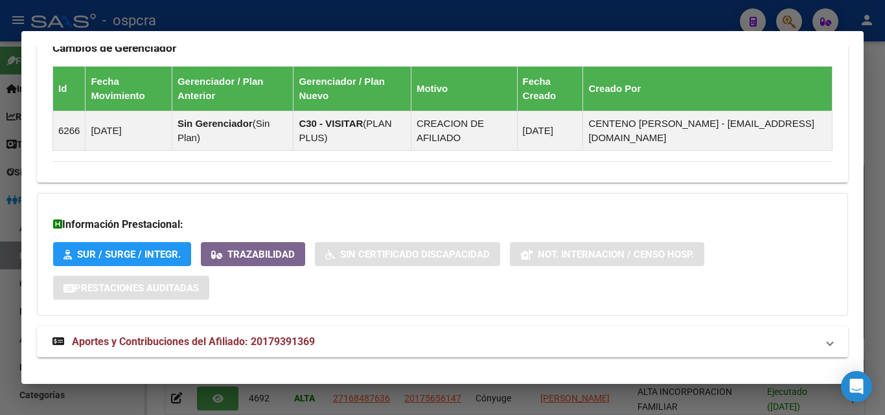
scroll to position [766, 0]
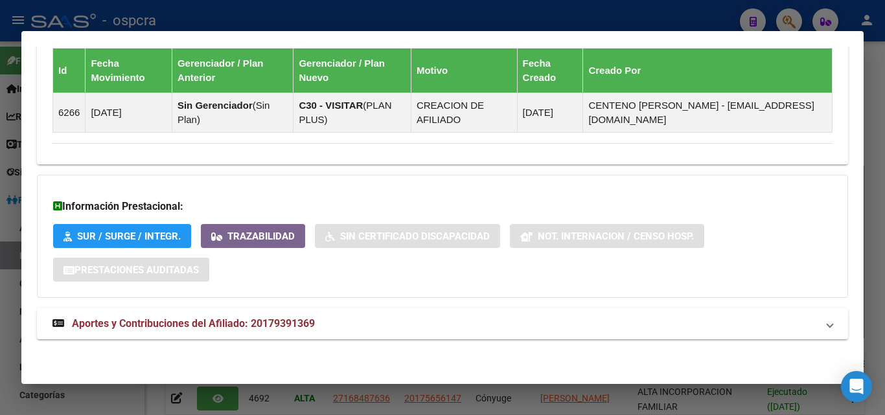
click at [0, 251] on div at bounding box center [442, 207] width 885 height 415
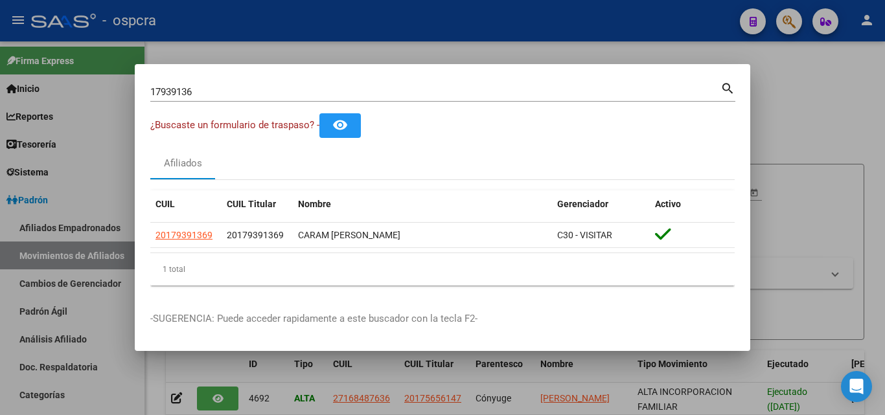
click at [857, 180] on div at bounding box center [442, 207] width 885 height 415
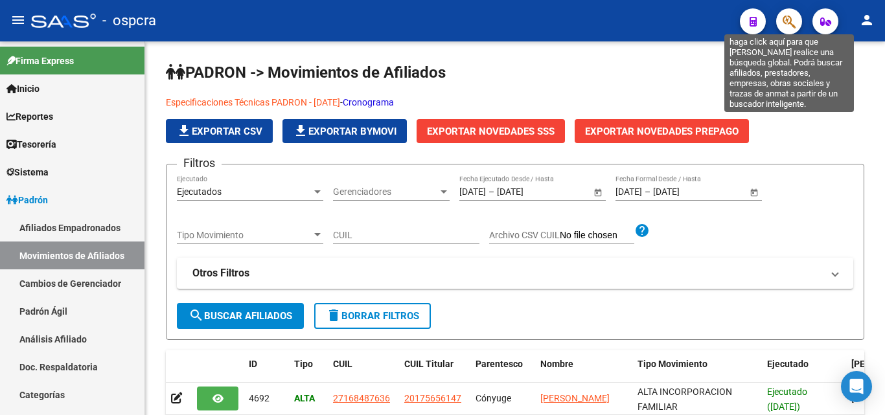
click at [794, 23] on icon "button" at bounding box center [788, 21] width 13 height 15
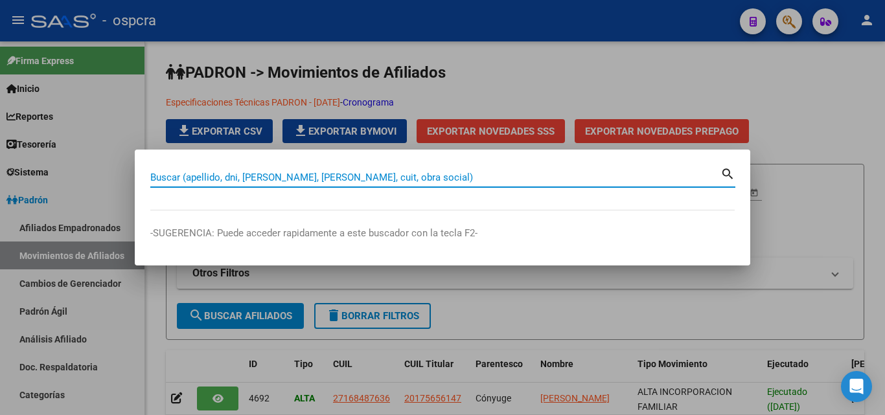
paste input "20322200804"
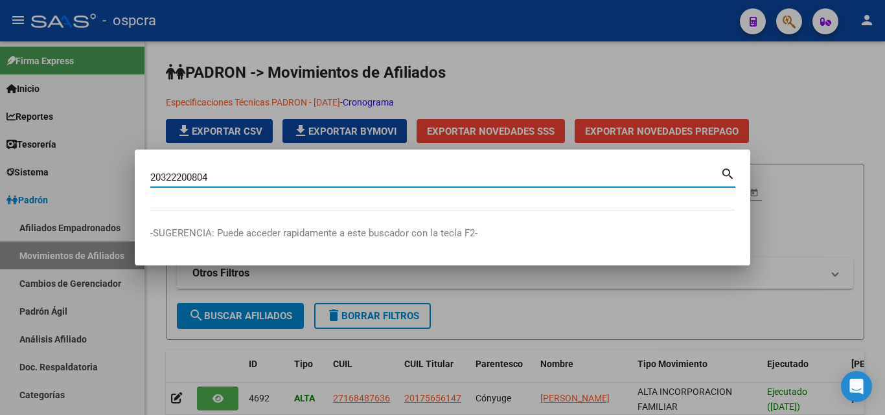
type input "20322200804"
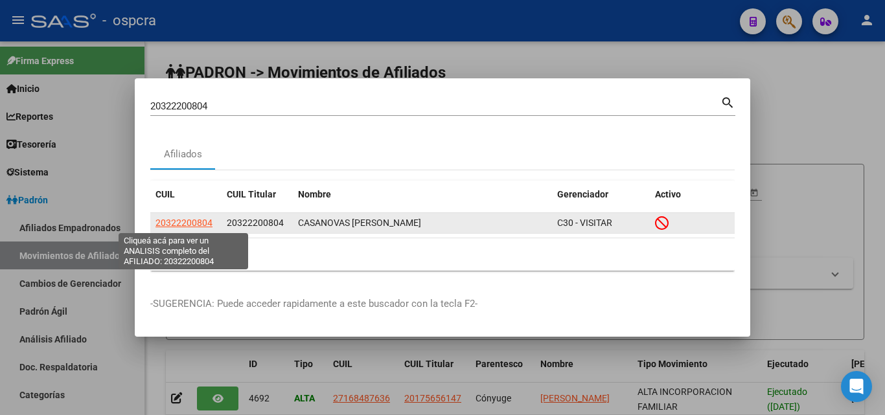
click at [182, 218] on span "20322200804" at bounding box center [183, 223] width 57 height 10
type textarea "20322200804"
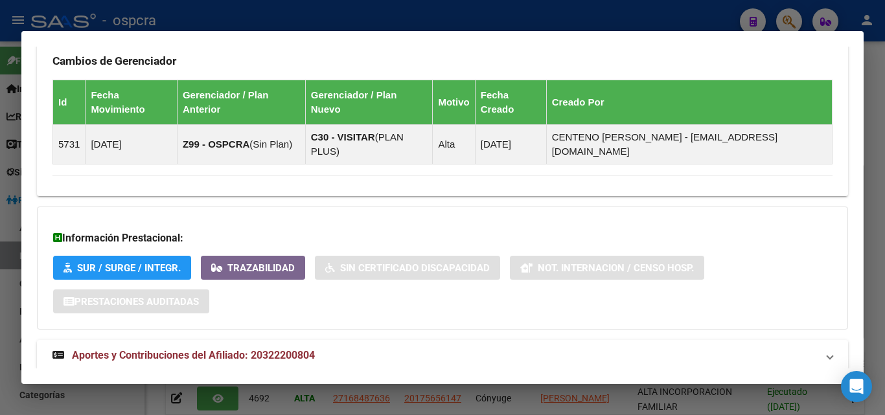
scroll to position [843, 0]
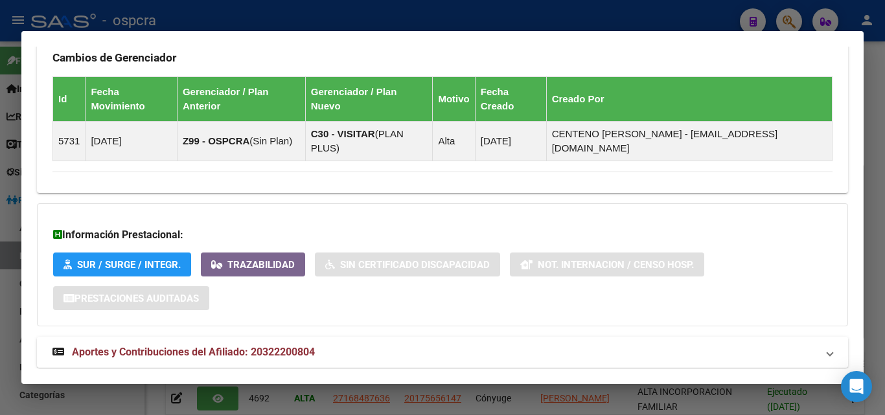
click at [245, 346] on span "Aportes y Contribuciones del Afiliado: 20322200804" at bounding box center [193, 352] width 243 height 12
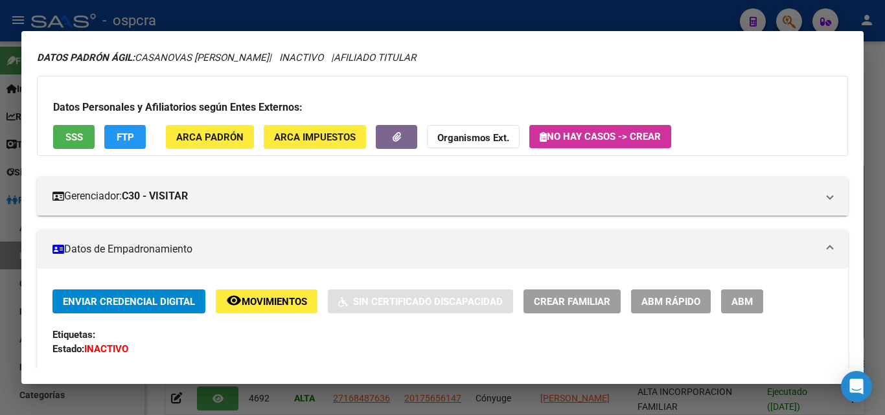
scroll to position [0, 0]
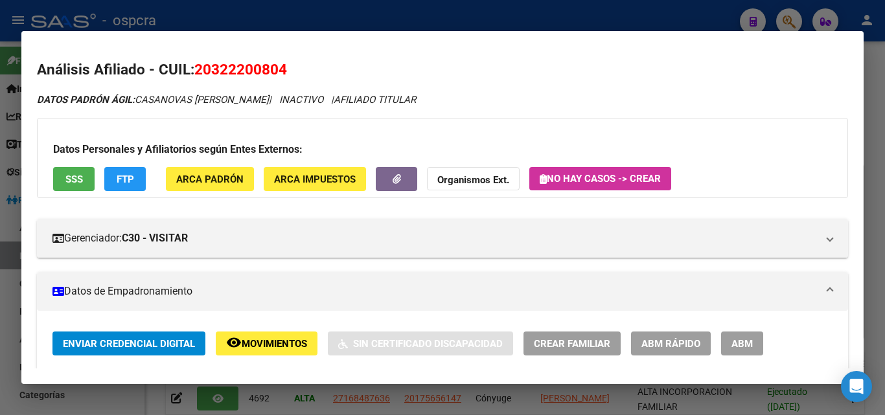
click at [0, 259] on div at bounding box center [442, 207] width 885 height 415
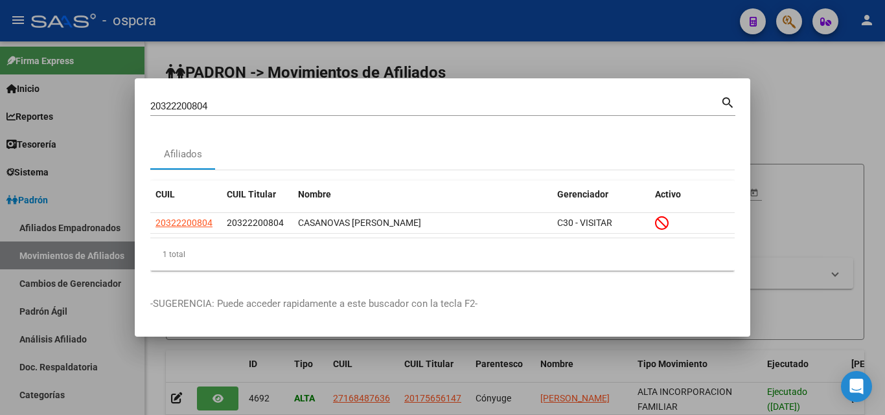
click at [793, 142] on div at bounding box center [442, 207] width 885 height 415
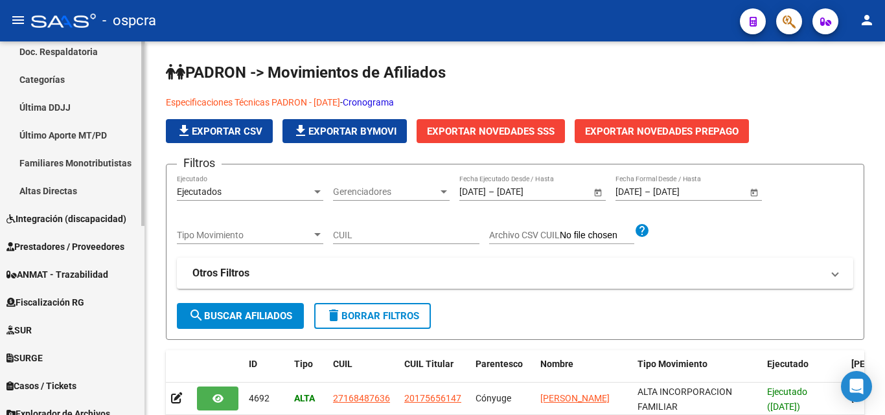
scroll to position [383, 0]
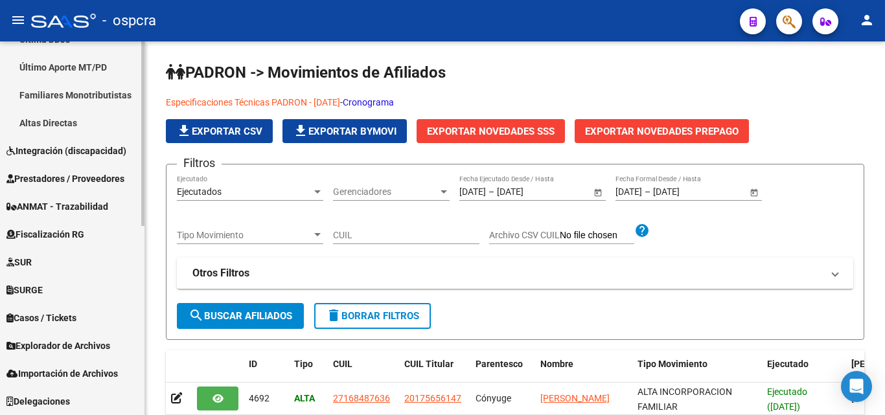
click at [70, 346] on span "Explorador de Archivos" at bounding box center [58, 346] width 104 height 14
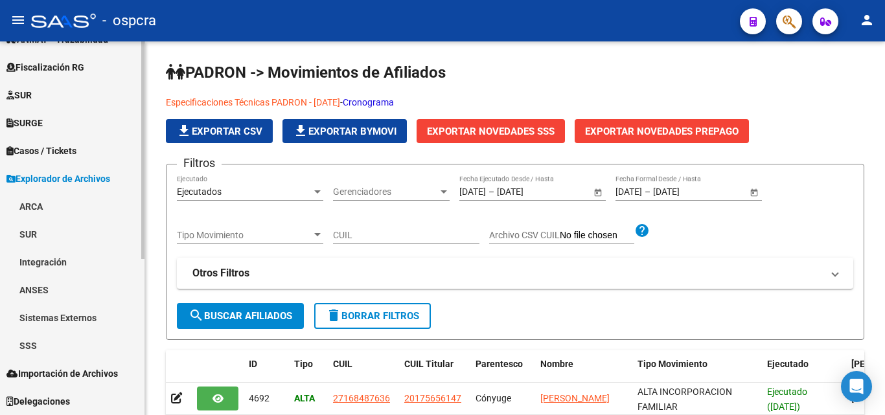
scroll to position [244, 0]
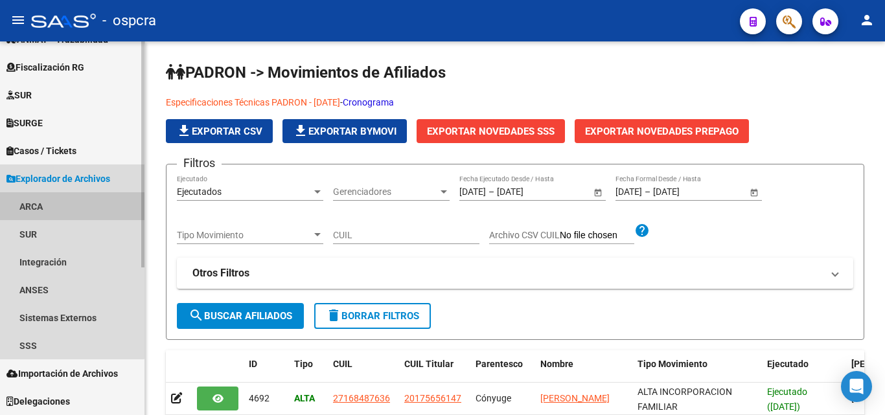
click at [35, 200] on link "ARCA" at bounding box center [72, 206] width 144 height 28
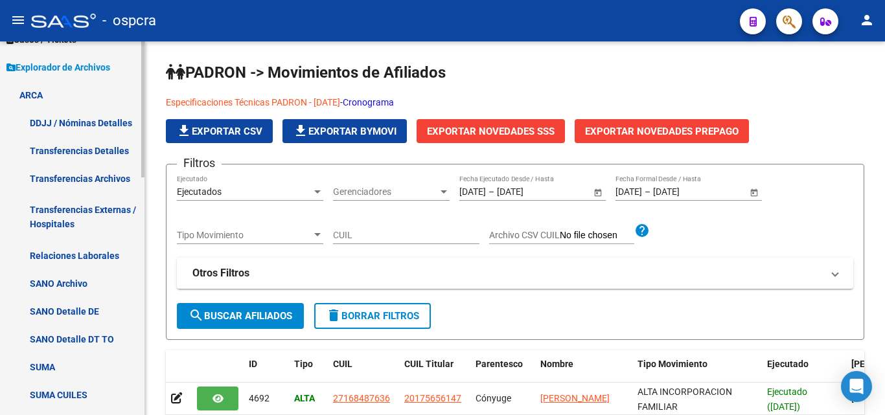
scroll to position [374, 0]
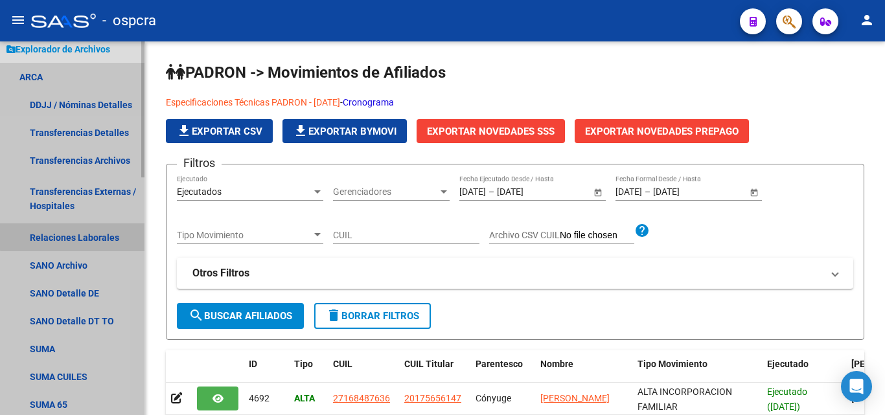
click at [82, 232] on link "Relaciones Laborales" at bounding box center [72, 237] width 144 height 28
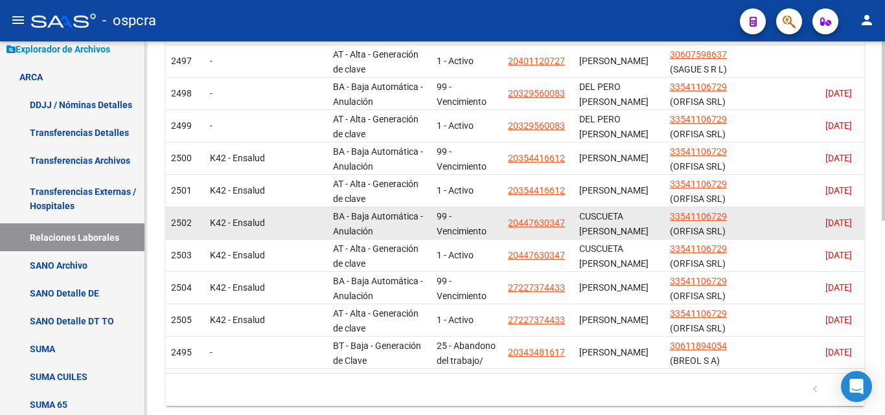
scroll to position [389, 0]
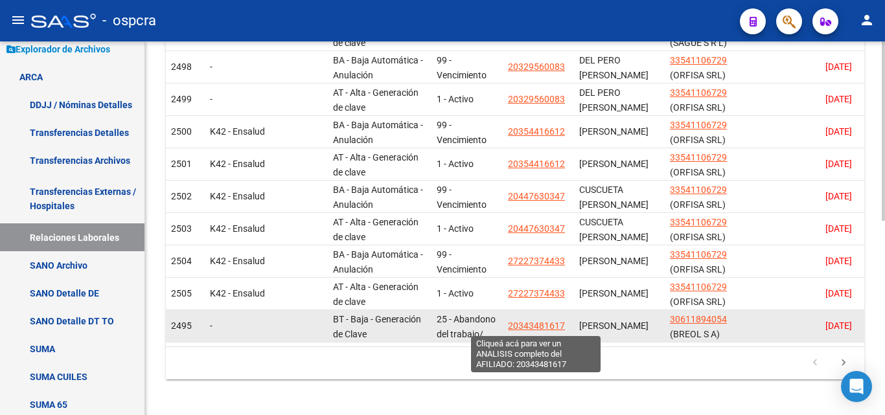
click at [526, 327] on span "20343481617" at bounding box center [536, 326] width 57 height 10
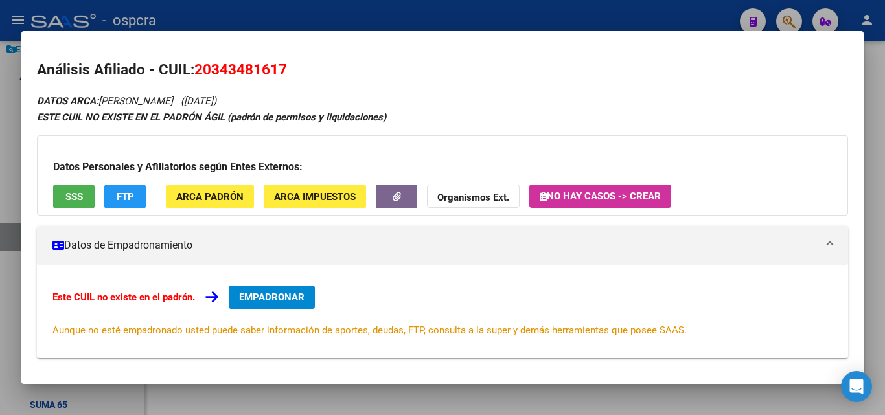
click at [0, 148] on div at bounding box center [442, 207] width 885 height 415
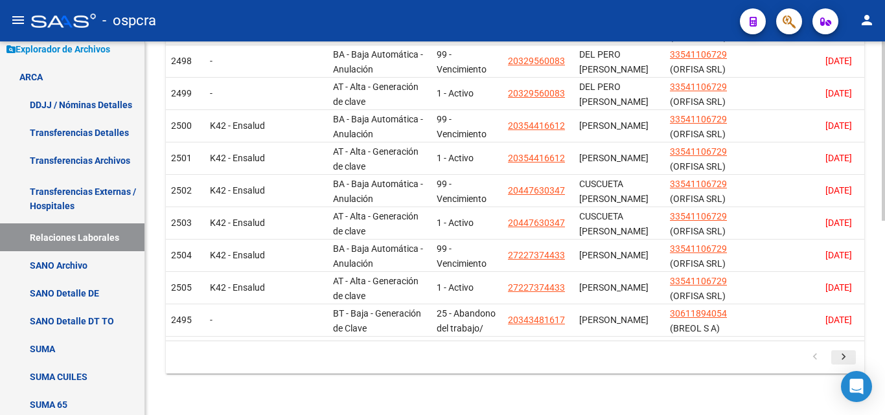
click at [846, 356] on icon "go to next page" at bounding box center [843, 359] width 17 height 16
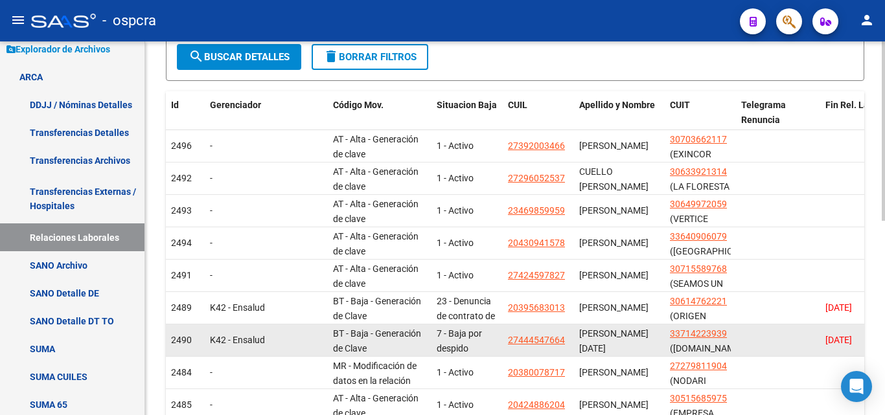
scroll to position [275, 0]
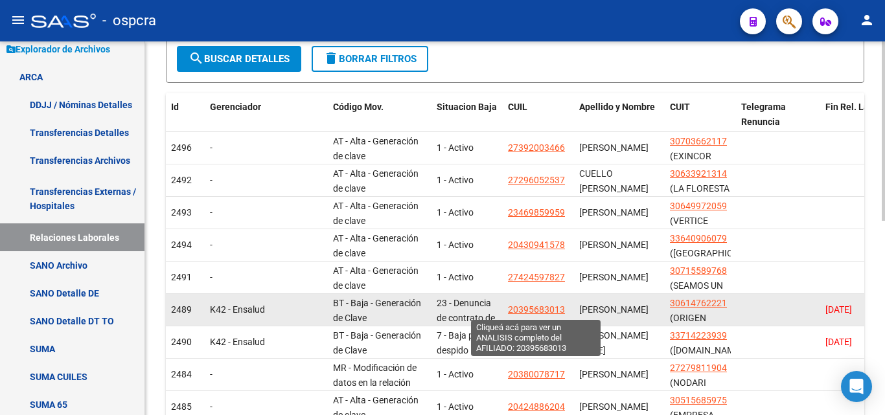
click at [520, 308] on span "20395683013" at bounding box center [536, 309] width 57 height 10
type textarea "20395683013"
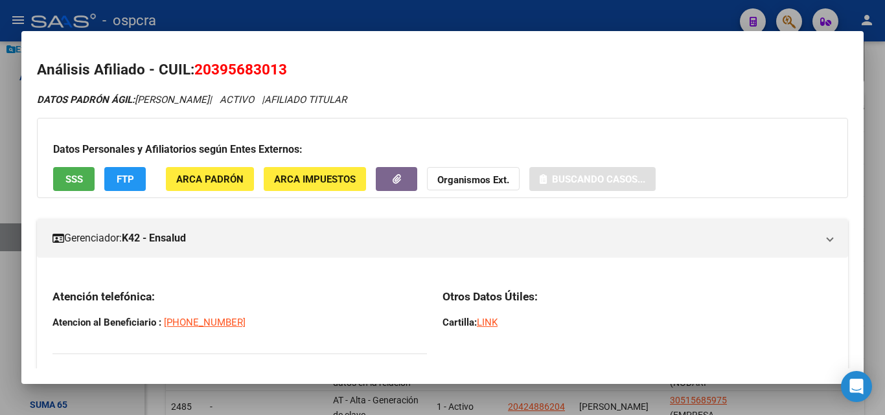
click at [0, 209] on div at bounding box center [442, 207] width 885 height 415
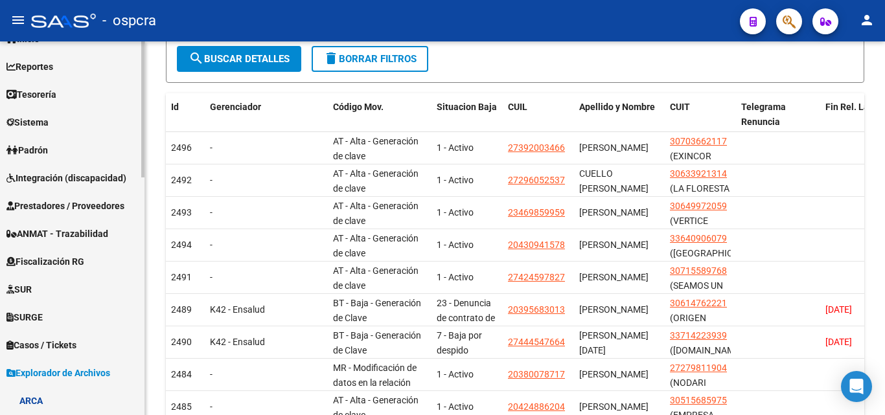
scroll to position [0, 0]
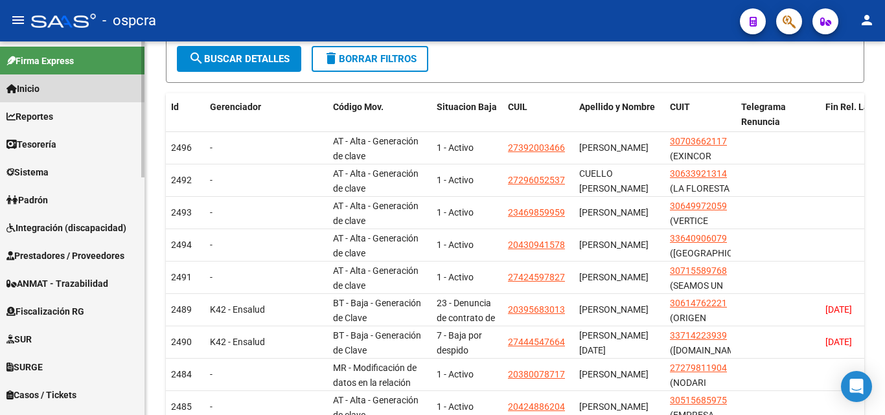
click at [45, 98] on link "Inicio" at bounding box center [72, 88] width 144 height 28
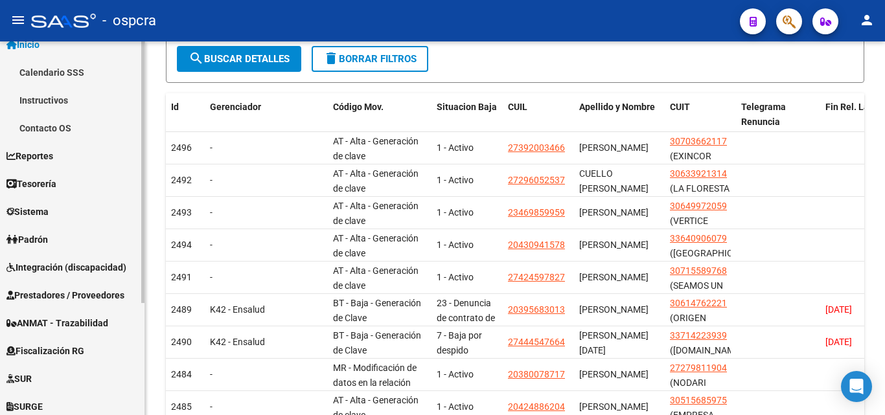
scroll to position [65, 0]
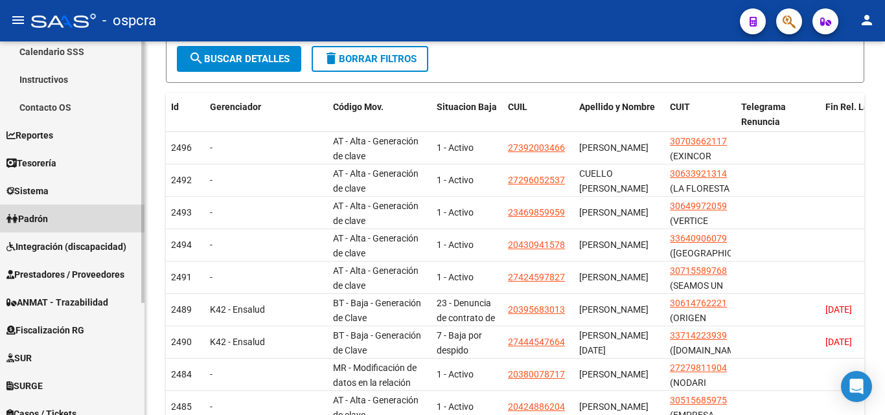
click at [73, 228] on link "Padrón" at bounding box center [72, 219] width 144 height 28
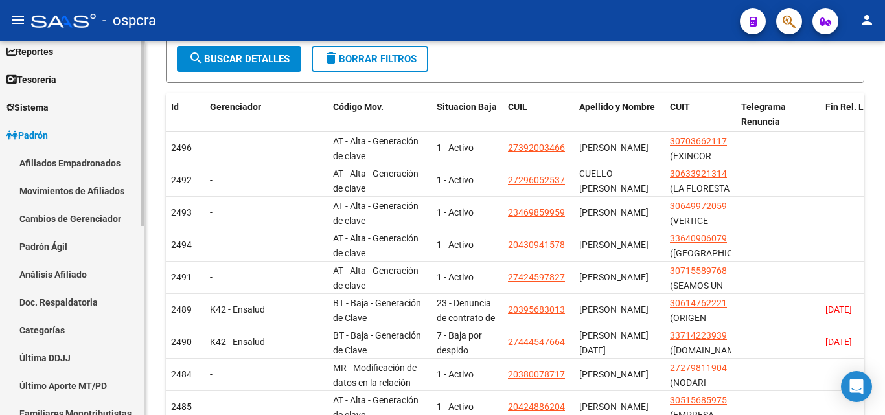
click at [79, 161] on link "Afiliados Empadronados" at bounding box center [72, 163] width 144 height 28
